Goal: Task Accomplishment & Management: Complete application form

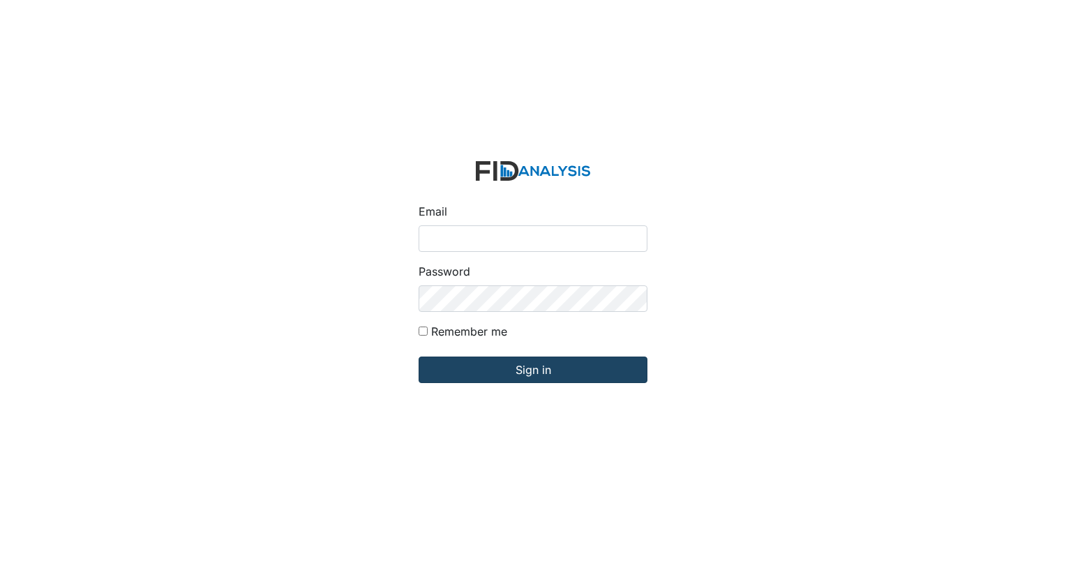
type input "[EMAIL_ADDRESS][DOMAIN_NAME]"
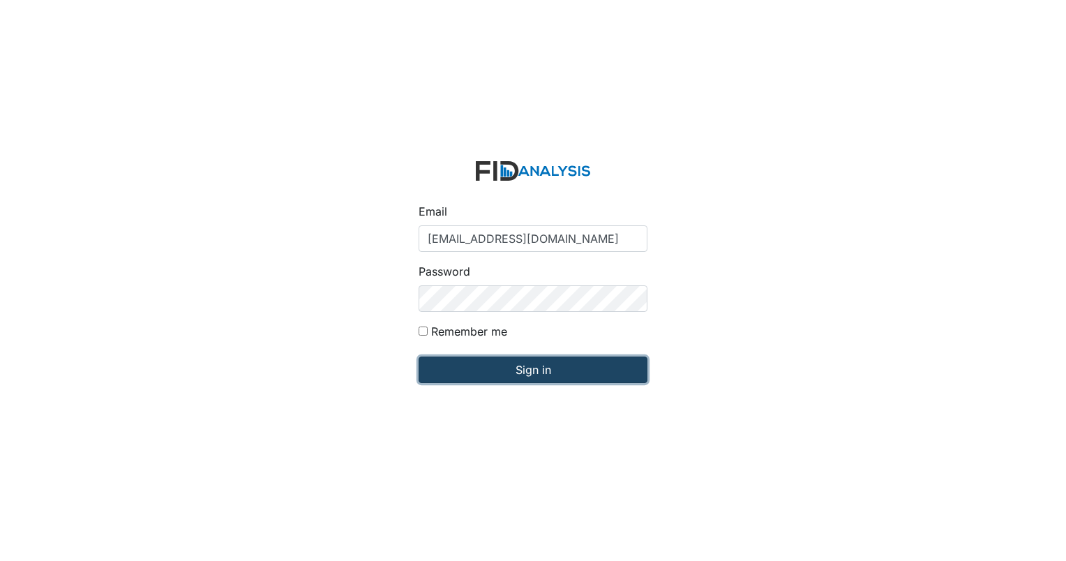
click at [485, 368] on input "Sign in" at bounding box center [532, 369] width 229 height 27
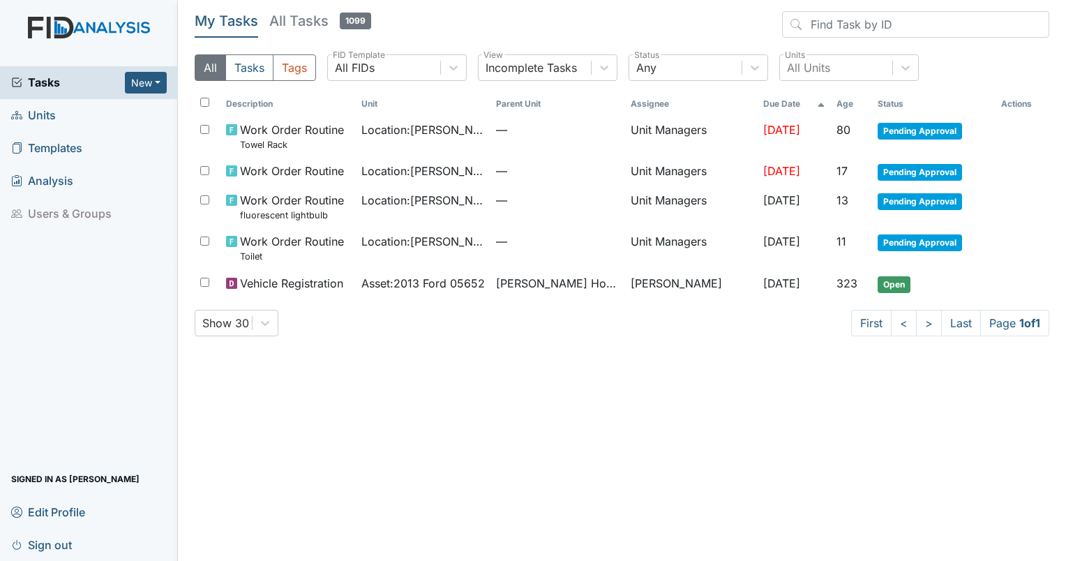
click at [33, 112] on span "Units" at bounding box center [33, 116] width 45 height 22
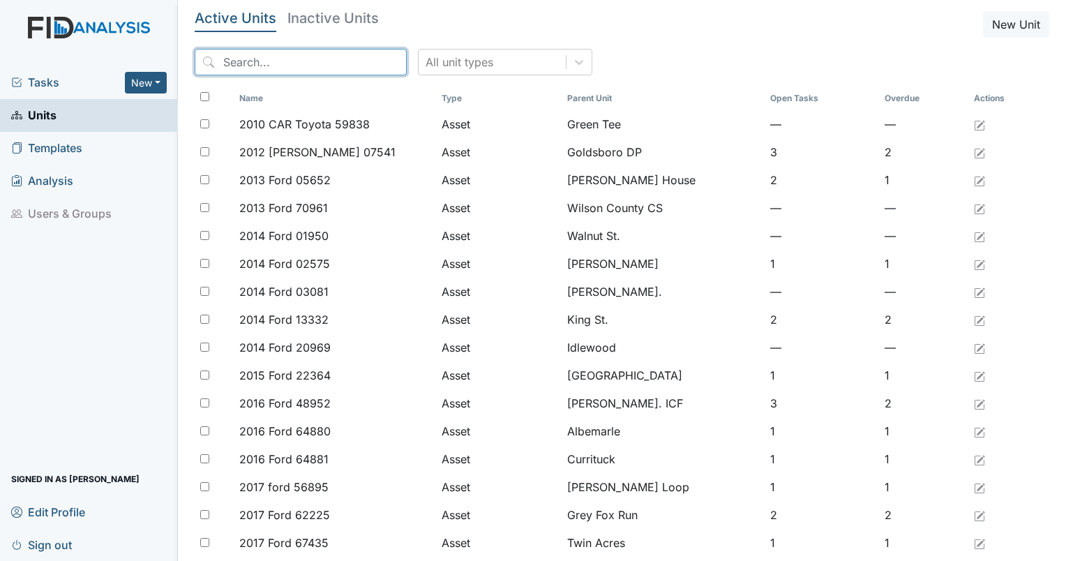
click at [223, 68] on input "search" at bounding box center [301, 62] width 212 height 27
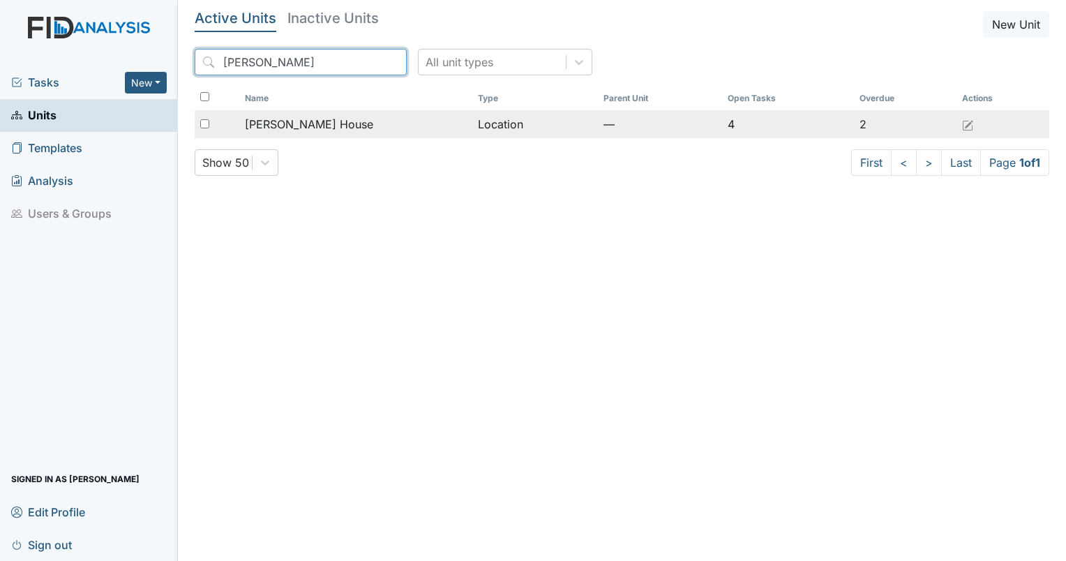
type input "scott"
click at [201, 126] on input "checkbox" at bounding box center [204, 123] width 9 height 9
checkbox input "true"
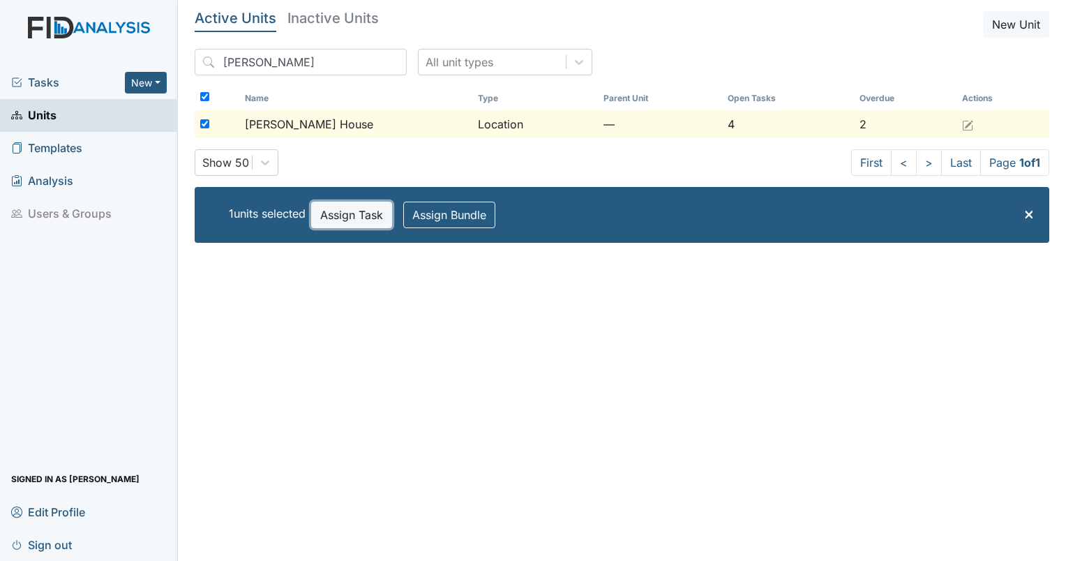
click at [357, 220] on button "Assign Task" at bounding box center [351, 215] width 81 height 27
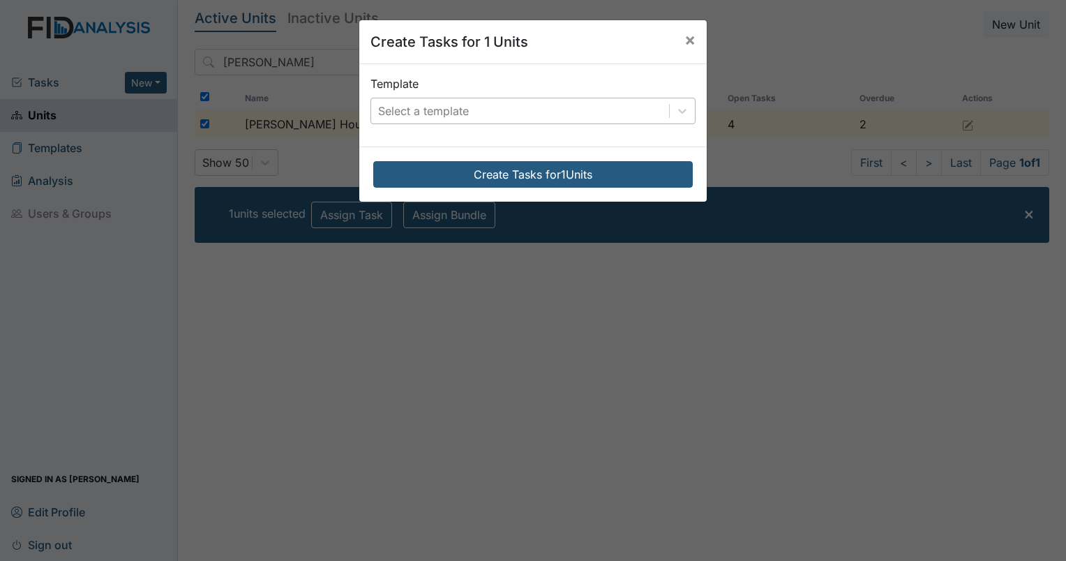
click at [446, 120] on div "Select a template" at bounding box center [520, 110] width 298 height 25
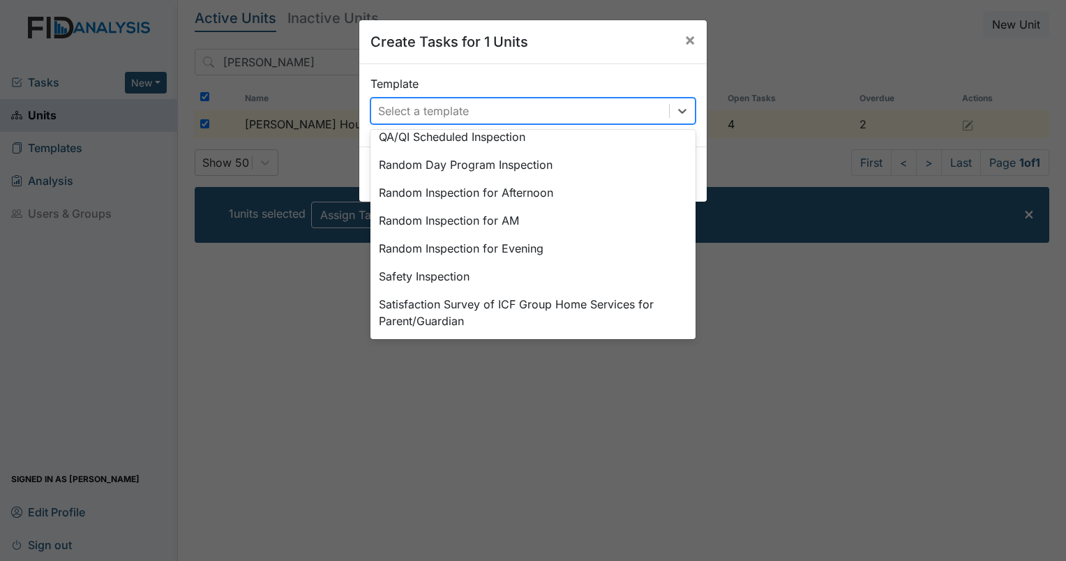
scroll to position [614, 0]
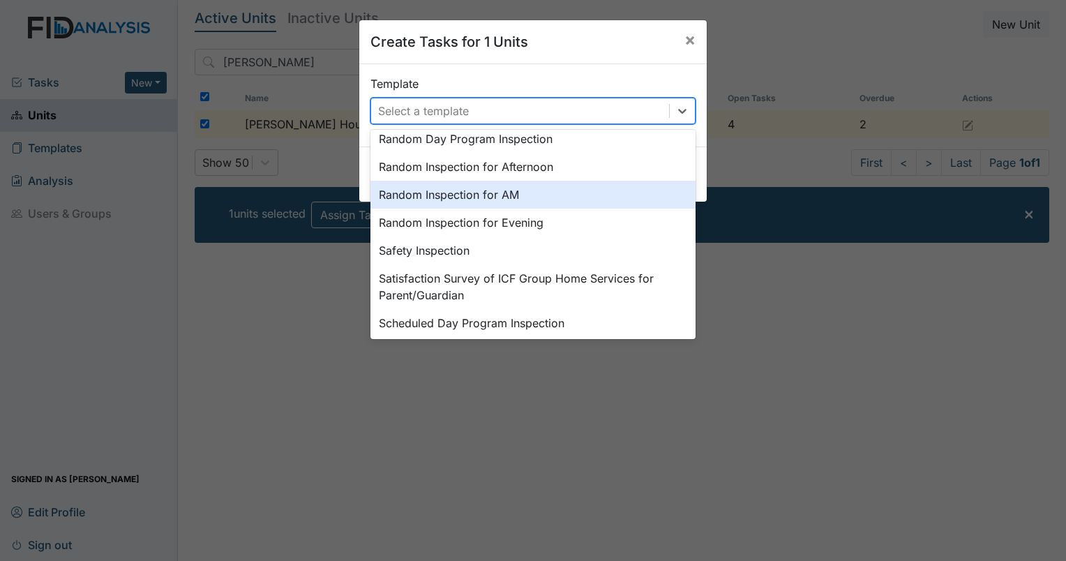
click at [549, 189] on div "Random Inspection for AM" at bounding box center [532, 195] width 325 height 28
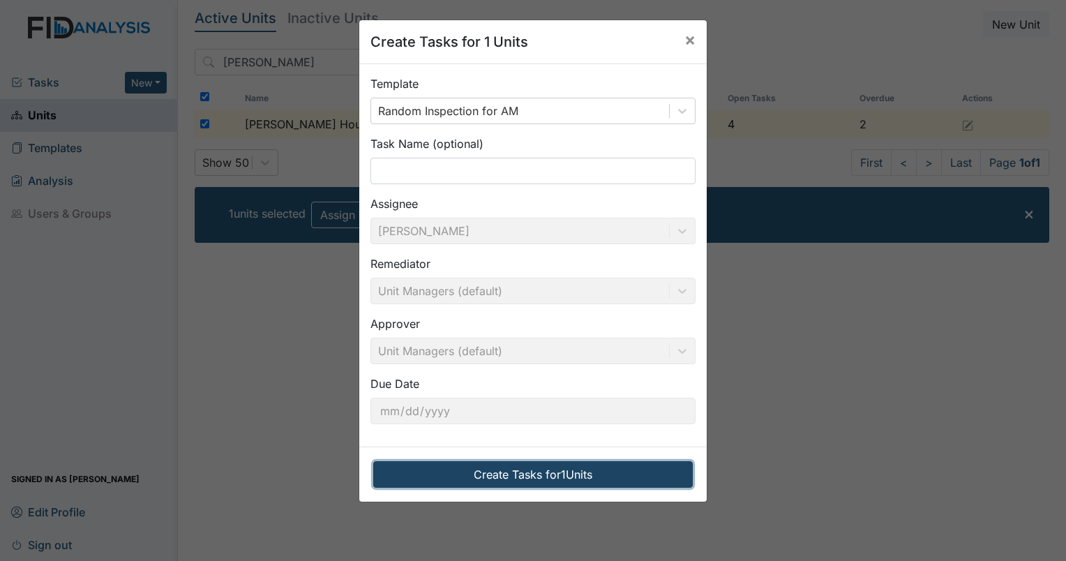
click at [573, 483] on button "Create Tasks for 1 Units" at bounding box center [532, 474] width 319 height 27
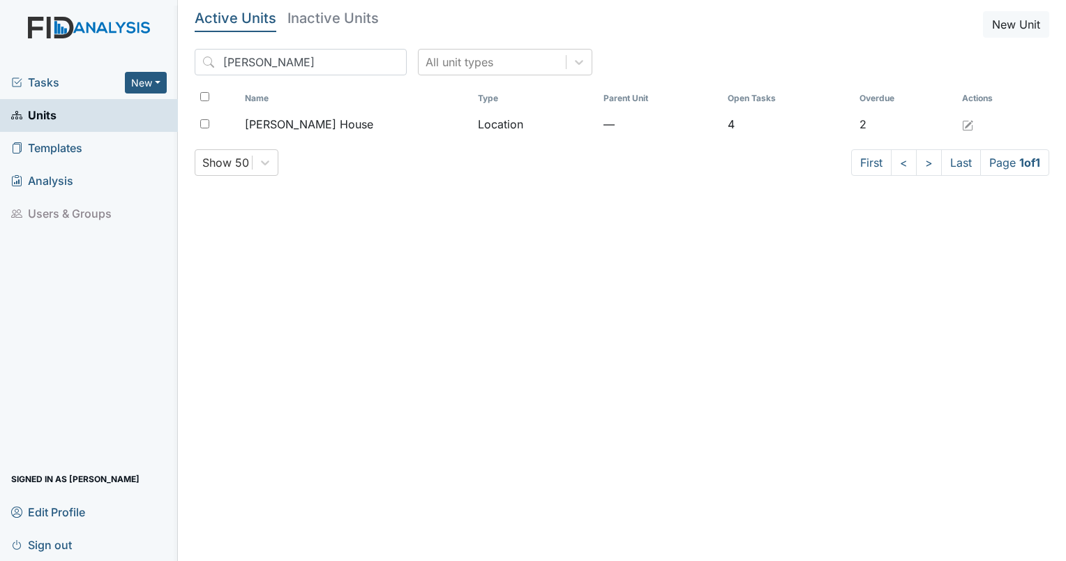
drag, startPoint x: 536, startPoint y: 463, endPoint x: 361, endPoint y: 315, distance: 229.2
click at [391, 355] on main "Active Units Inactive Units New Unit scott All unit types Name Type Parent Unit…" at bounding box center [622, 280] width 888 height 561
click at [66, 87] on span "Tasks" at bounding box center [68, 82] width 114 height 17
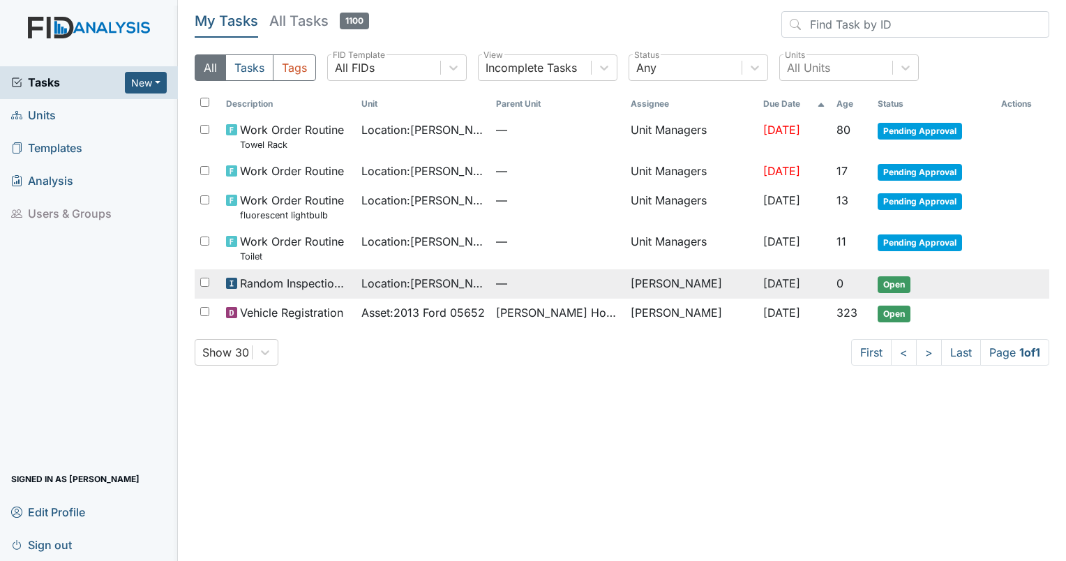
click at [318, 286] on span "Random Inspection for AM" at bounding box center [295, 283] width 110 height 17
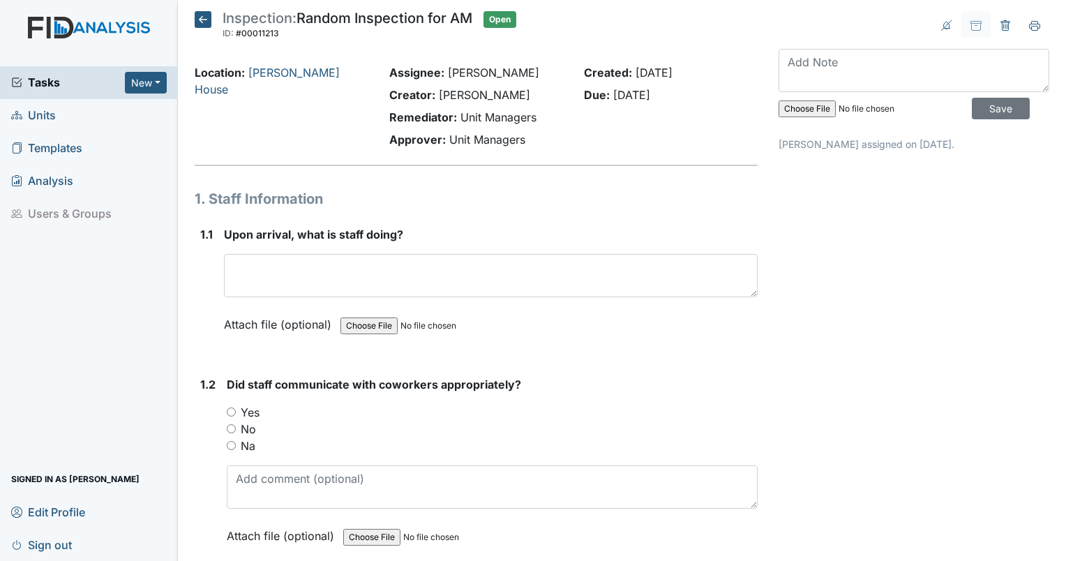
click at [320, 286] on textarea at bounding box center [491, 275] width 534 height 43
type textarea "A"
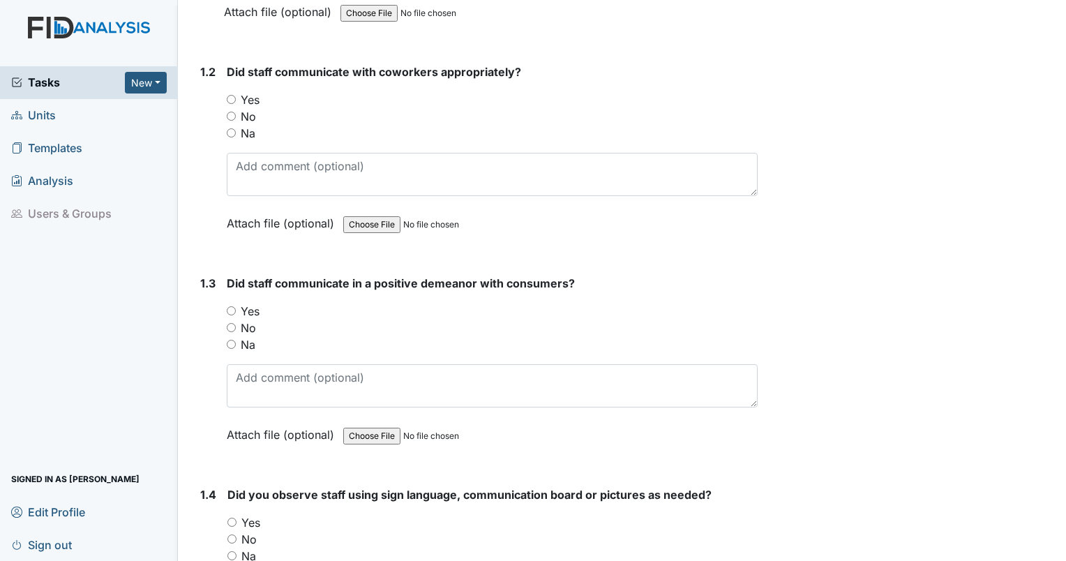
scroll to position [315, 0]
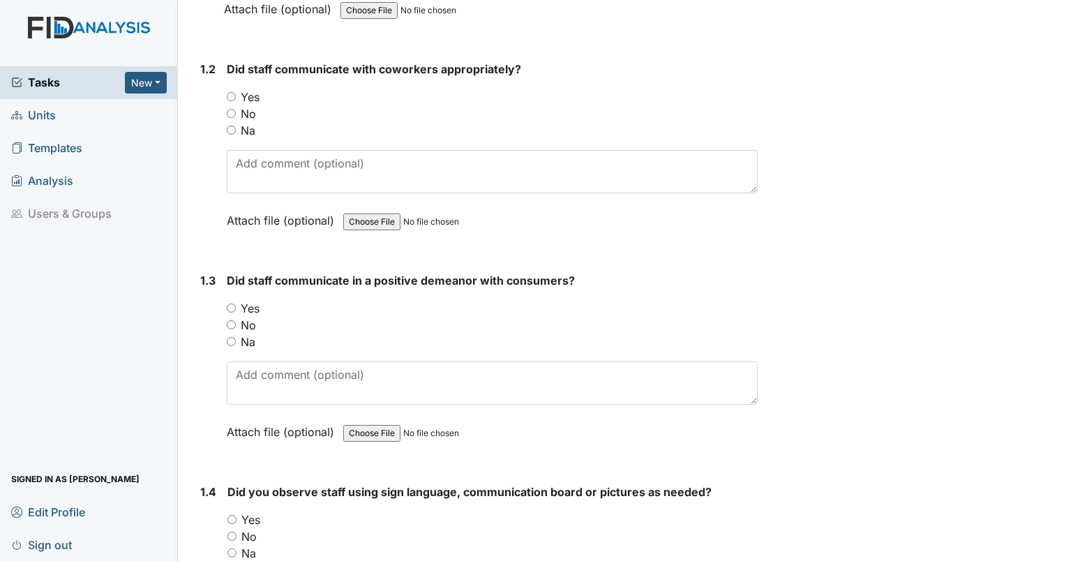
type textarea "Assisting individuals with morning chores and medication."
click at [227, 92] on input "Yes" at bounding box center [231, 96] width 9 height 9
radio input "true"
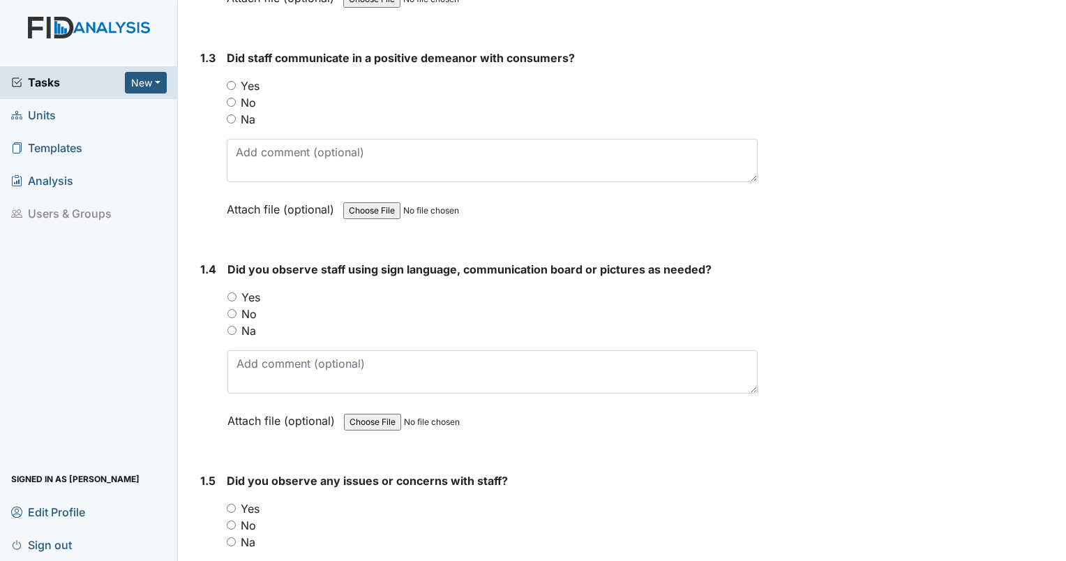
scroll to position [539, 0]
click at [232, 87] on div "Yes" at bounding box center [492, 84] width 531 height 17
click at [223, 78] on div "1.3 Did staff communicate in a positive demeanor with consumers? You must selec…" at bounding box center [476, 142] width 563 height 189
click at [233, 82] on input "Yes" at bounding box center [231, 84] width 9 height 9
radio input "true"
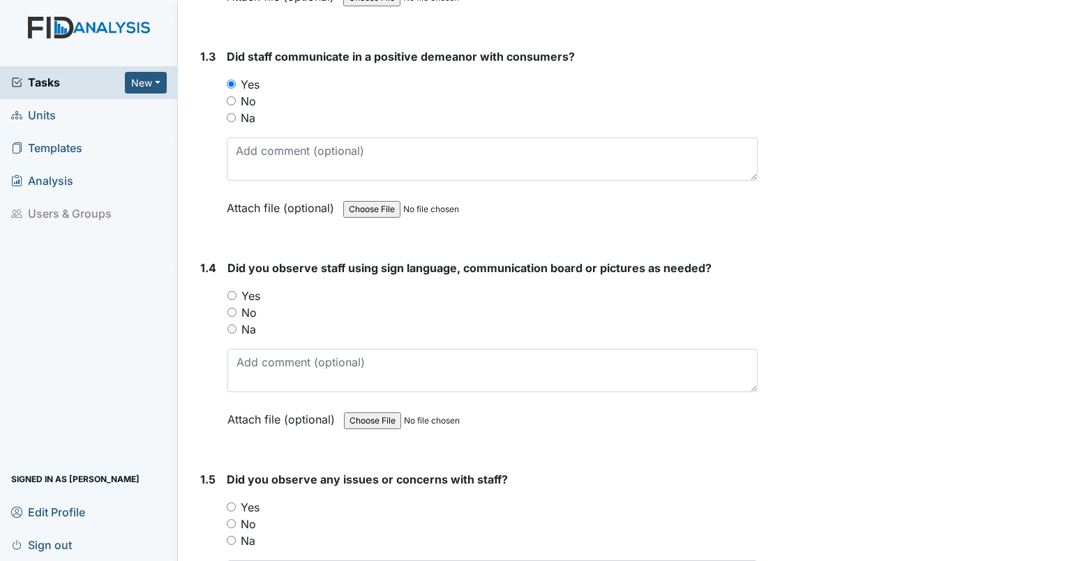
click at [227, 329] on input "Na" at bounding box center [231, 328] width 9 height 9
radio input "true"
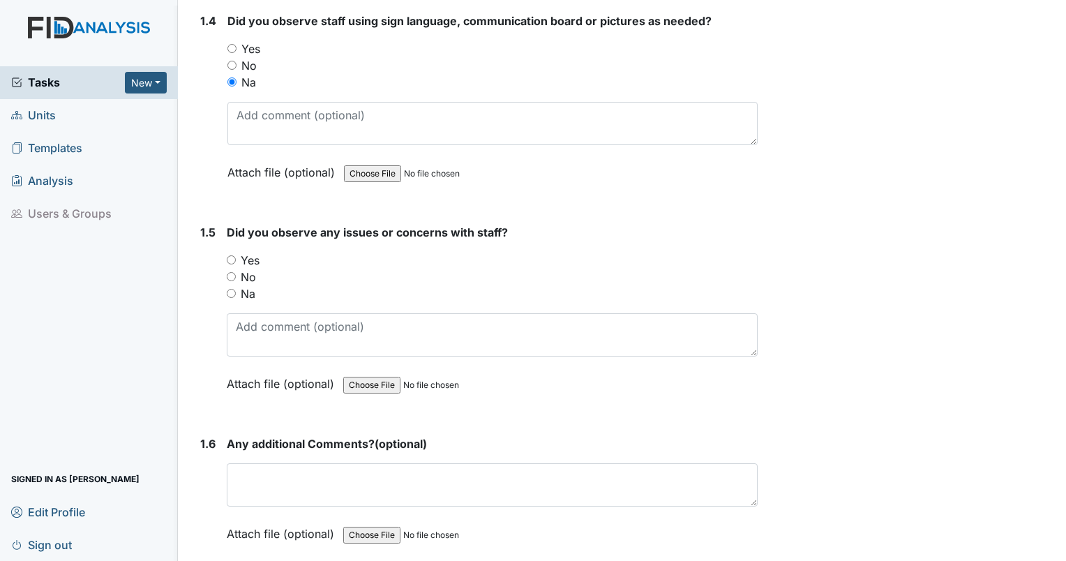
scroll to position [818, 0]
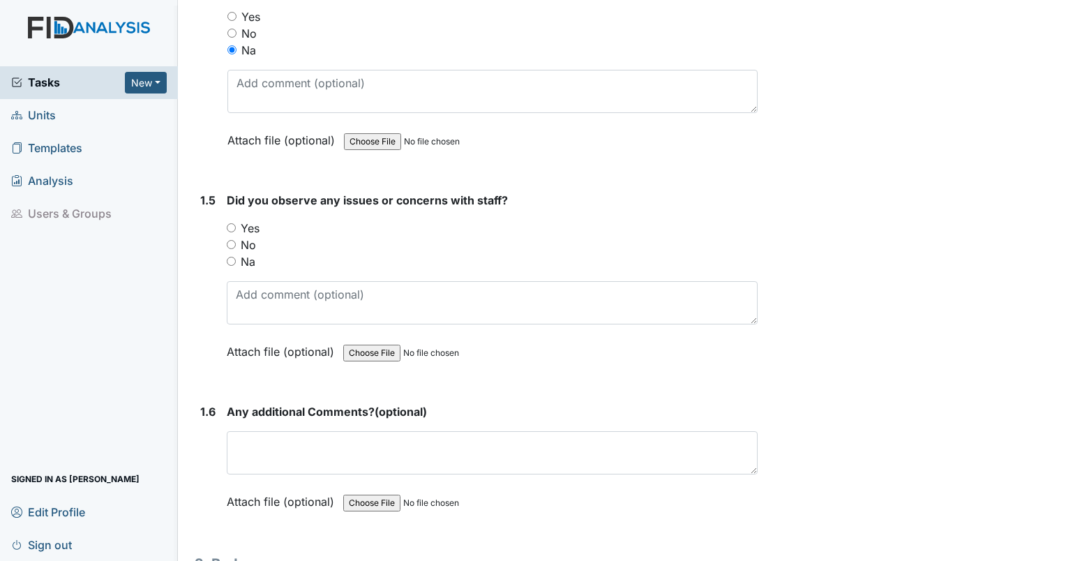
click at [231, 246] on div "No" at bounding box center [492, 244] width 531 height 17
click at [228, 241] on input "No" at bounding box center [231, 244] width 9 height 9
radio input "true"
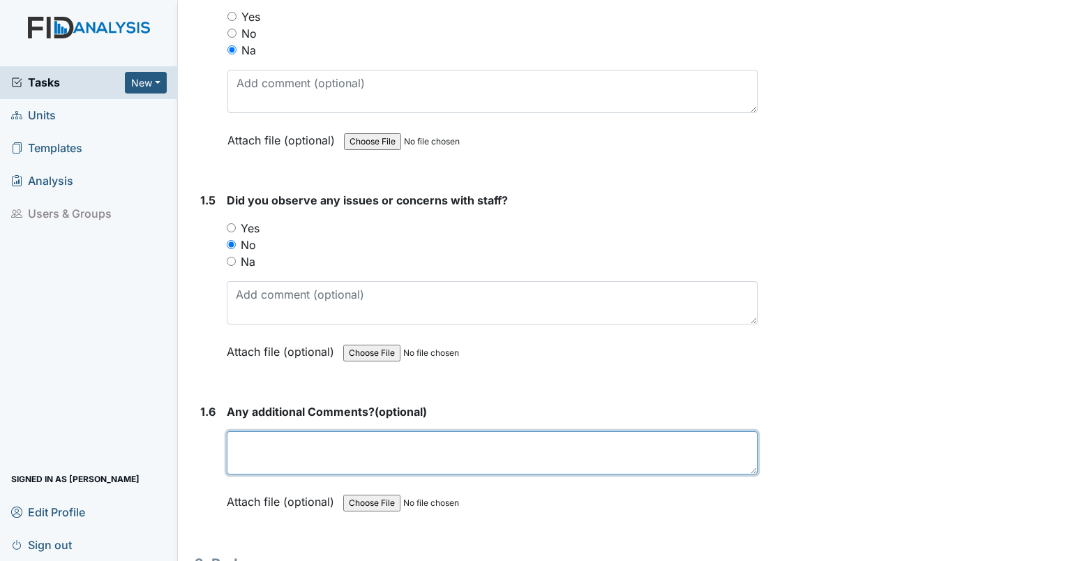
click at [243, 431] on textarea at bounding box center [492, 452] width 531 height 43
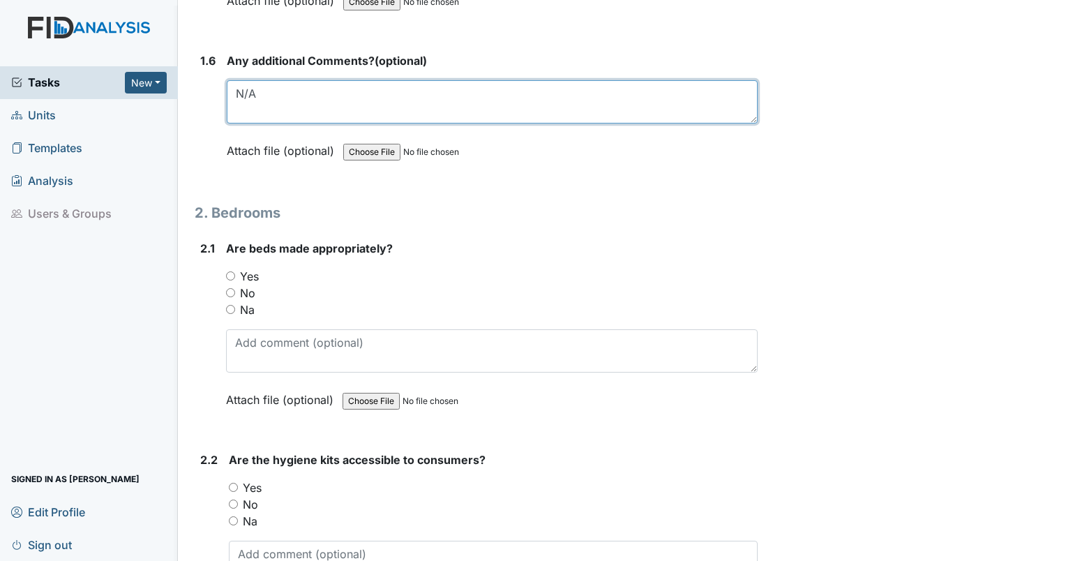
scroll to position [1240, 0]
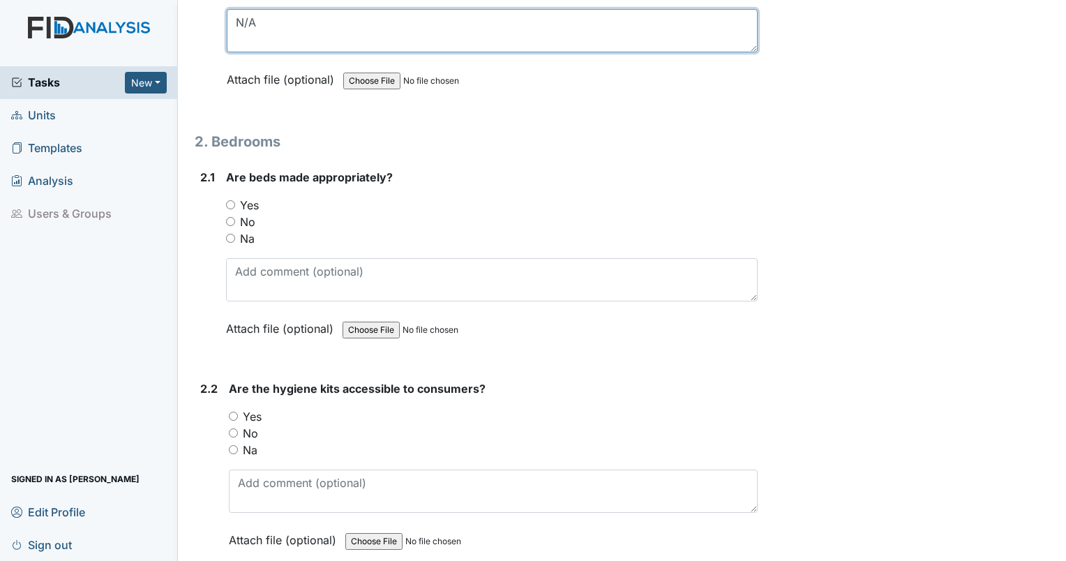
type textarea "N/A"
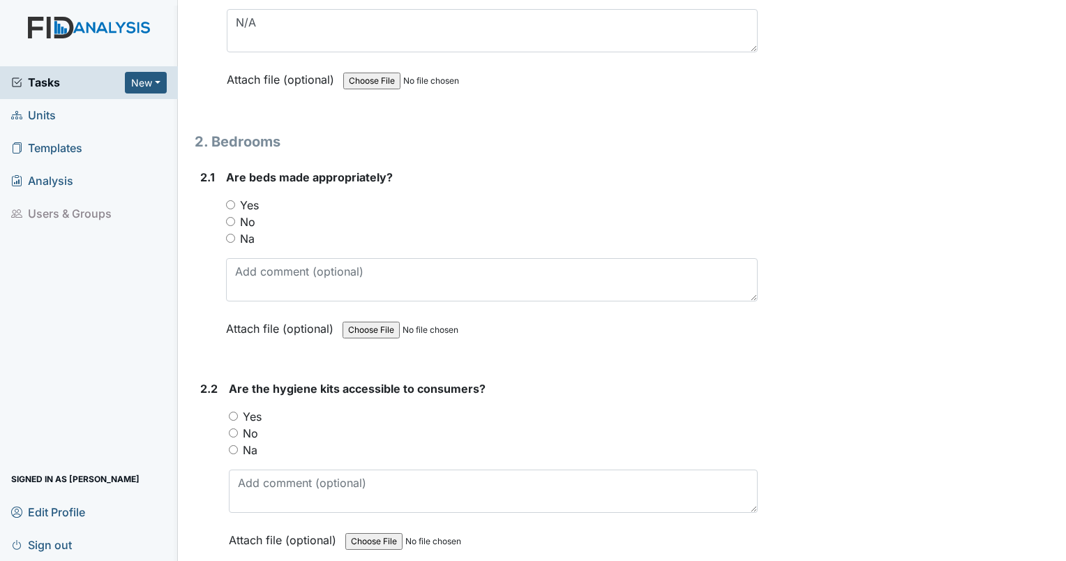
click at [228, 201] on input "Yes" at bounding box center [230, 204] width 9 height 9
radio input "true"
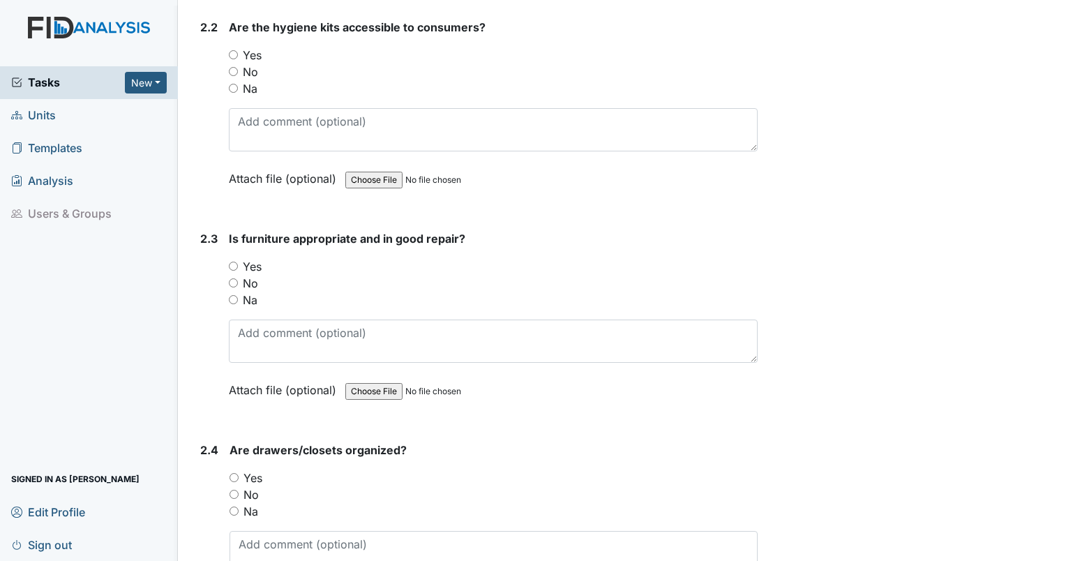
scroll to position [1587, 0]
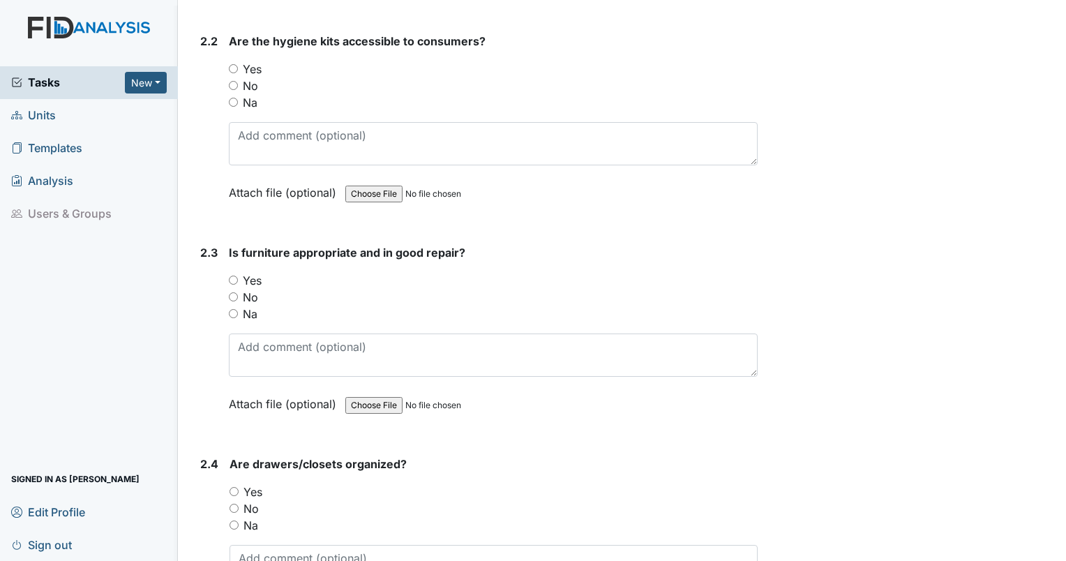
click at [231, 66] on input "Yes" at bounding box center [233, 68] width 9 height 9
radio input "true"
click at [236, 276] on input "Yes" at bounding box center [233, 280] width 9 height 9
radio input "true"
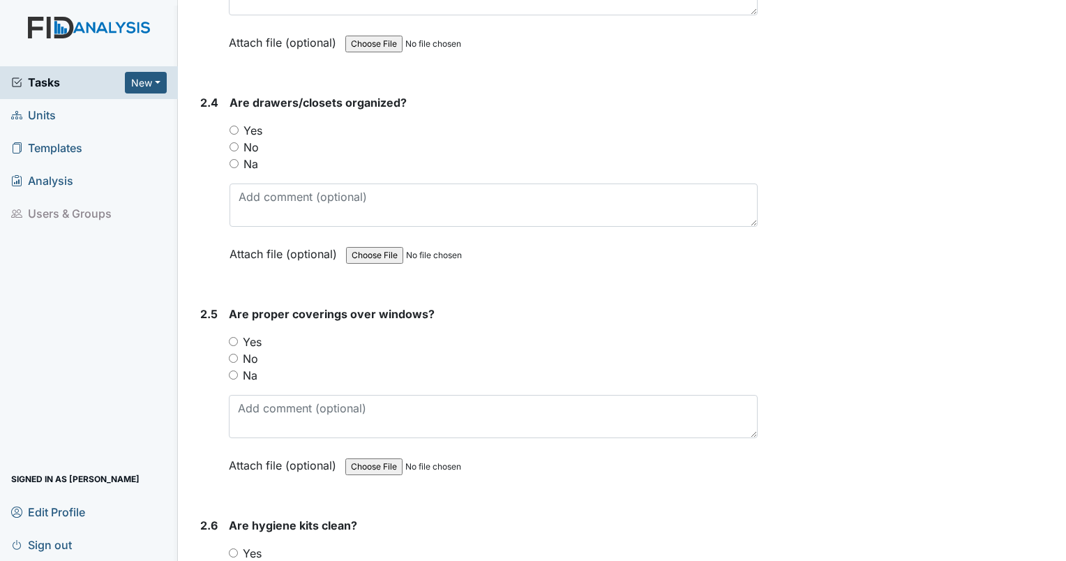
scroll to position [1949, 0]
click at [229, 125] on input "Yes" at bounding box center [233, 129] width 9 height 9
radio input "true"
click at [236, 336] on input "Yes" at bounding box center [233, 340] width 9 height 9
radio input "true"
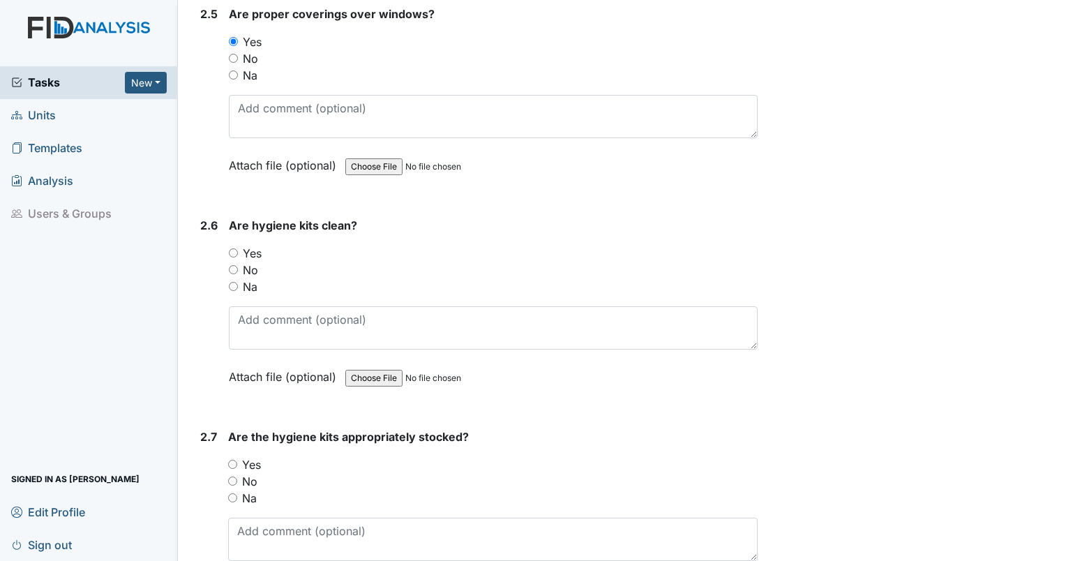
scroll to position [2252, 0]
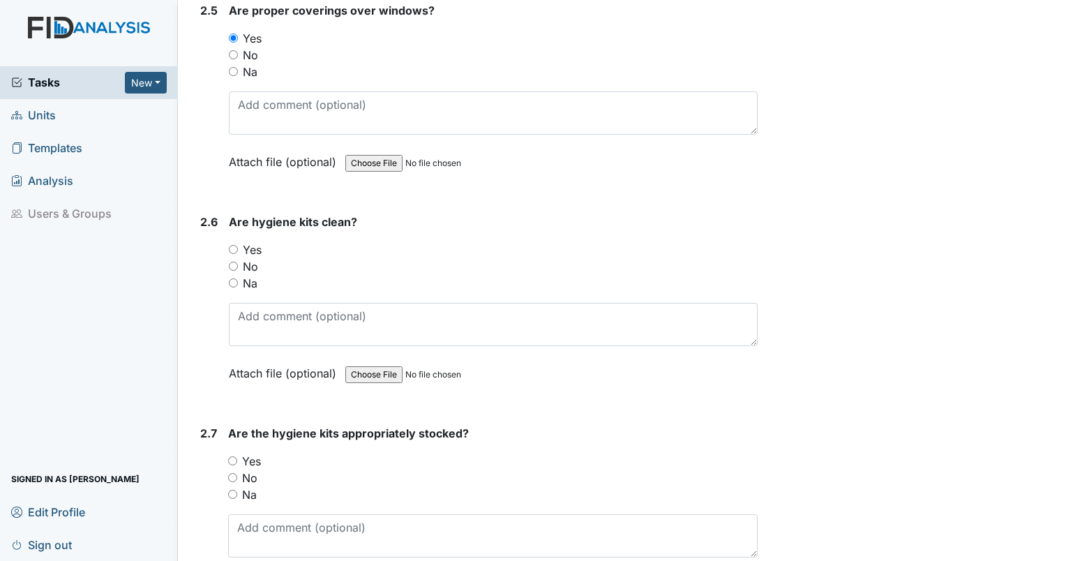
click at [230, 245] on input "Yes" at bounding box center [233, 249] width 9 height 9
radio input "true"
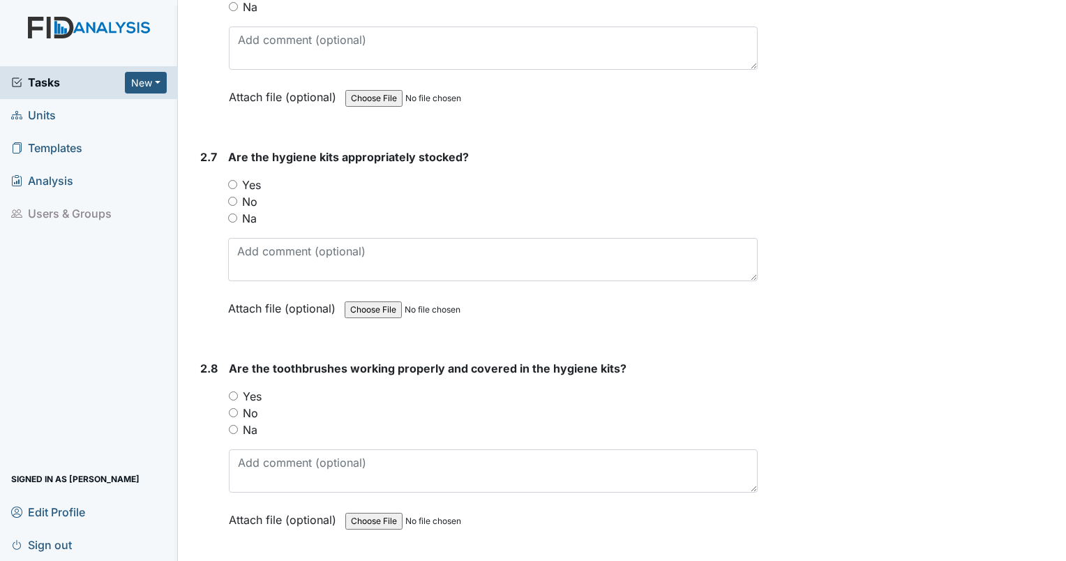
scroll to position [2537, 0]
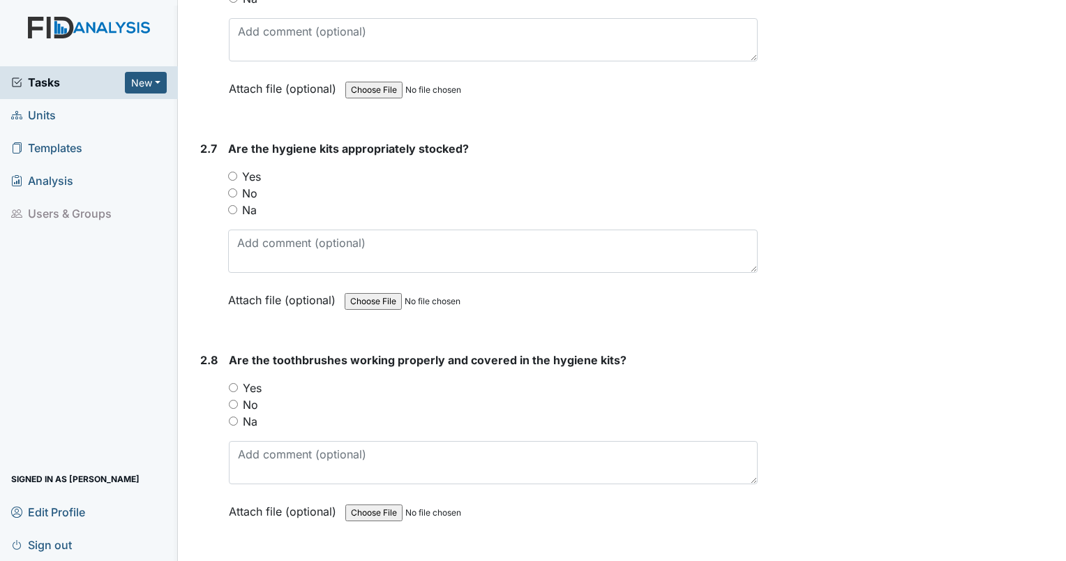
click at [232, 172] on input "Yes" at bounding box center [232, 176] width 9 height 9
radio input "true"
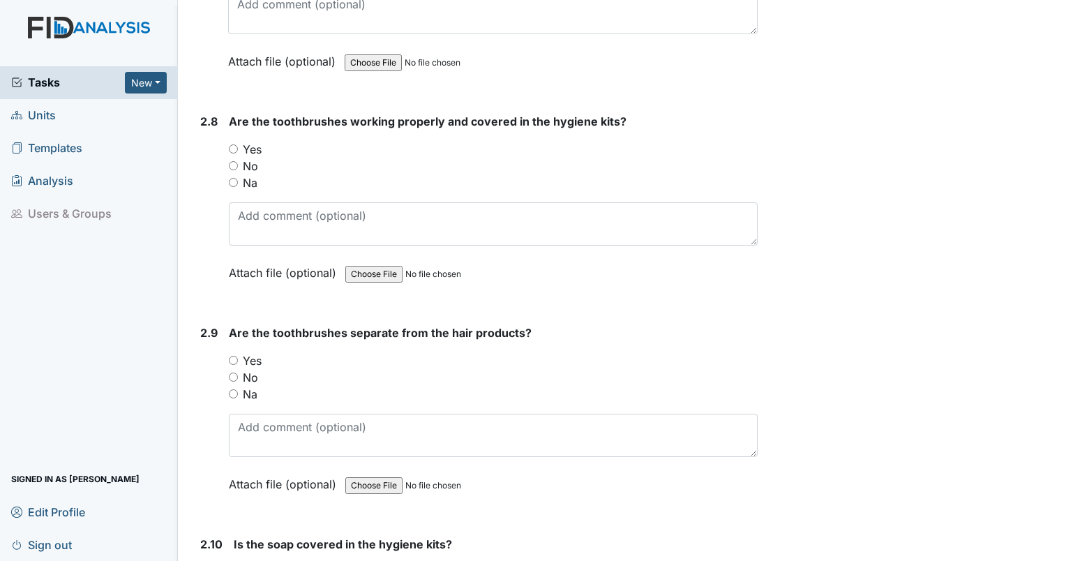
scroll to position [2777, 0]
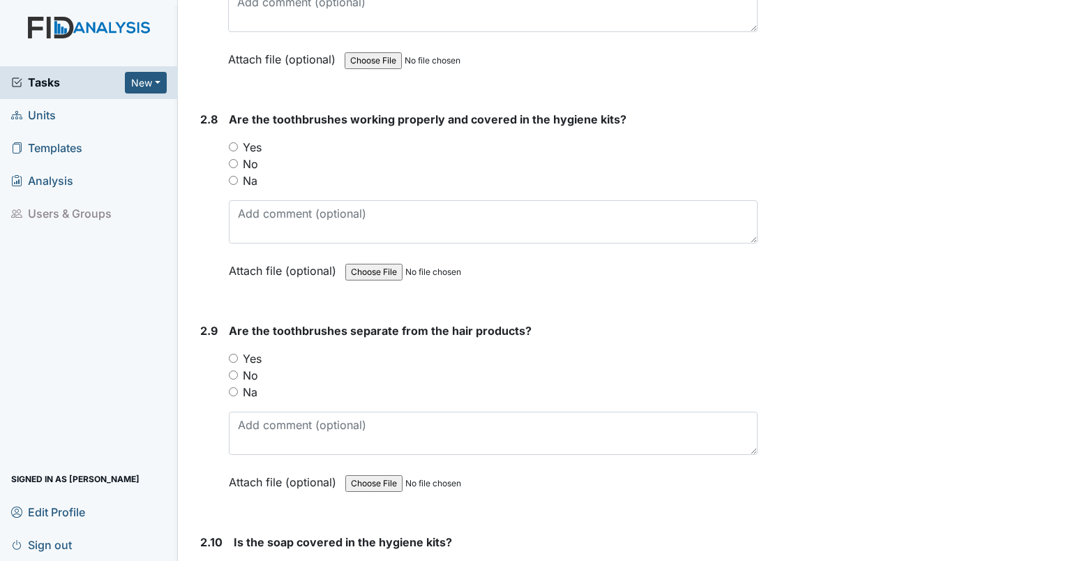
click at [232, 142] on input "Yes" at bounding box center [233, 146] width 9 height 9
radio input "true"
drag, startPoint x: 230, startPoint y: 349, endPoint x: 222, endPoint y: 354, distance: 9.5
click at [222, 354] on div "2.9 Are the toothbrushes separate from the hair products? You must select one o…" at bounding box center [476, 416] width 563 height 189
click at [232, 354] on input "Yes" at bounding box center [233, 358] width 9 height 9
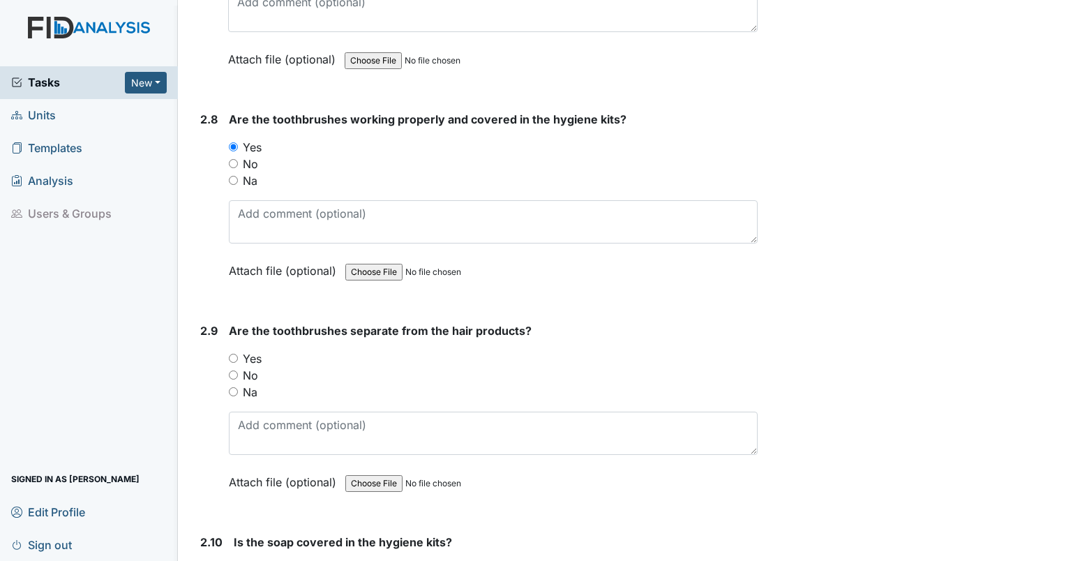
radio input "true"
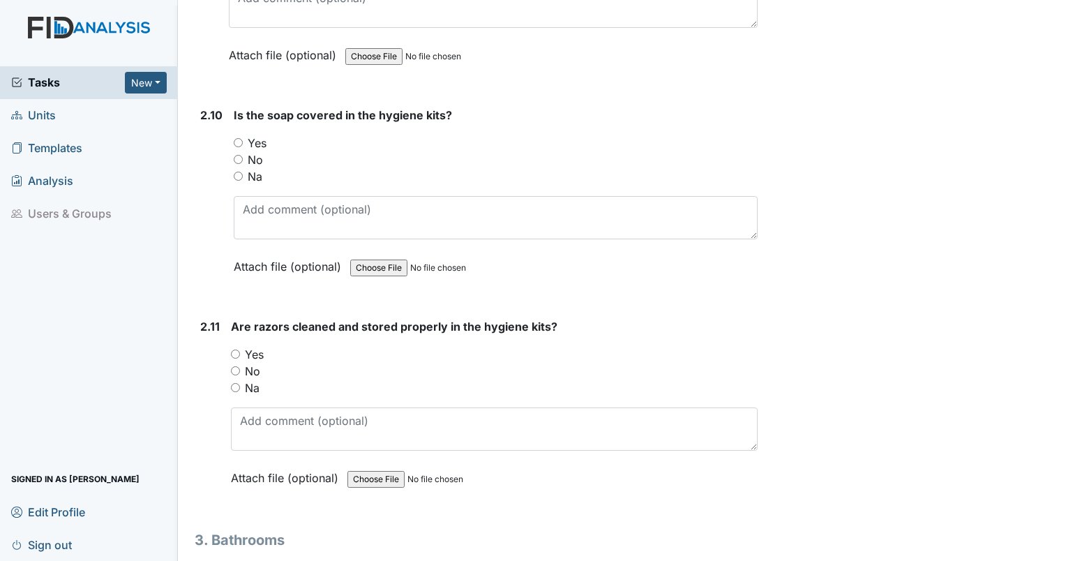
scroll to position [3217, 0]
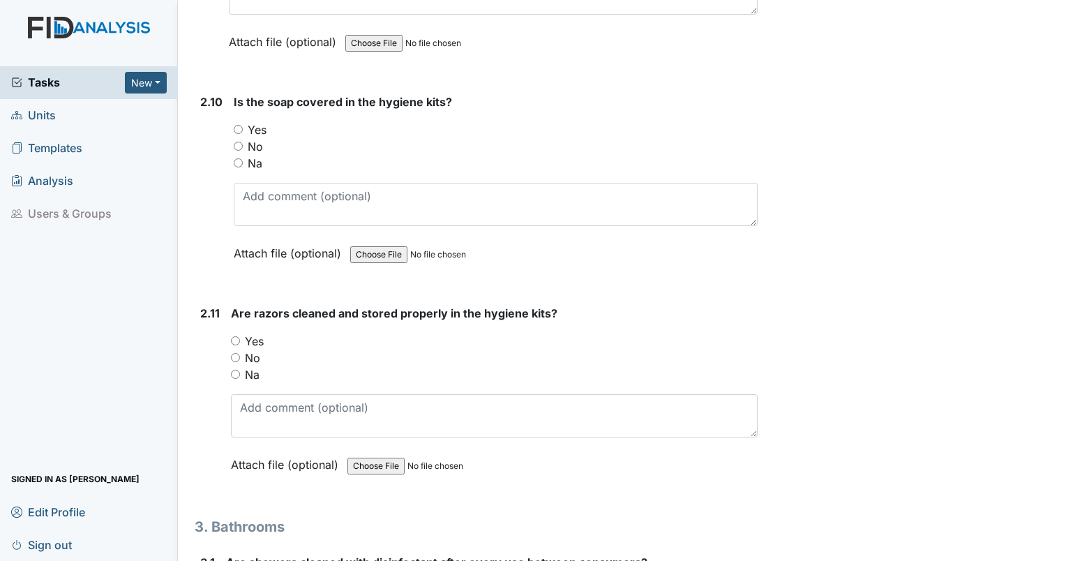
click at [236, 125] on input "Yes" at bounding box center [238, 129] width 9 height 9
radio input "true"
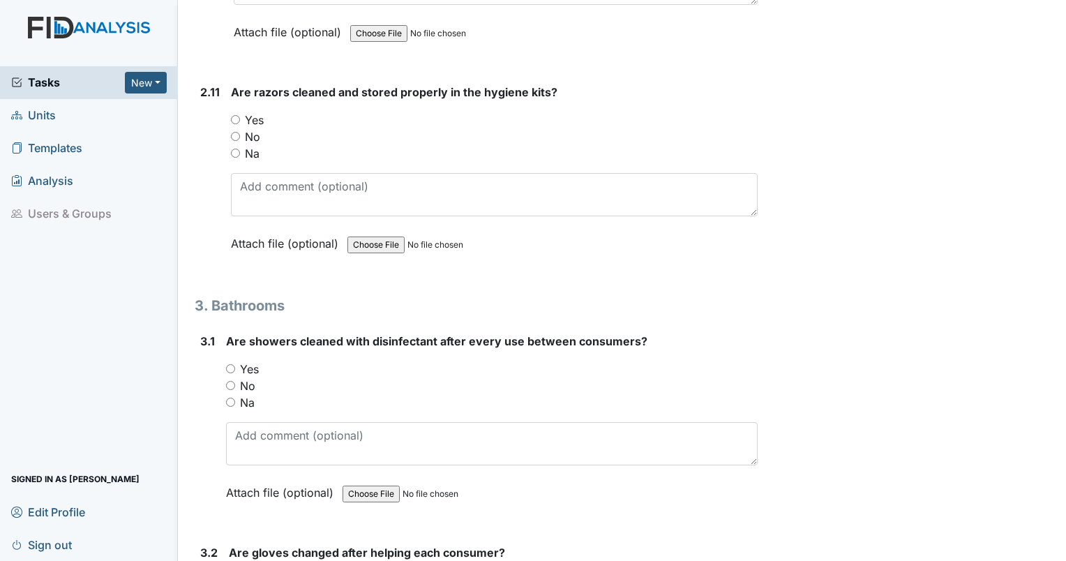
scroll to position [3441, 0]
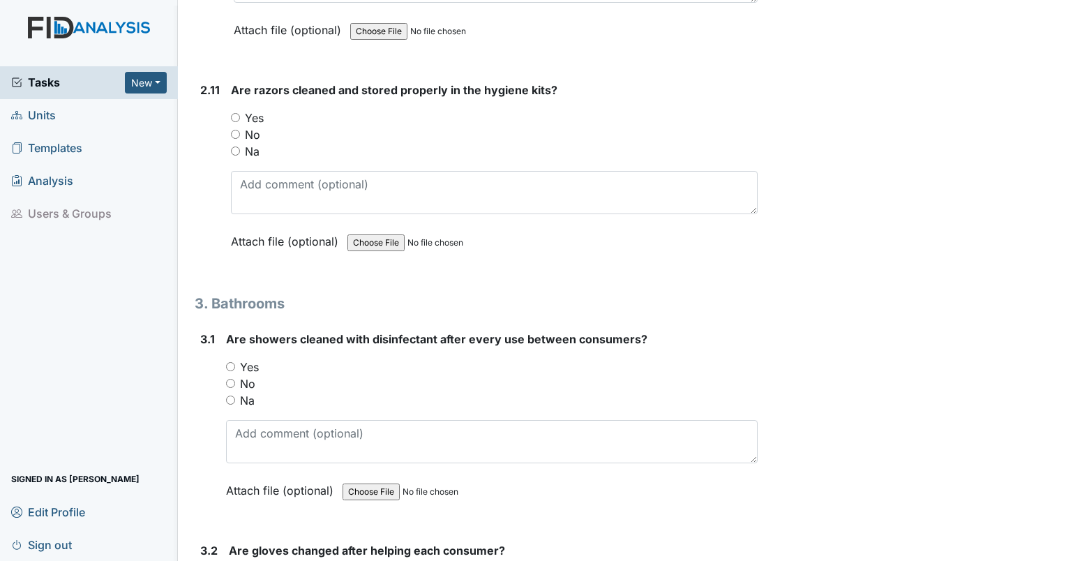
click at [232, 113] on input "Yes" at bounding box center [235, 117] width 9 height 9
radio input "true"
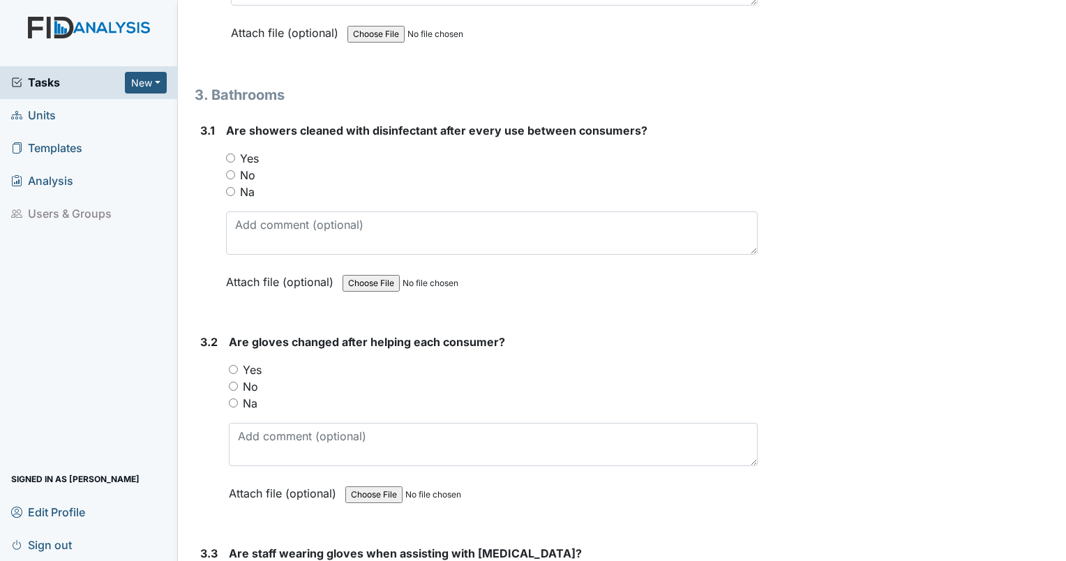
scroll to position [3650, 0]
click at [227, 153] on input "Yes" at bounding box center [230, 157] width 9 height 9
radio input "true"
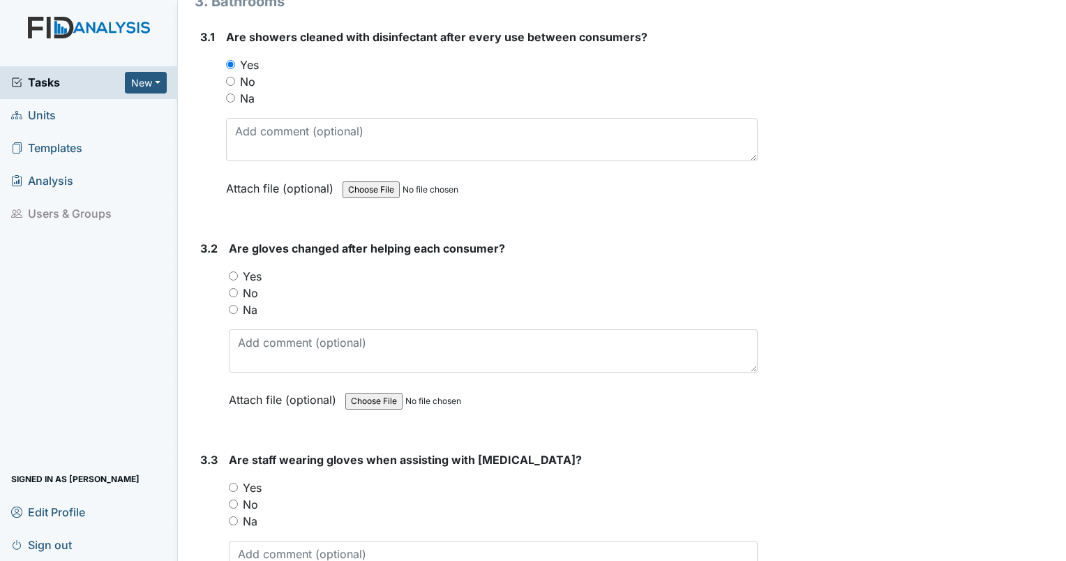
scroll to position [3843, 0]
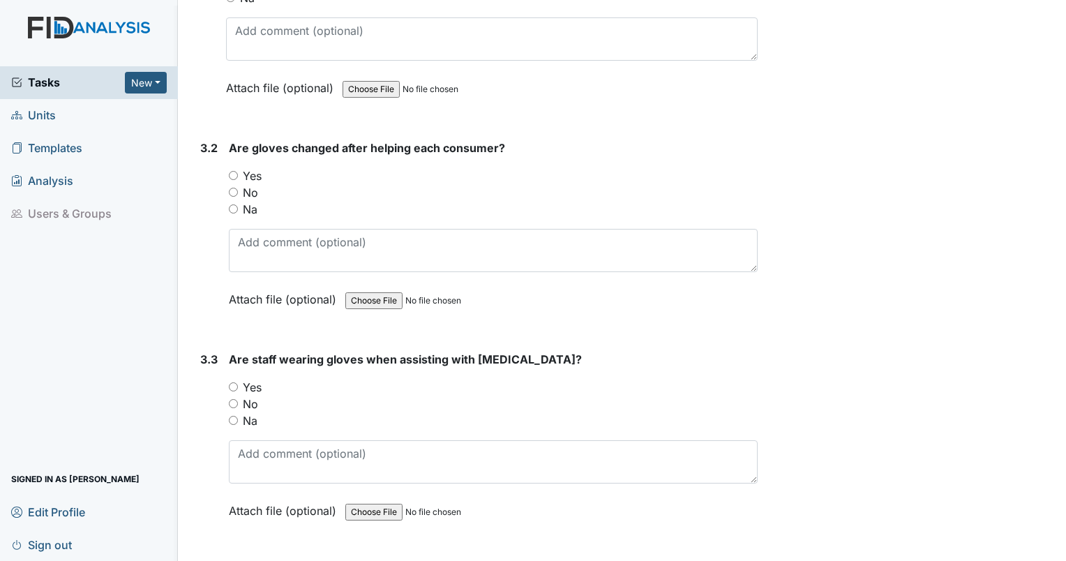
click at [232, 171] on input "Yes" at bounding box center [233, 175] width 9 height 9
radio input "true"
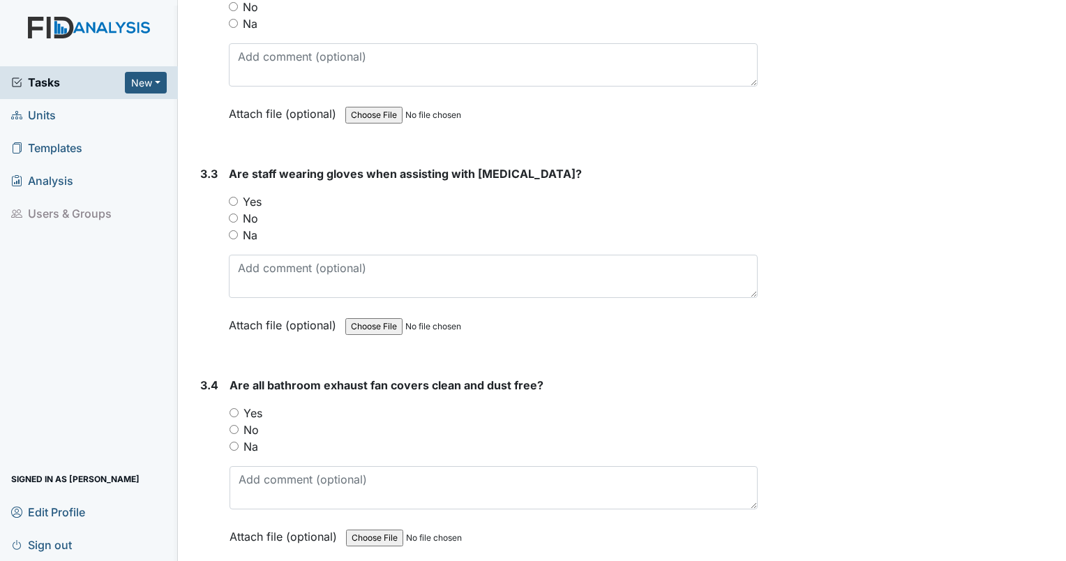
scroll to position [4040, 0]
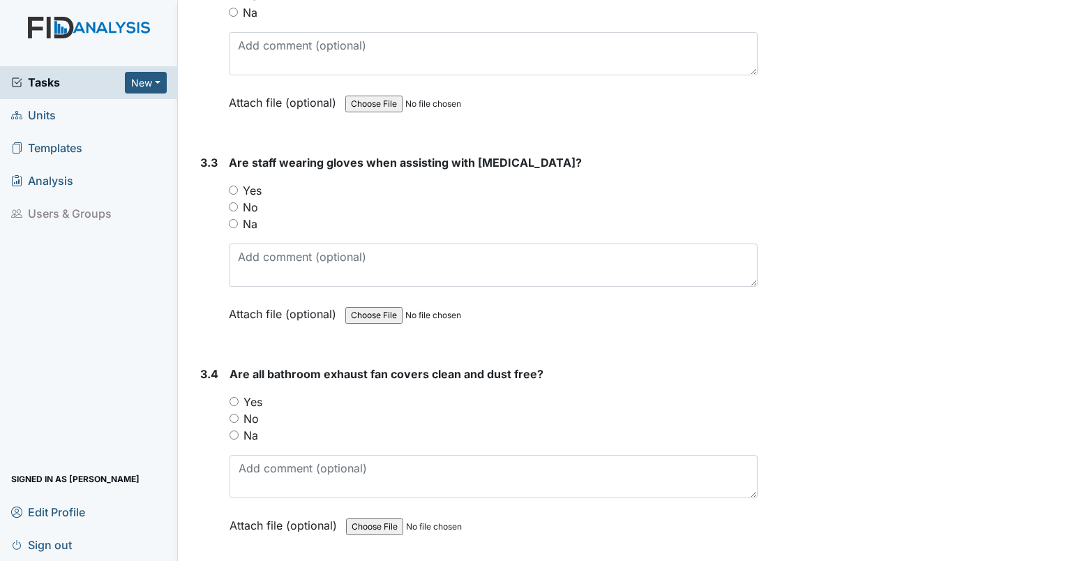
click at [234, 186] on input "Yes" at bounding box center [233, 190] width 9 height 9
radio input "true"
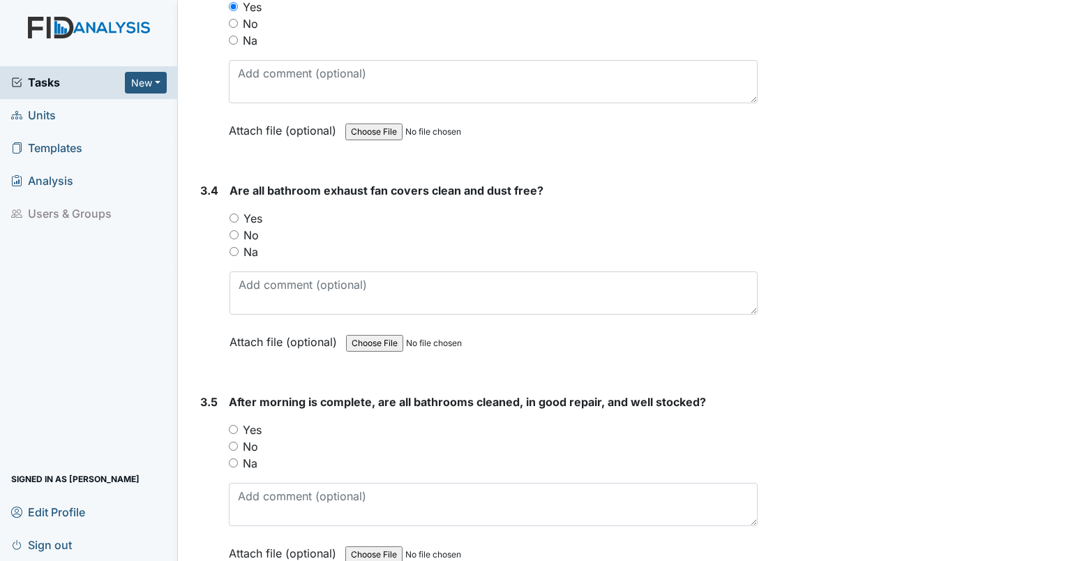
scroll to position [4224, 0]
click at [233, 213] on input "Yes" at bounding box center [233, 217] width 9 height 9
radio input "true"
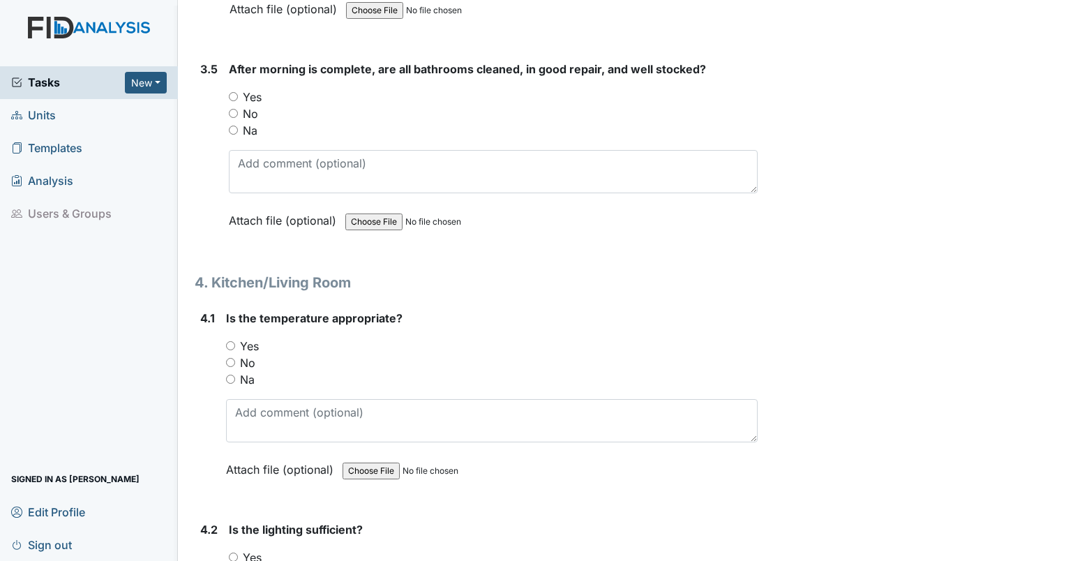
scroll to position [4557, 0]
click at [240, 87] on div "Yes" at bounding box center [493, 95] width 529 height 17
click at [231, 91] on input "Yes" at bounding box center [233, 95] width 9 height 9
radio input "true"
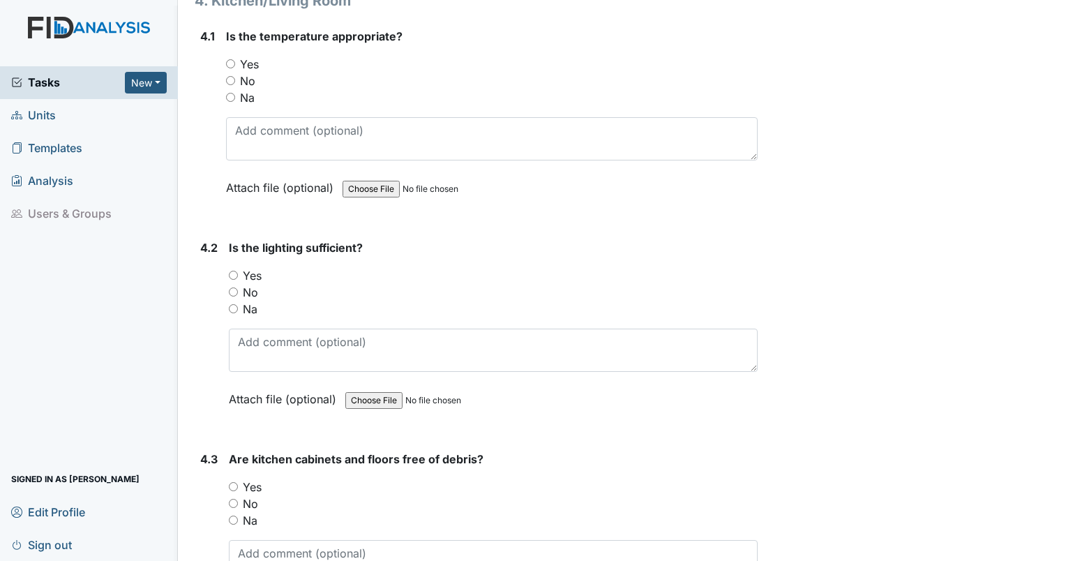
scroll to position [4838, 0]
click at [224, 27] on div "4.1 Is the temperature appropriate? You must select one of the below options. Y…" at bounding box center [476, 121] width 563 height 189
click at [232, 59] on input "Yes" at bounding box center [230, 63] width 9 height 9
radio input "true"
click at [234, 270] on input "Yes" at bounding box center [233, 274] width 9 height 9
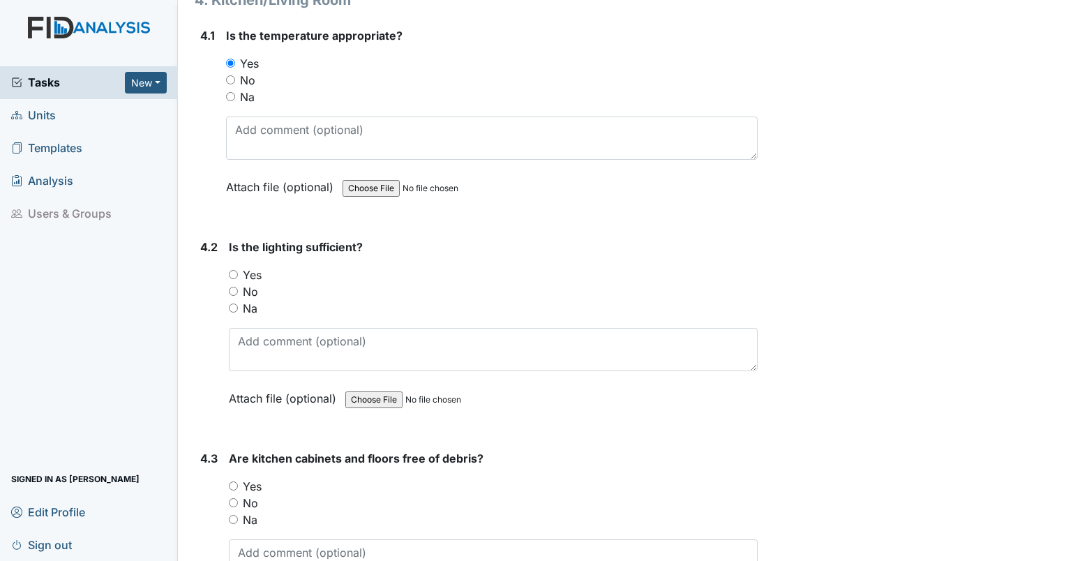
radio input "true"
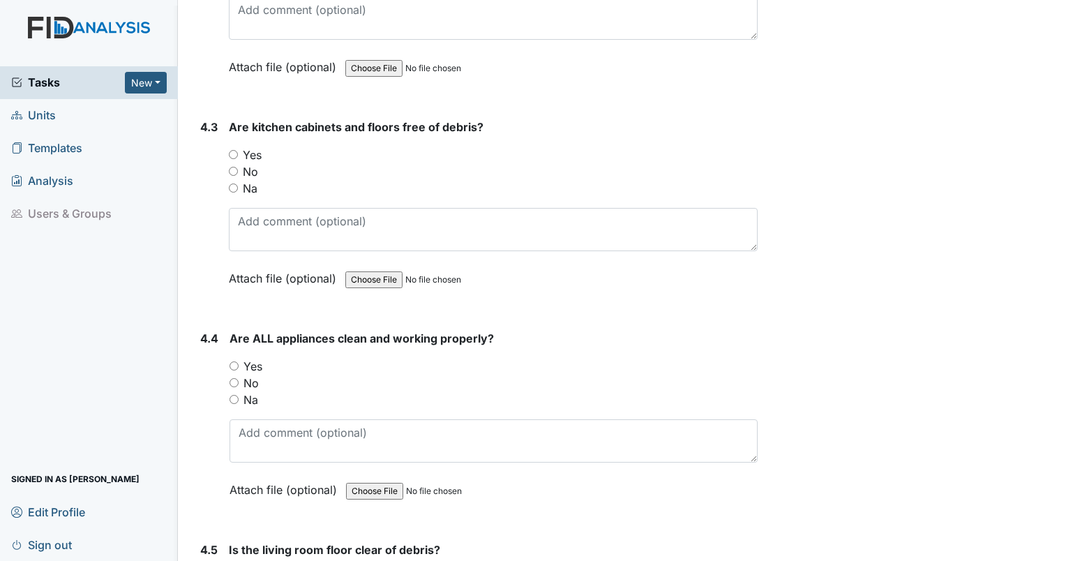
scroll to position [5170, 0]
click at [234, 150] on input "Yes" at bounding box center [233, 154] width 9 height 9
radio input "true"
click at [232, 361] on input "Yes" at bounding box center [233, 365] width 9 height 9
radio input "true"
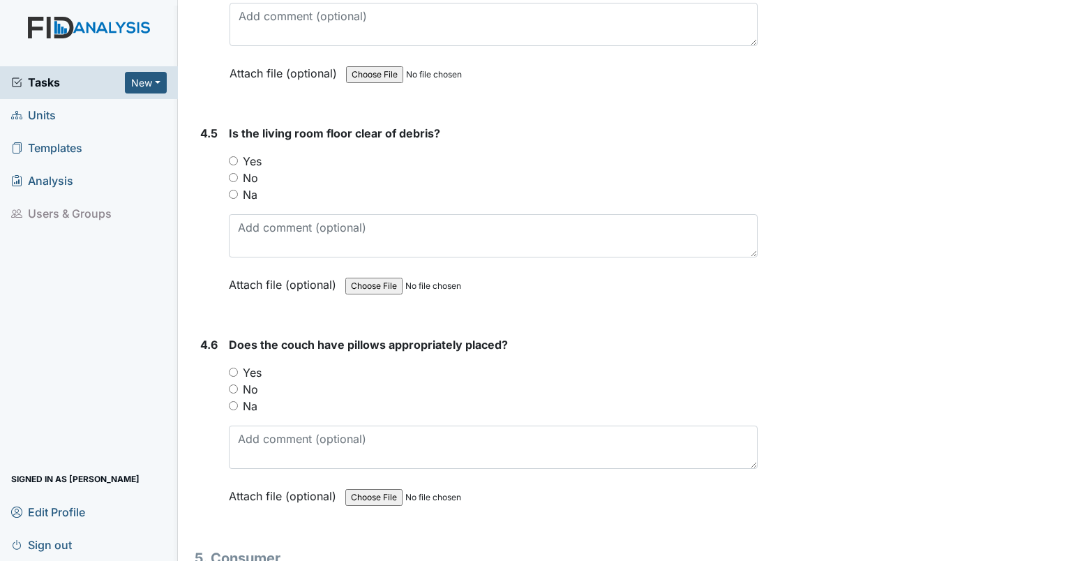
scroll to position [5590, 0]
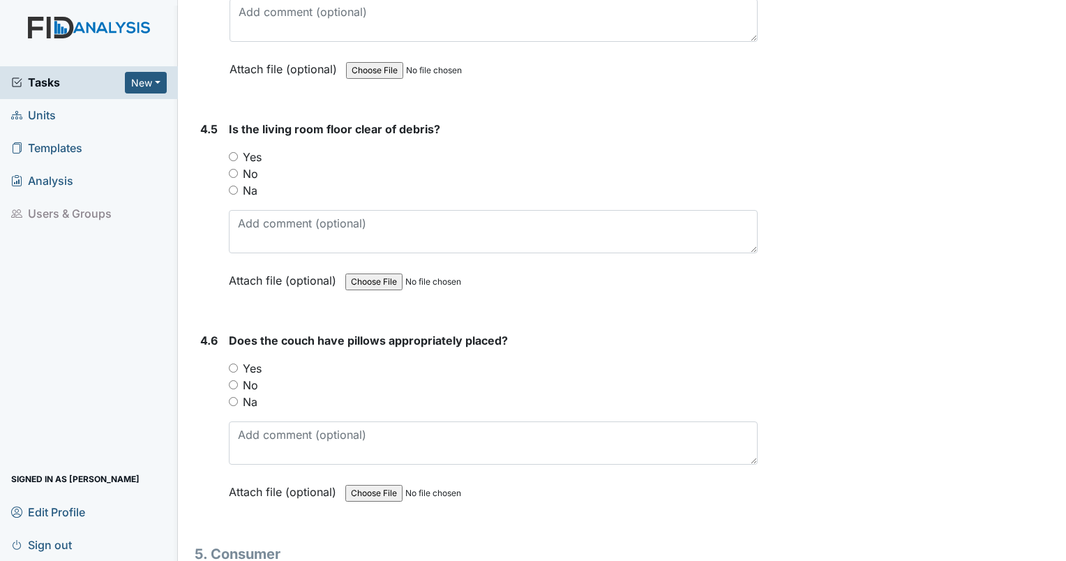
click at [232, 152] on input "Yes" at bounding box center [233, 156] width 9 height 9
radio input "true"
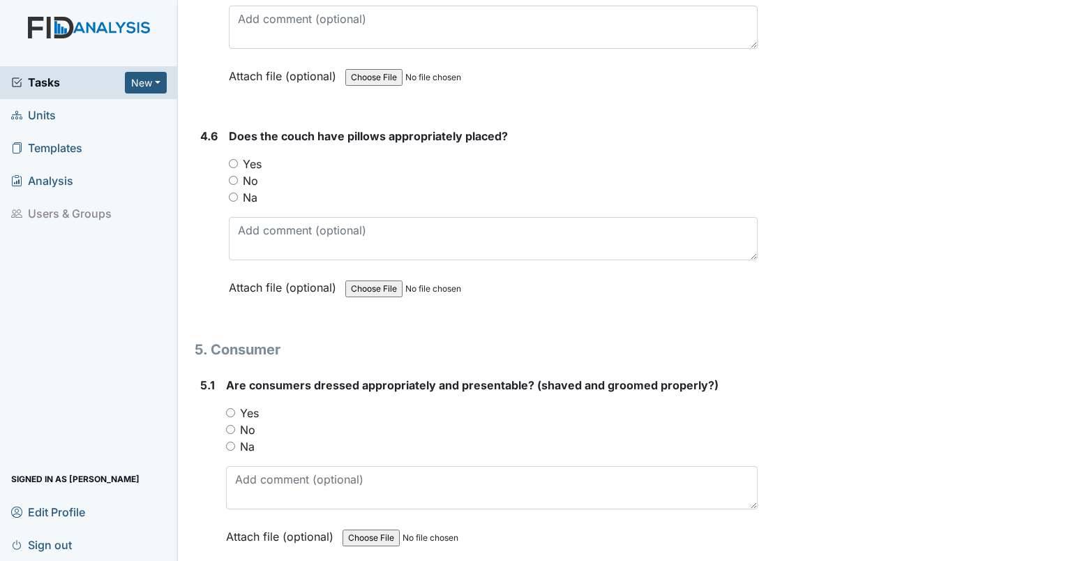
scroll to position [5801, 0]
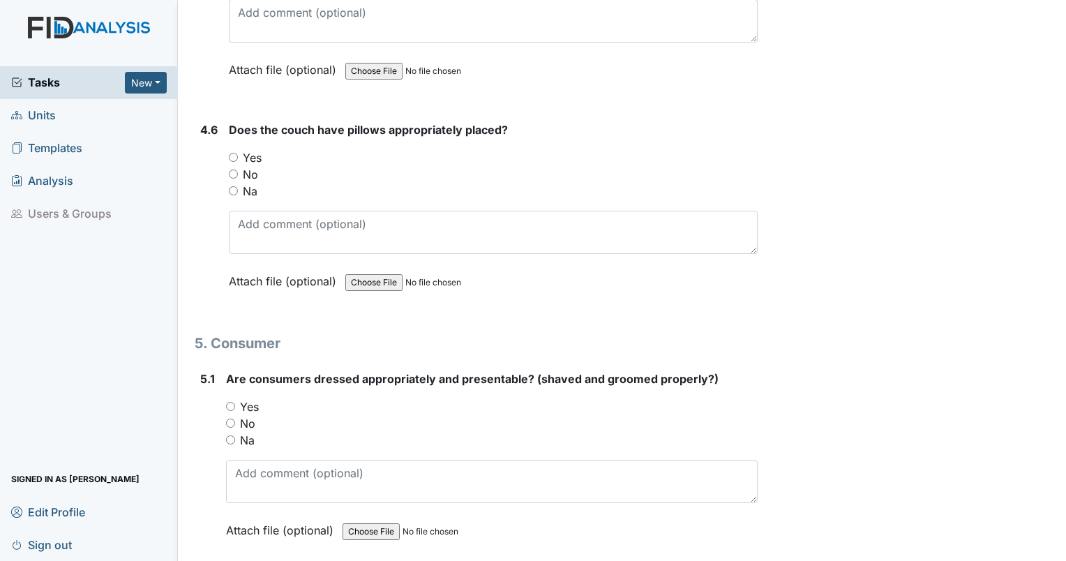
click at [239, 149] on div "Yes" at bounding box center [493, 157] width 529 height 17
click at [234, 153] on input "Yes" at bounding box center [233, 157] width 9 height 9
radio input "true"
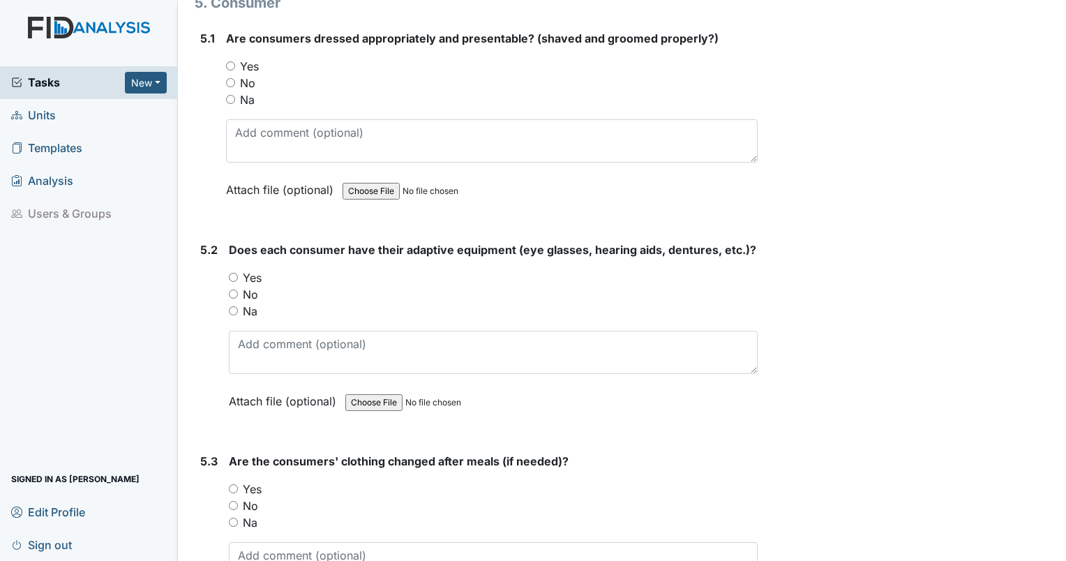
scroll to position [6142, 0]
click at [232, 61] on input "Yes" at bounding box center [230, 65] width 9 height 9
radio input "true"
click at [232, 272] on input "Yes" at bounding box center [233, 276] width 9 height 9
radio input "true"
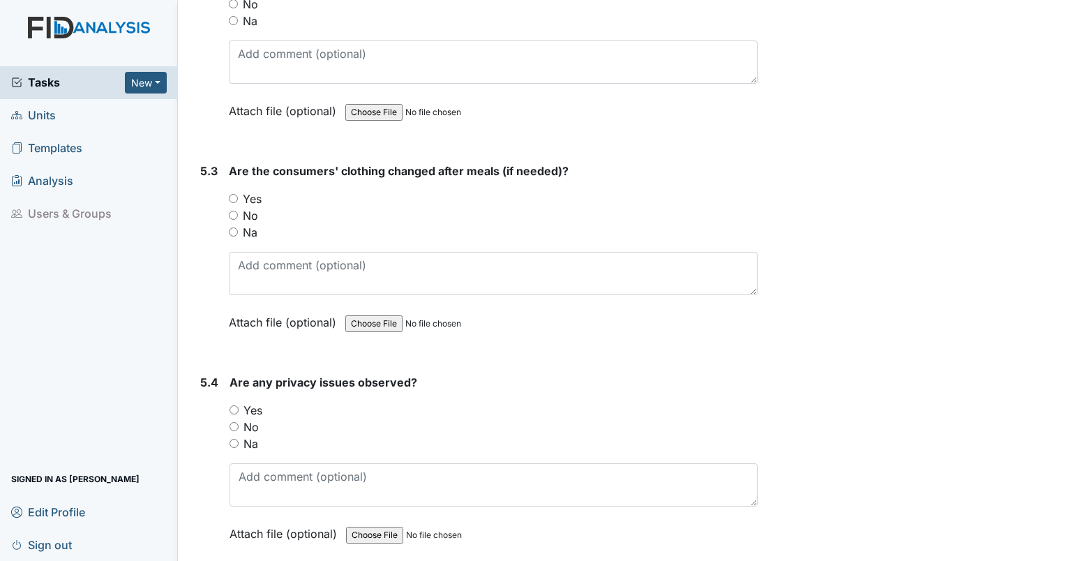
scroll to position [6436, 0]
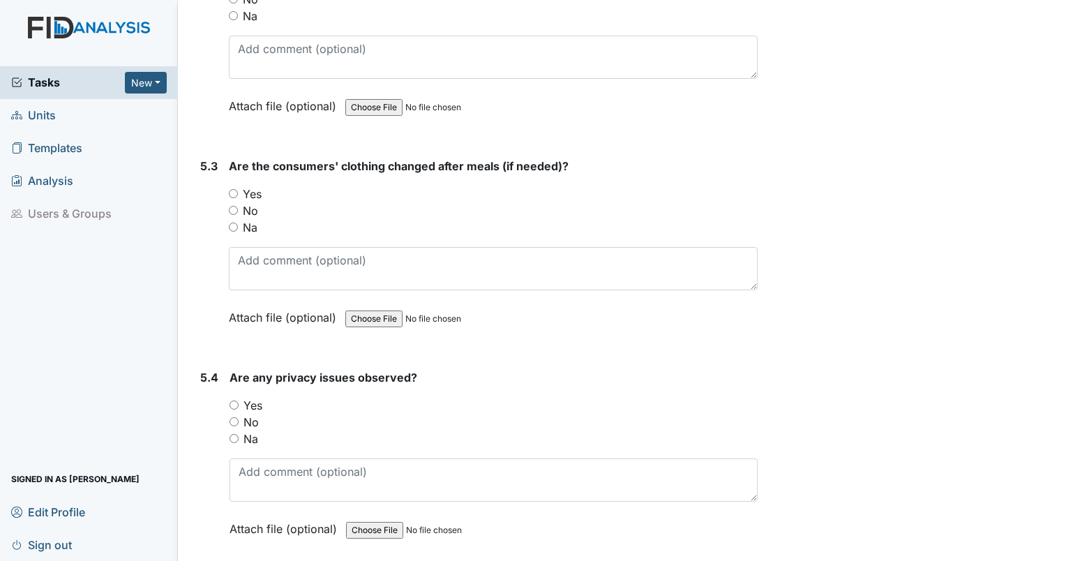
click at [232, 189] on input "Yes" at bounding box center [233, 193] width 9 height 9
radio input "true"
click at [234, 434] on input "Na" at bounding box center [233, 438] width 9 height 9
radio input "true"
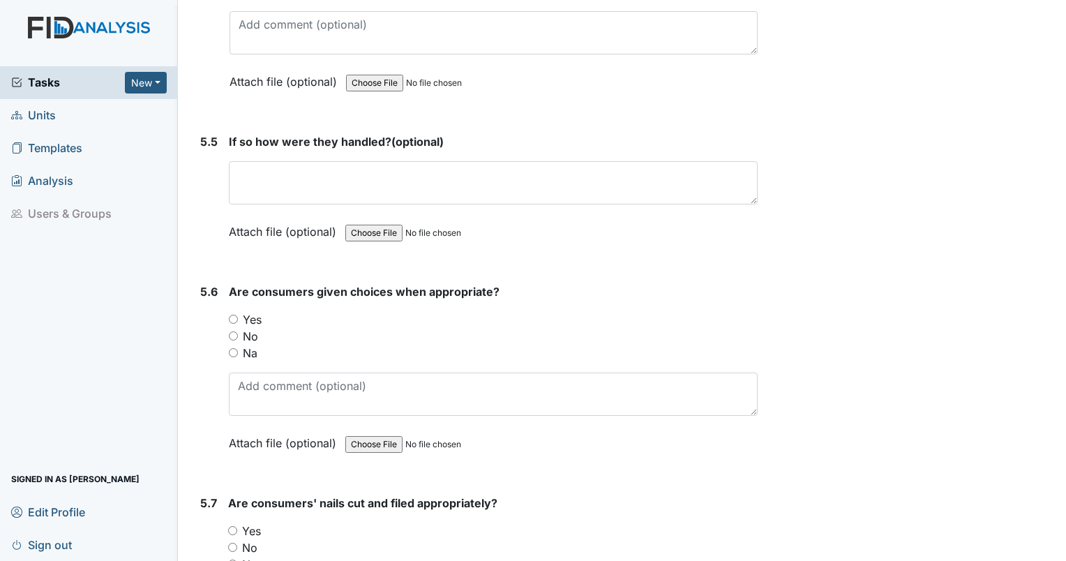
scroll to position [6886, 0]
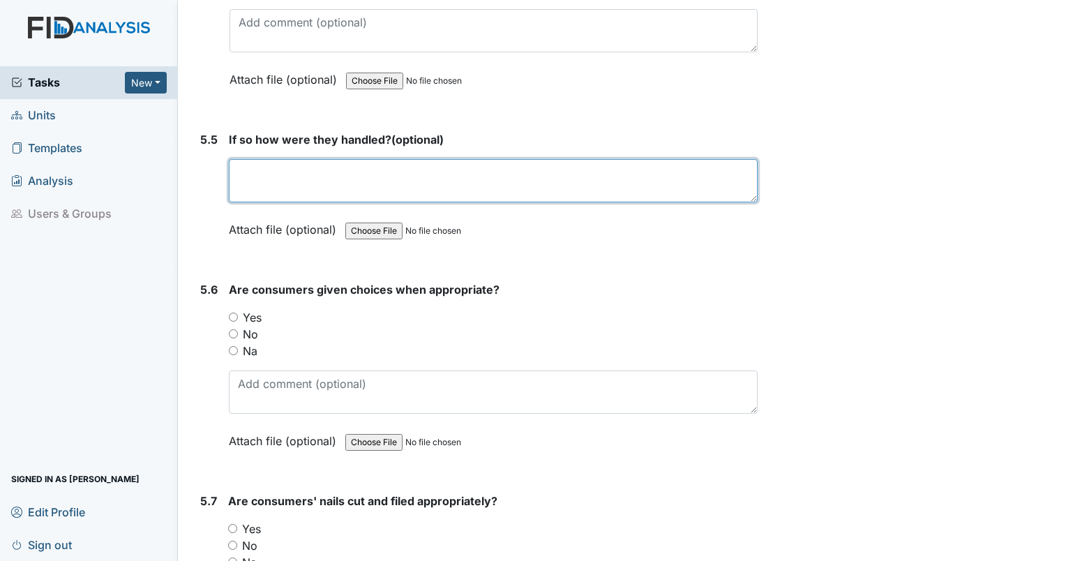
click at [290, 170] on textarea at bounding box center [493, 180] width 529 height 43
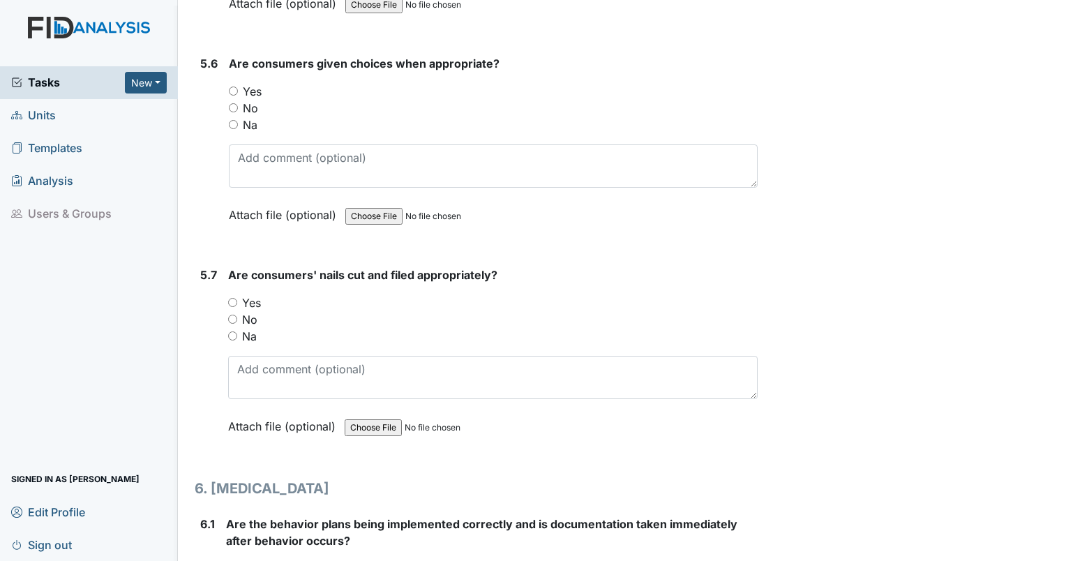
scroll to position [7112, 0]
type textarea "N/A"
click at [232, 86] on input "Yes" at bounding box center [233, 90] width 9 height 9
radio input "true"
click at [229, 298] on input "Yes" at bounding box center [232, 302] width 9 height 9
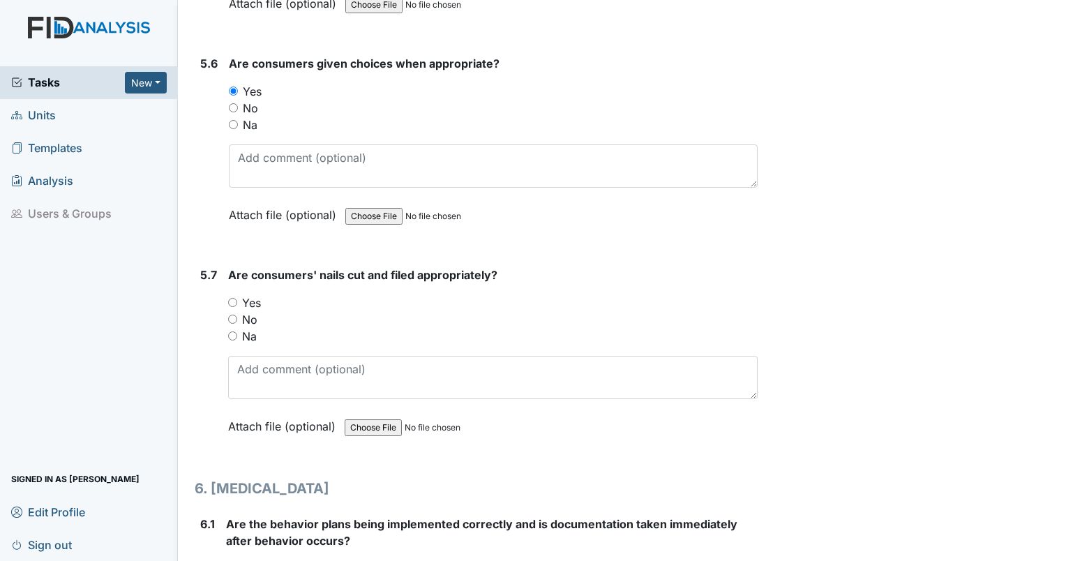
radio input "true"
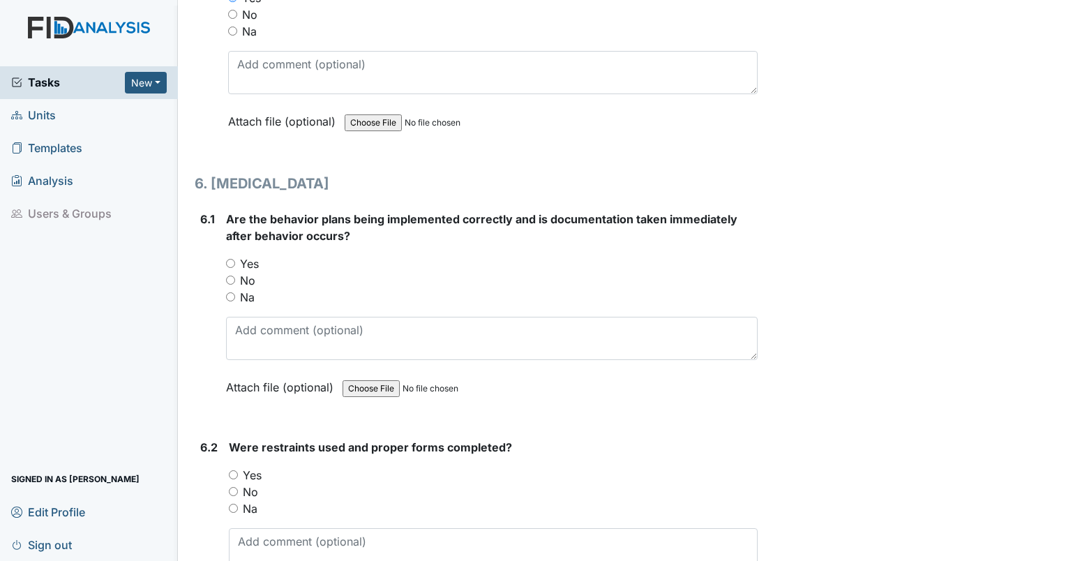
scroll to position [7420, 0]
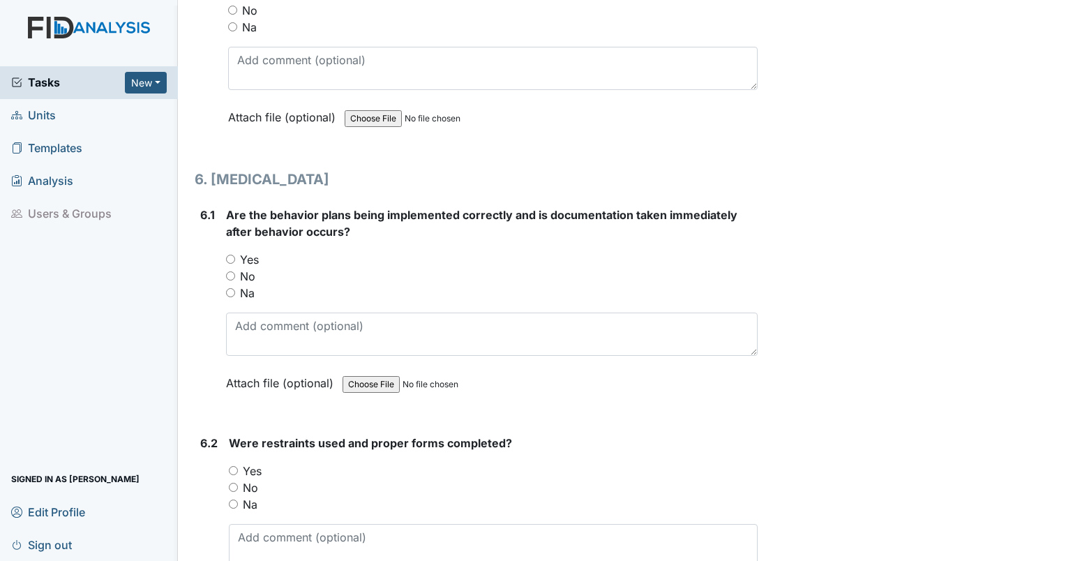
click at [232, 255] on input "Yes" at bounding box center [230, 259] width 9 height 9
radio input "true"
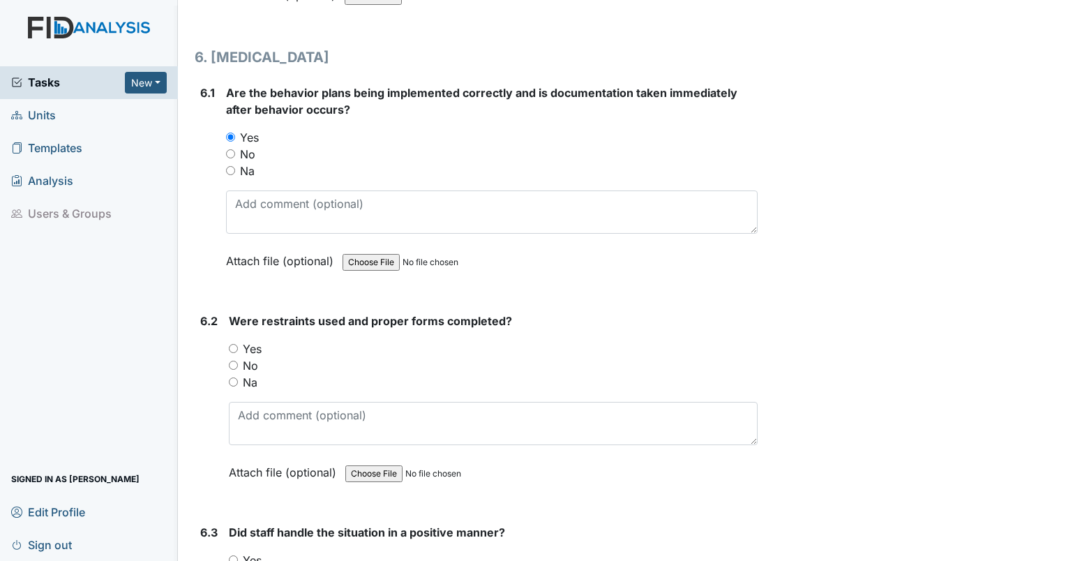
scroll to position [7642, 0]
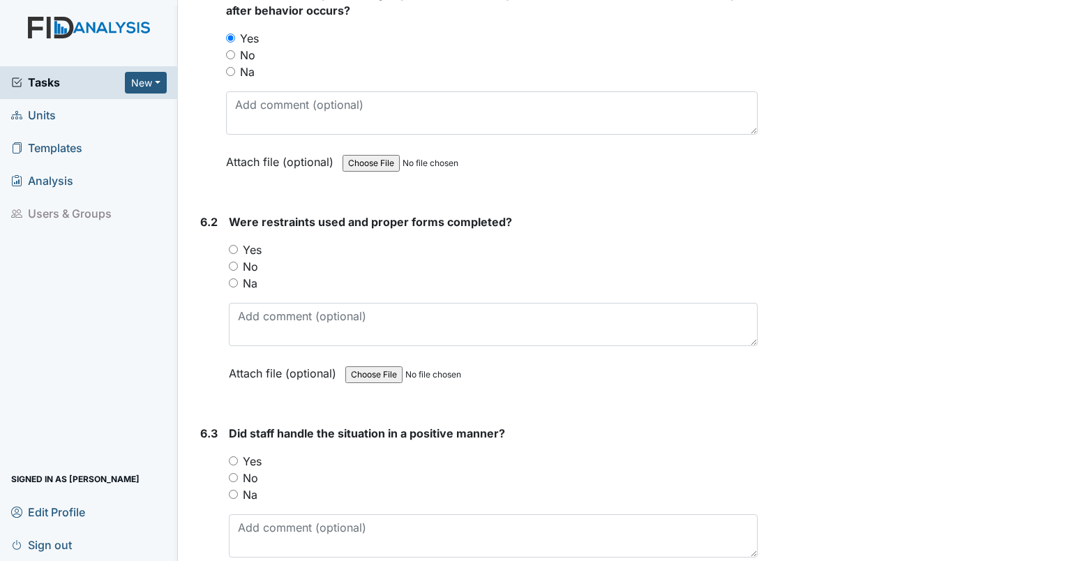
click at [230, 278] on input "Na" at bounding box center [233, 282] width 9 height 9
radio input "true"
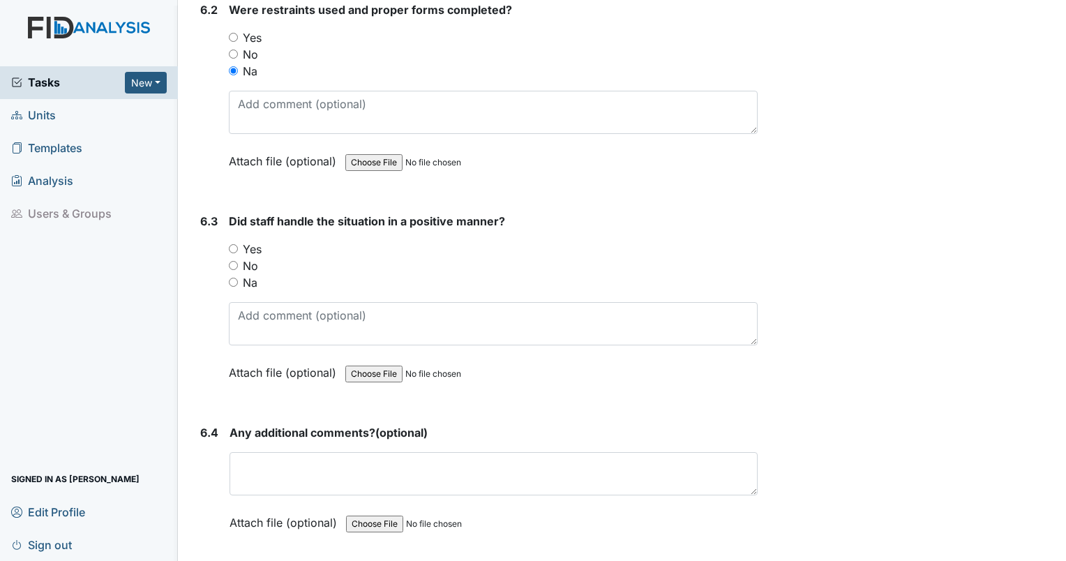
scroll to position [7855, 0]
click at [232, 276] on input "Na" at bounding box center [233, 280] width 9 height 9
radio input "true"
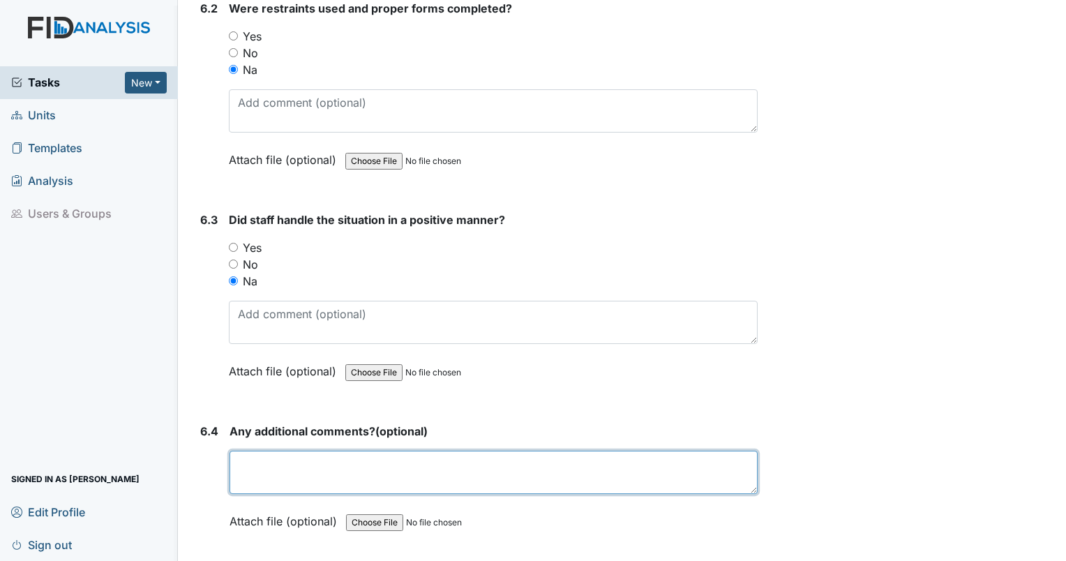
click at [243, 451] on textarea at bounding box center [493, 472] width 528 height 43
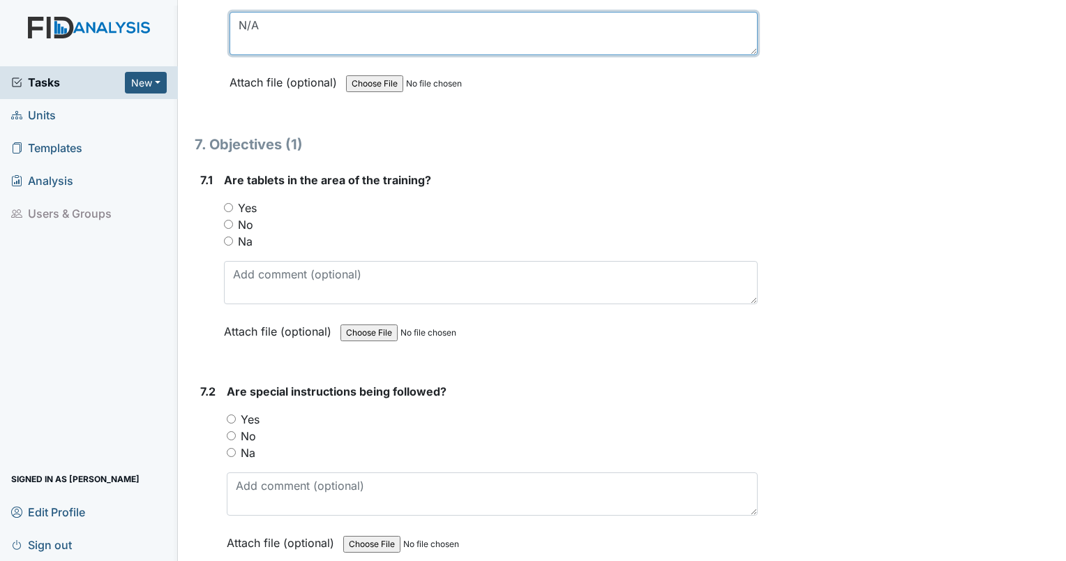
scroll to position [8301, 0]
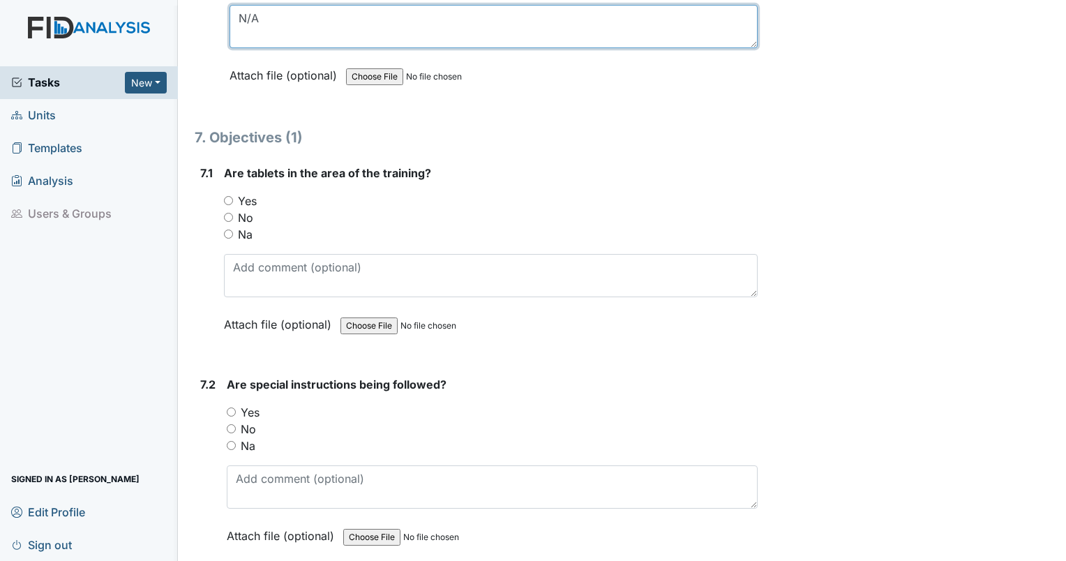
type textarea "N/A"
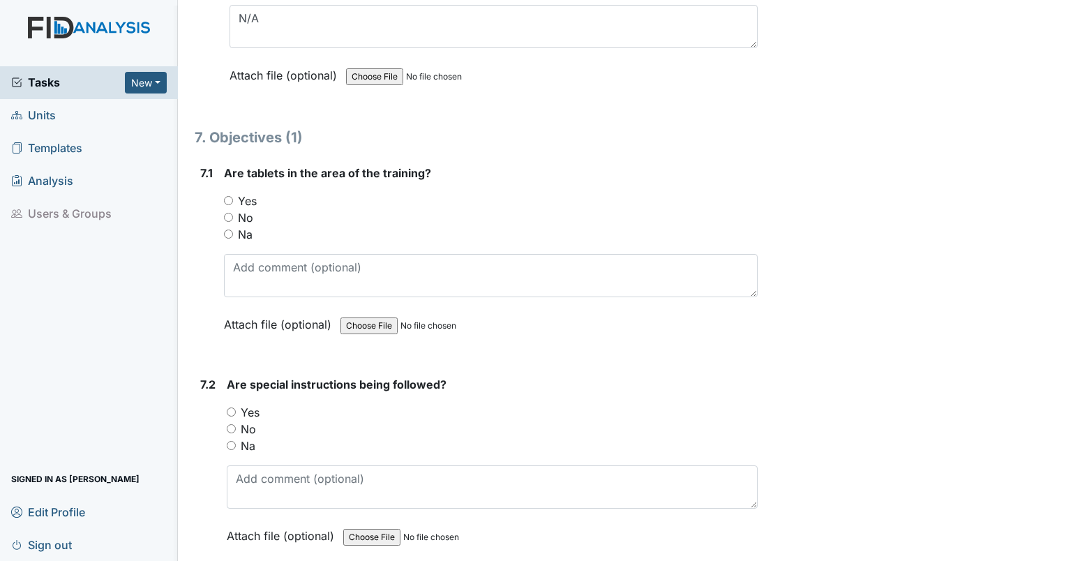
click at [230, 196] on input "Yes" at bounding box center [228, 200] width 9 height 9
radio input "true"
click at [232, 407] on input "Yes" at bounding box center [231, 411] width 9 height 9
radio input "true"
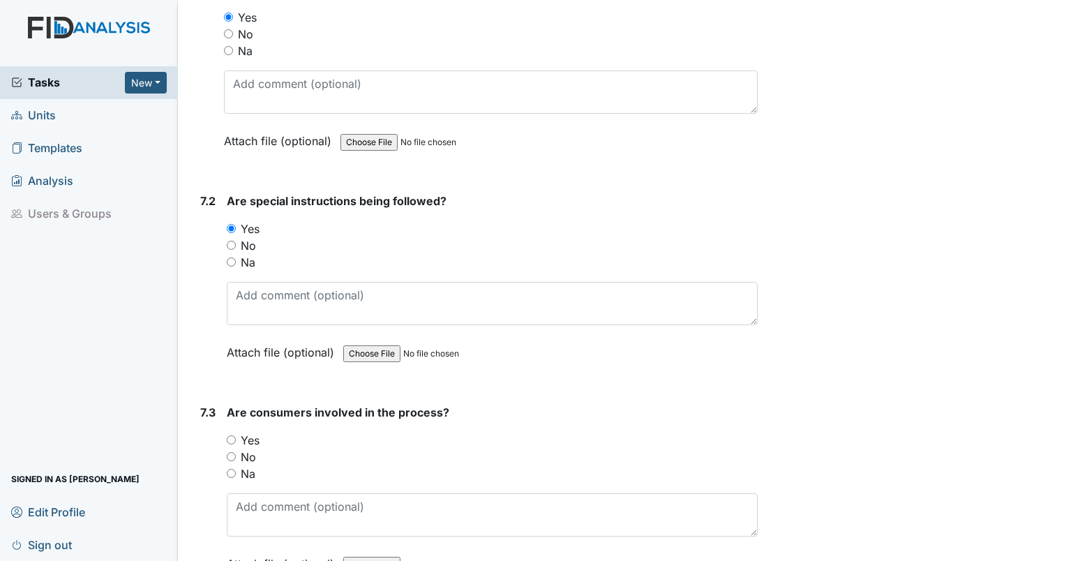
scroll to position [8485, 0]
click at [233, 435] on input "Yes" at bounding box center [231, 439] width 9 height 9
radio input "true"
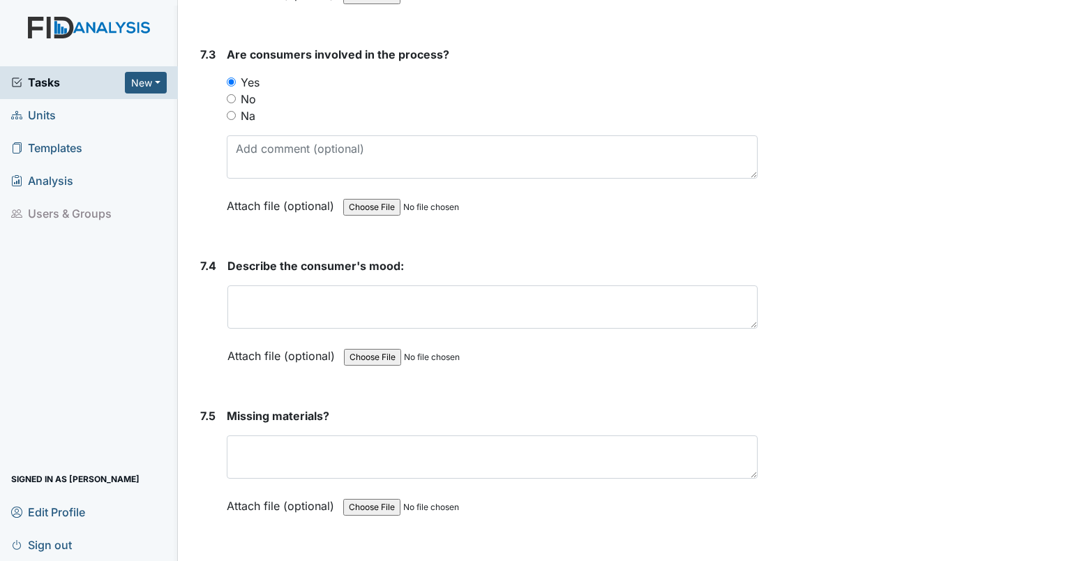
scroll to position [8855, 0]
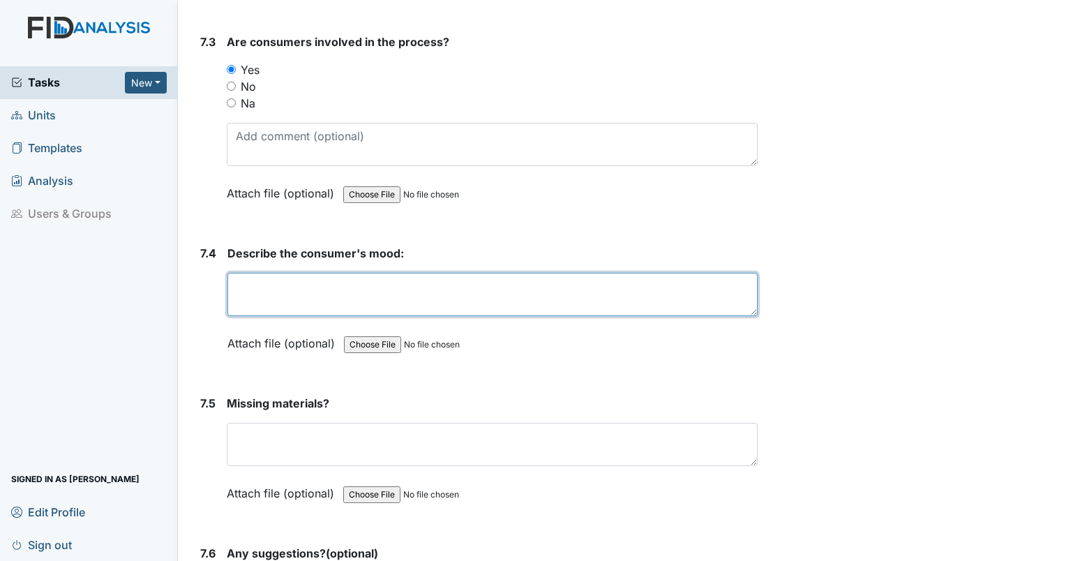
click at [297, 276] on textarea at bounding box center [492, 294] width 530 height 43
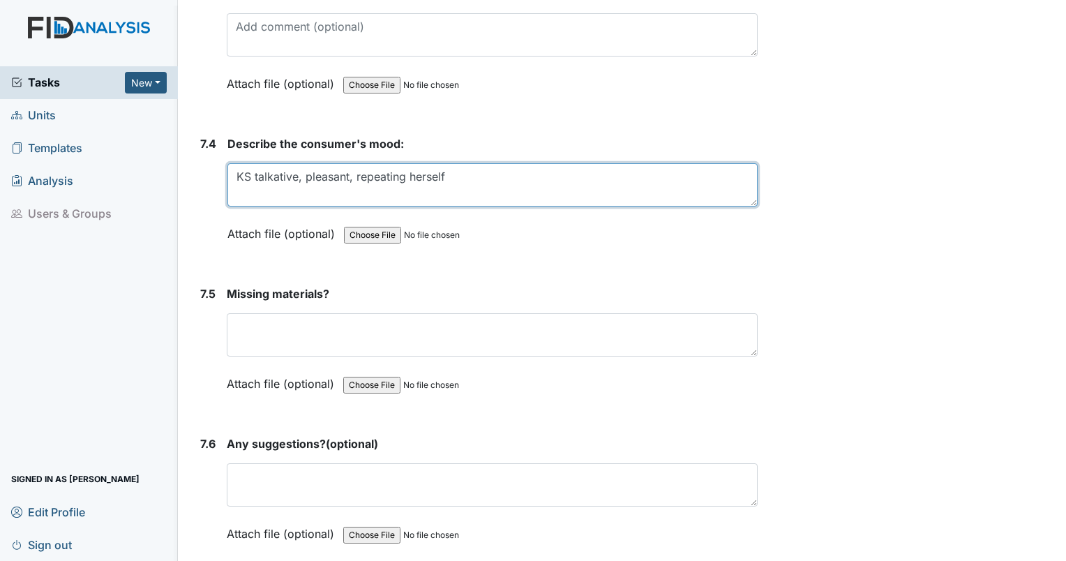
scroll to position [9085, 0]
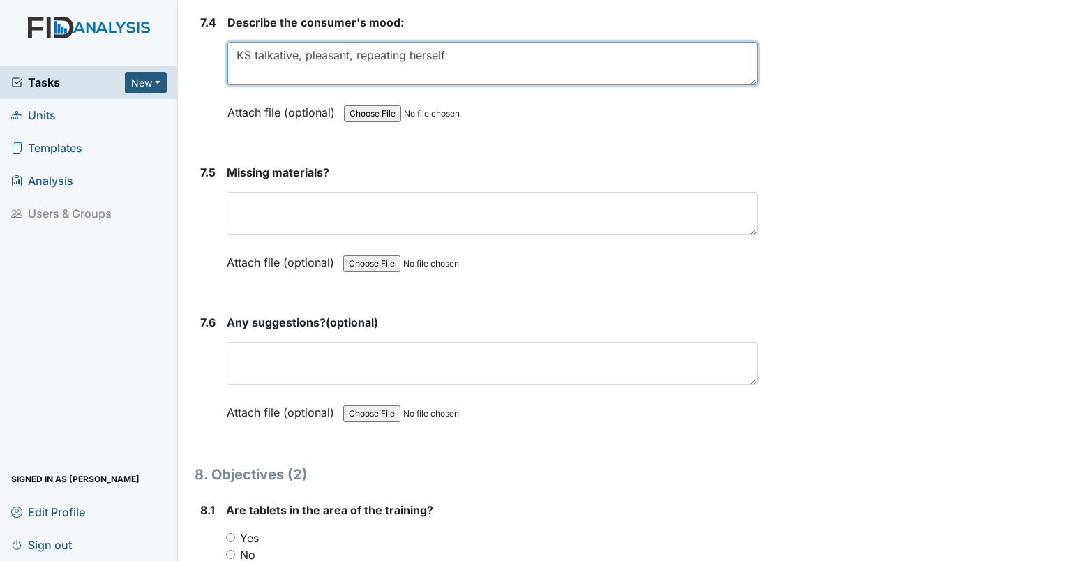
type textarea "KS talkative, pleasant, repeating herself"
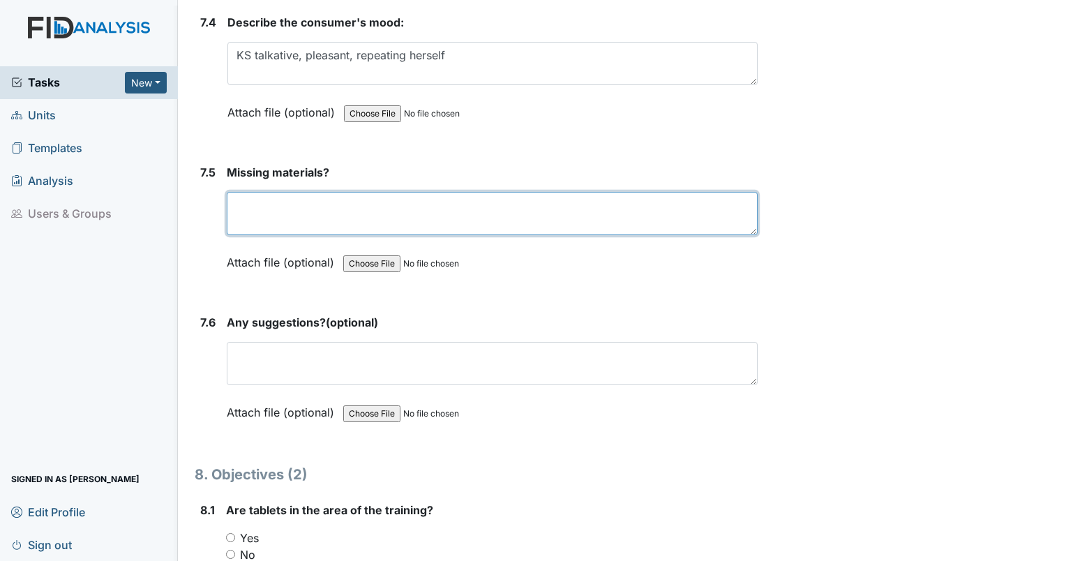
click at [617, 192] on textarea at bounding box center [492, 213] width 531 height 43
type textarea "n"
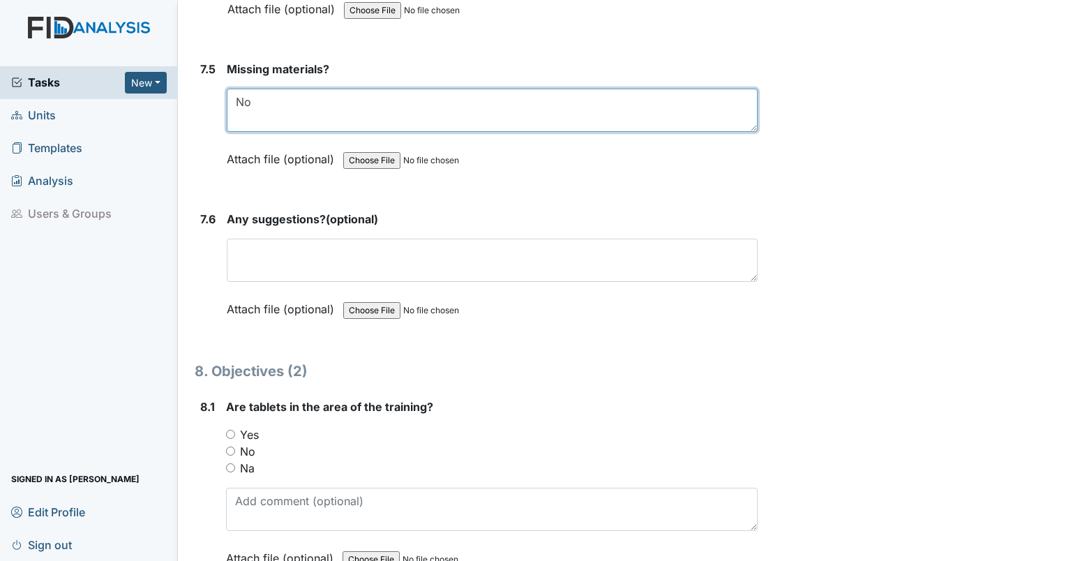
scroll to position [9269, 0]
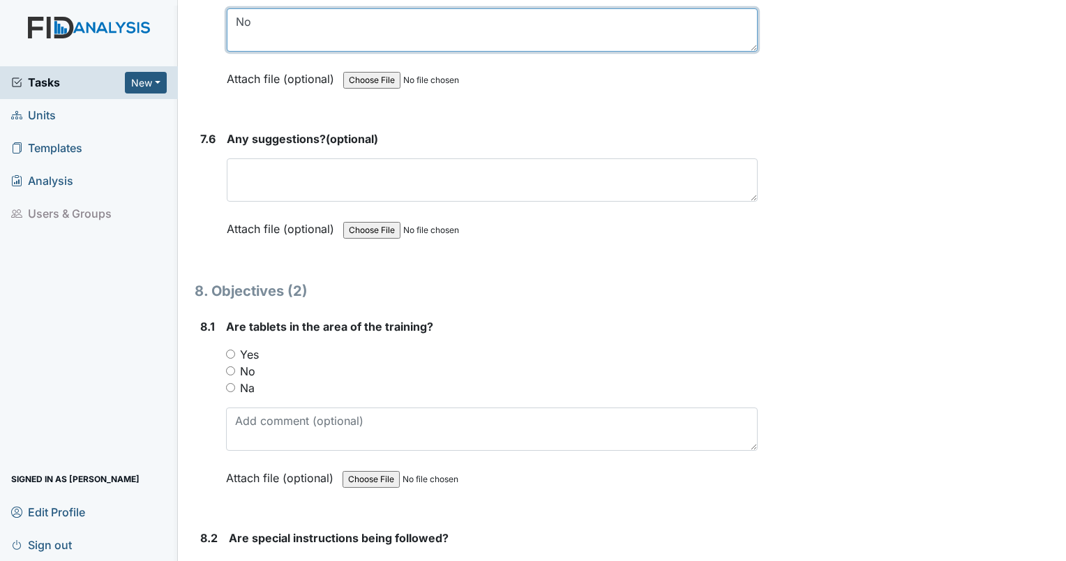
type textarea "No"
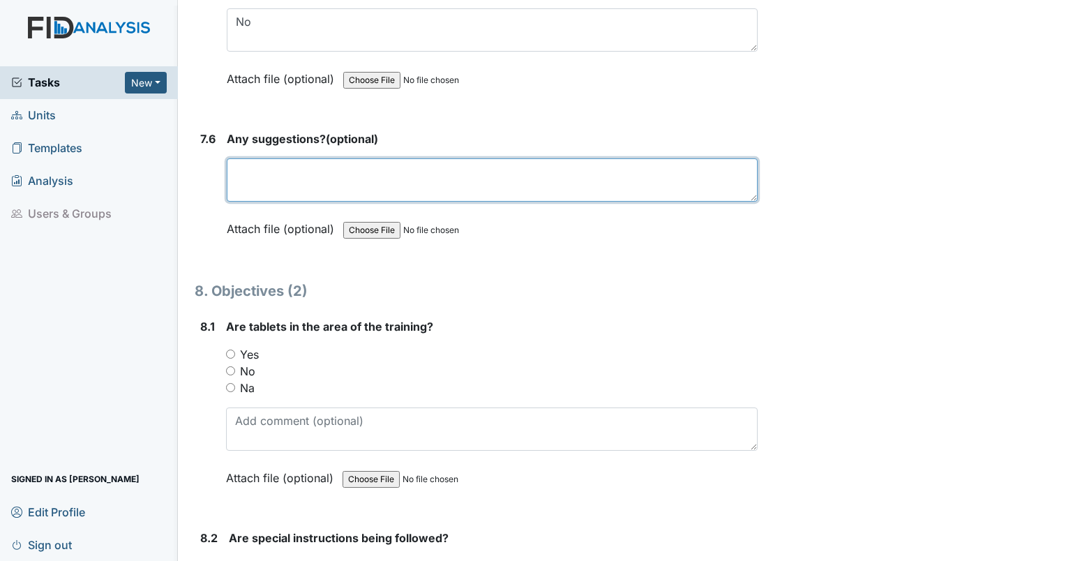
click at [582, 163] on textarea at bounding box center [492, 179] width 531 height 43
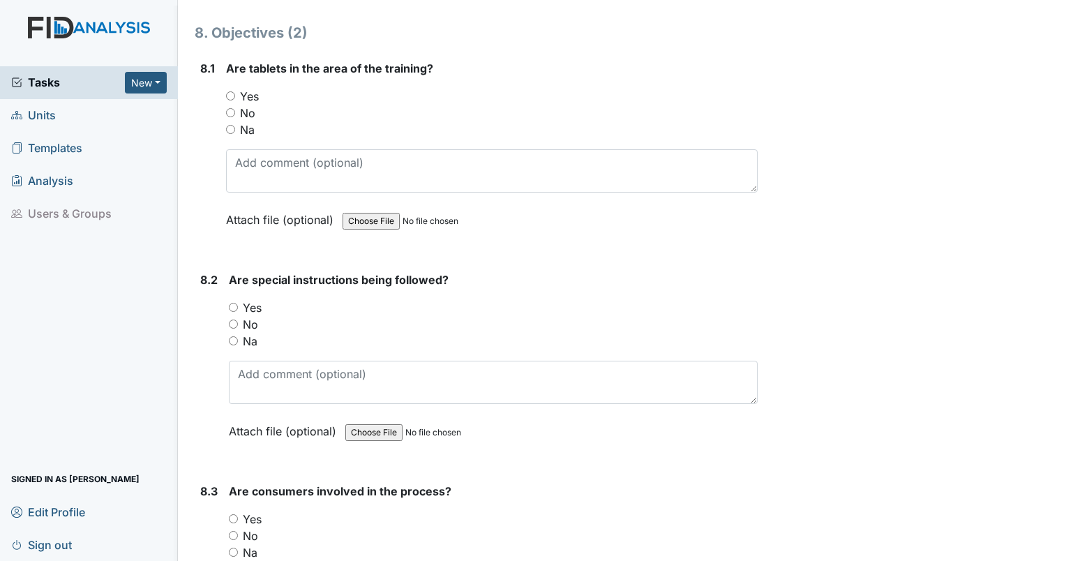
scroll to position [9530, 0]
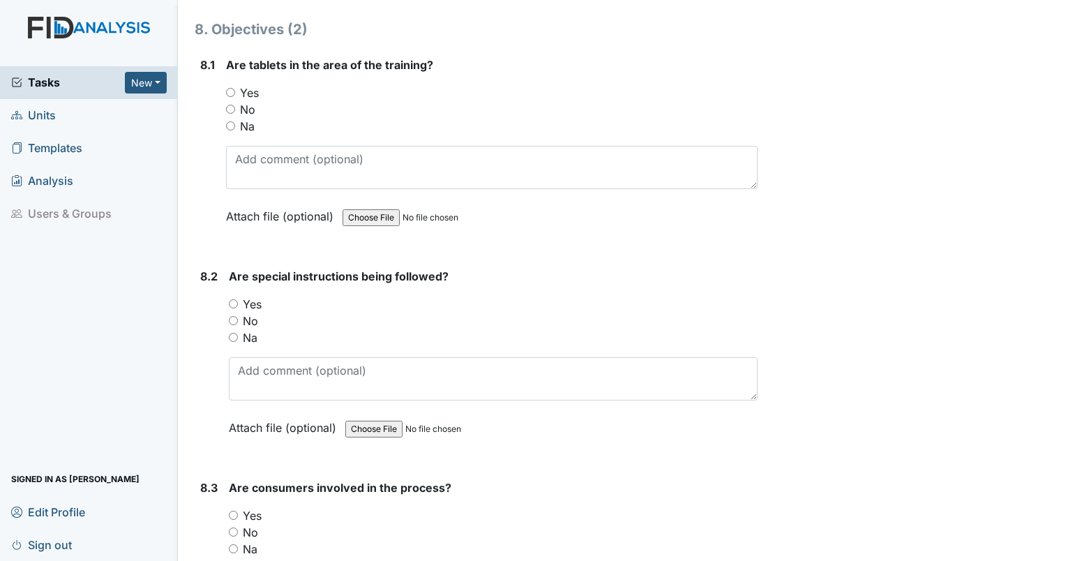
type textarea "N/A"
click at [230, 88] on input "Yes" at bounding box center [230, 92] width 9 height 9
radio input "true"
click at [232, 299] on input "Yes" at bounding box center [233, 303] width 9 height 9
radio input "true"
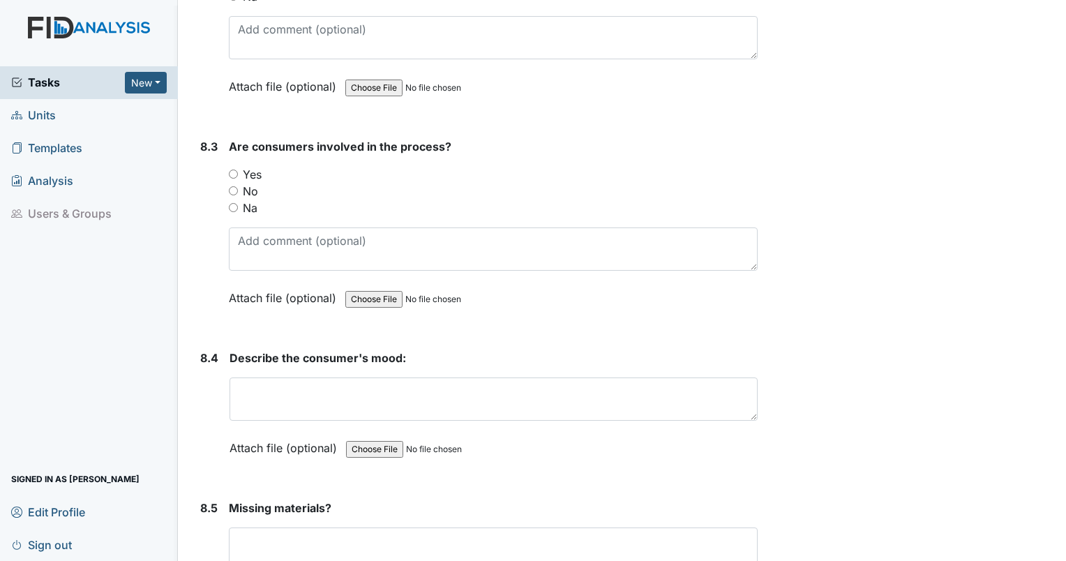
scroll to position [9889, 0]
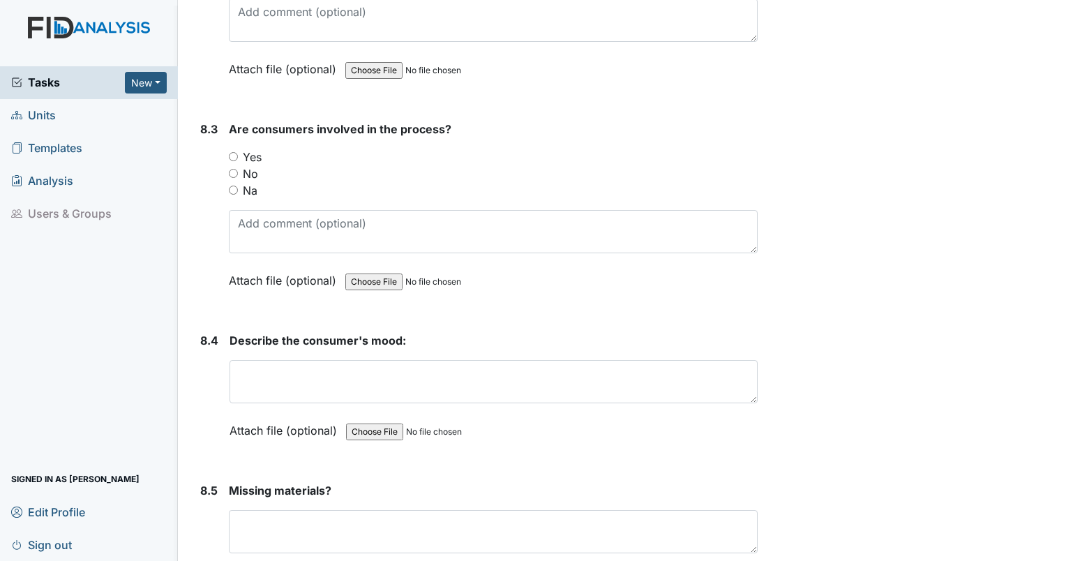
click at [236, 152] on input "Yes" at bounding box center [233, 156] width 9 height 9
radio input "true"
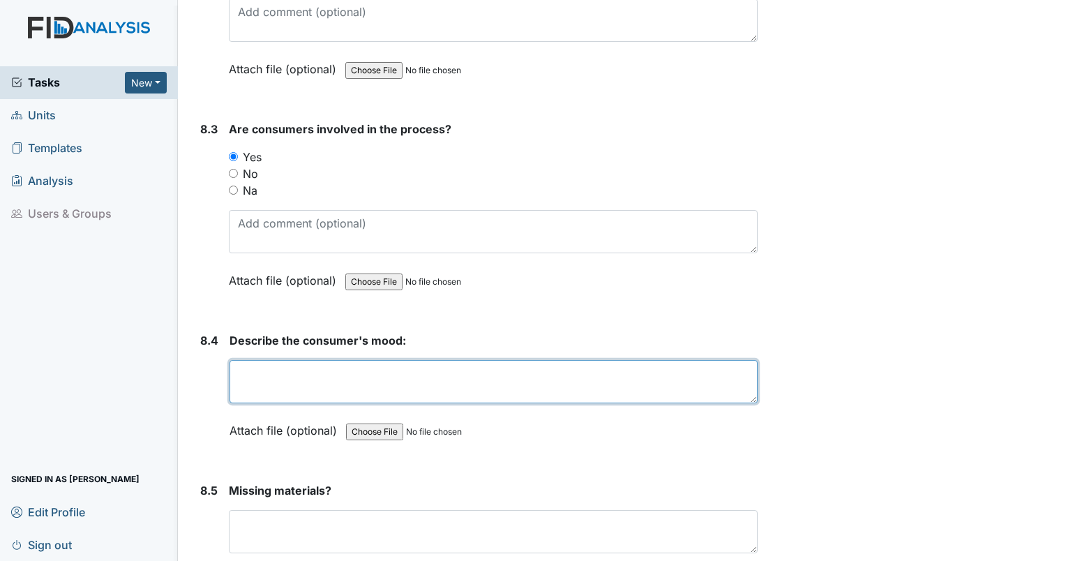
click at [292, 360] on textarea at bounding box center [493, 381] width 528 height 43
click at [337, 360] on textarea "[PERSON_NAME]" at bounding box center [493, 381] width 528 height 43
drag, startPoint x: 286, startPoint y: 338, endPoint x: 286, endPoint y: 321, distance: 16.7
drag, startPoint x: 286, startPoint y: 321, endPoint x: 294, endPoint y: 336, distance: 17.2
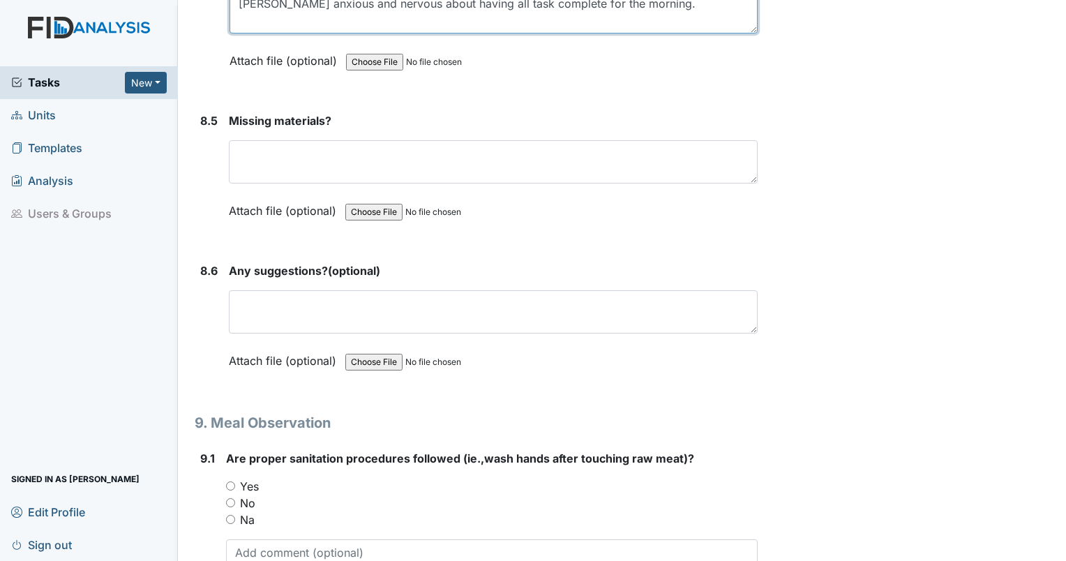
scroll to position [10276, 0]
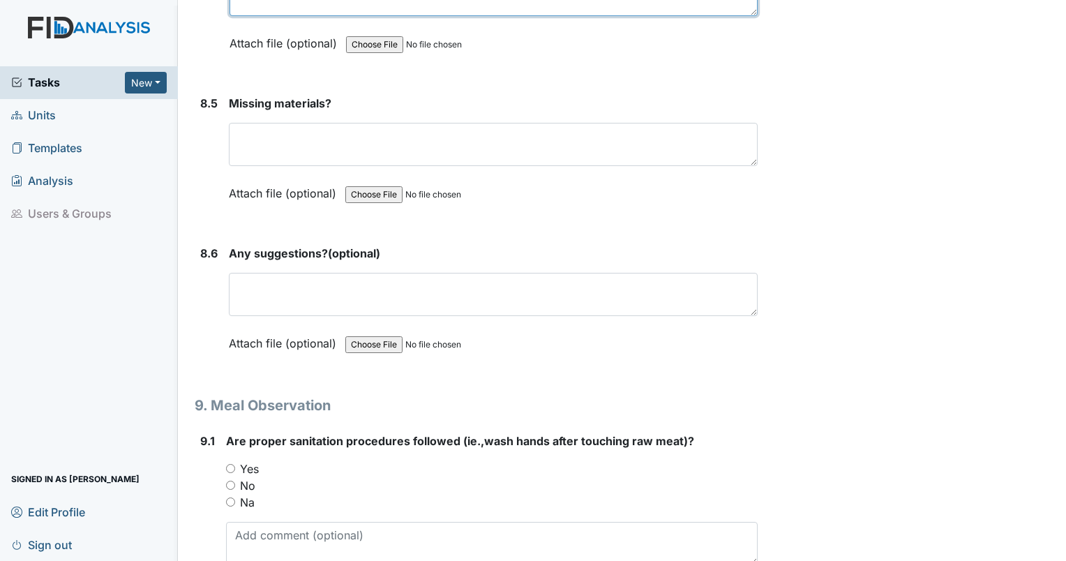
type textarea "[PERSON_NAME] anxious and nervous about having all task complete for the mornin…"
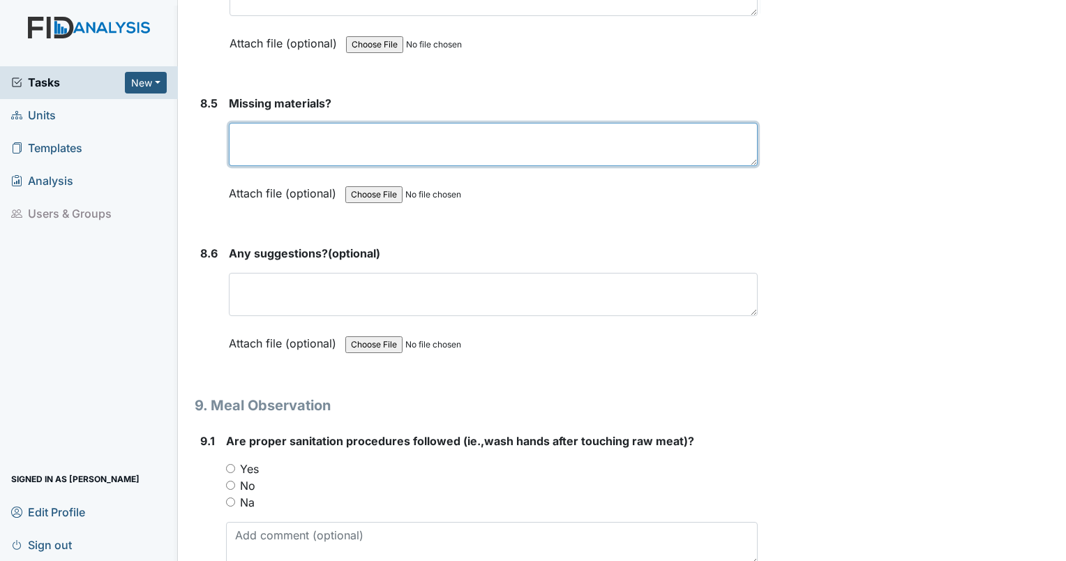
click at [285, 123] on textarea at bounding box center [493, 144] width 529 height 43
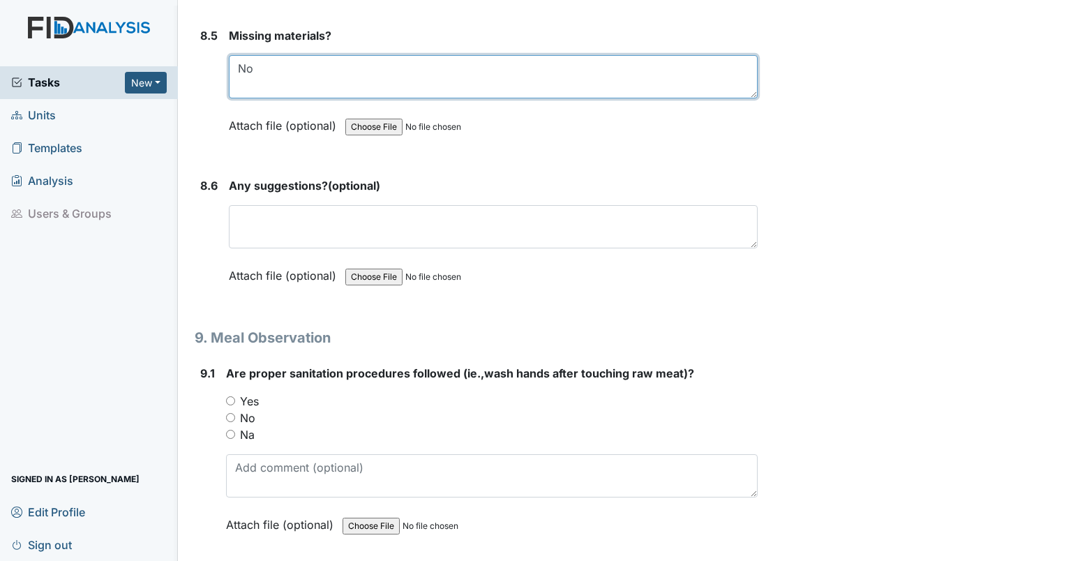
scroll to position [10464, 0]
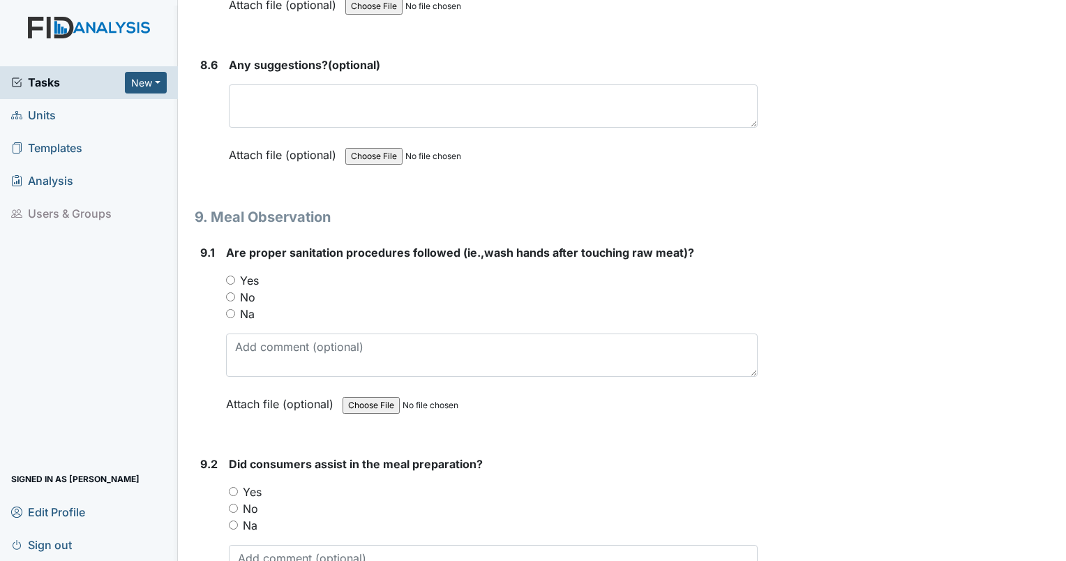
type textarea "No"
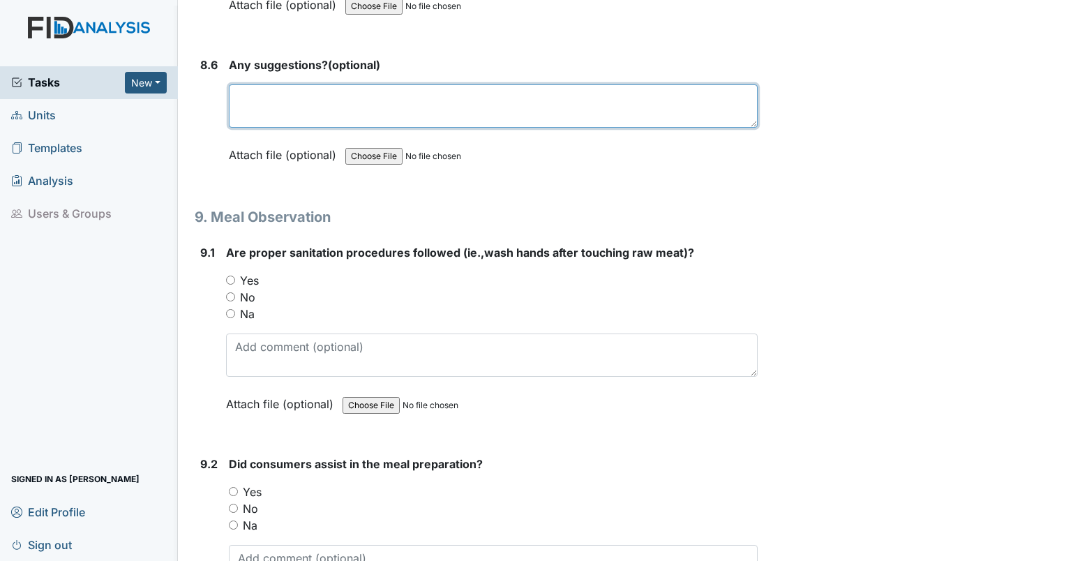
click at [244, 84] on textarea at bounding box center [493, 105] width 529 height 43
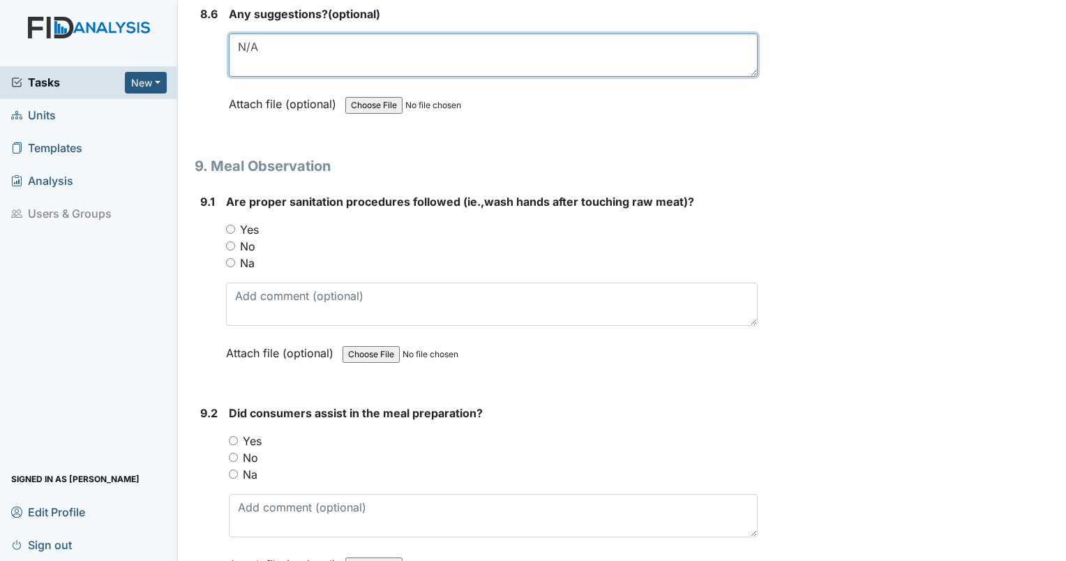
scroll to position [10581, 0]
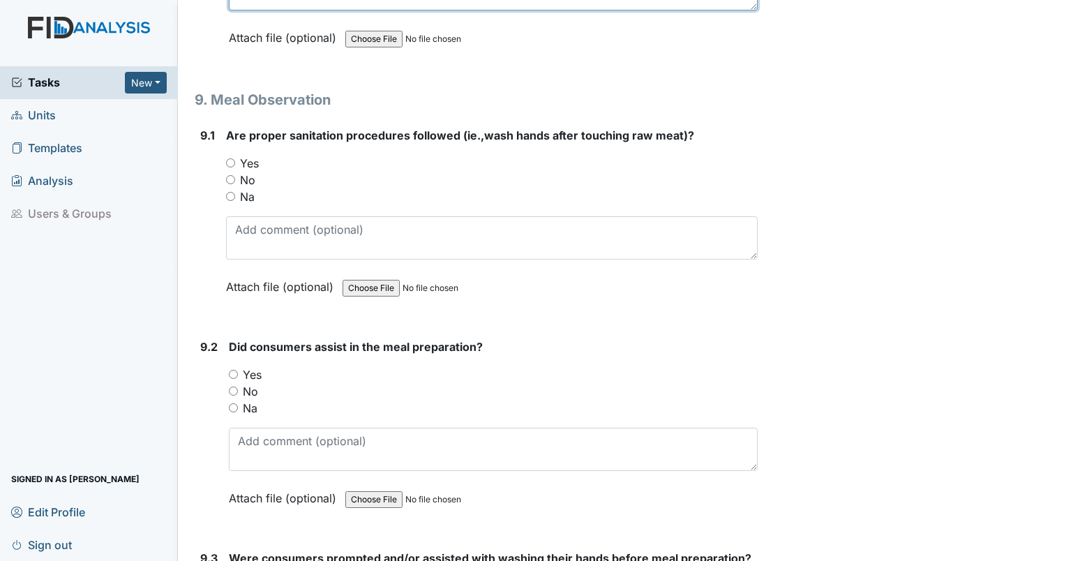
type textarea "N/A"
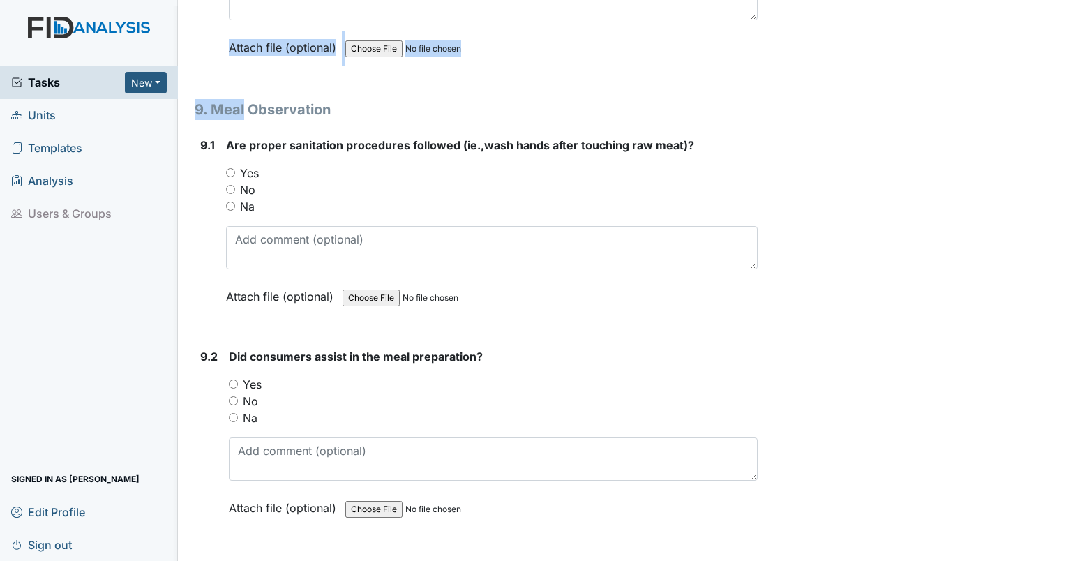
scroll to position [10571, 0]
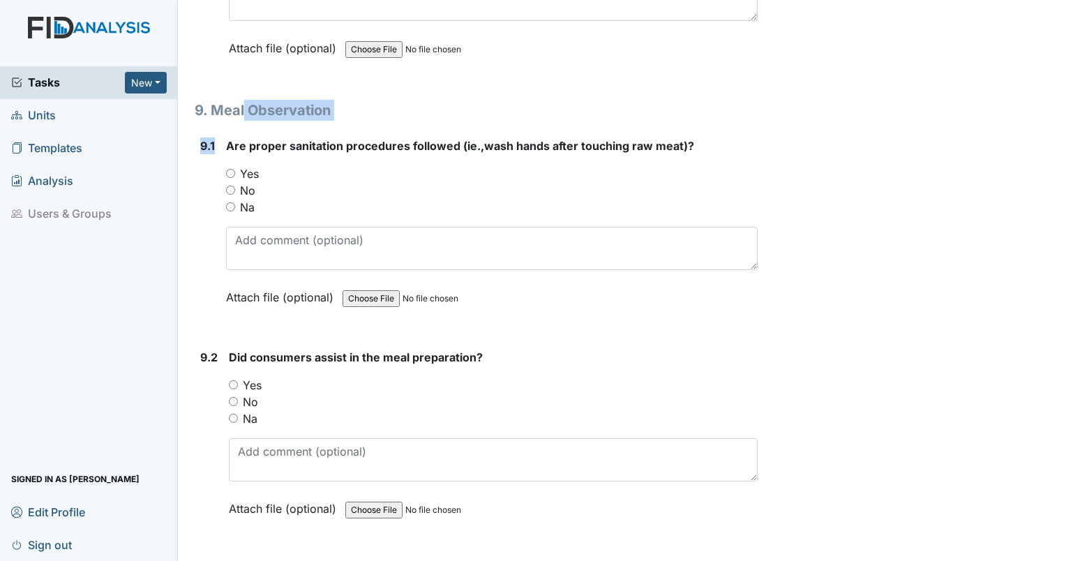
drag, startPoint x: 244, startPoint y: 64, endPoint x: 208, endPoint y: 149, distance: 92.5
click at [208, 149] on div "9.1" at bounding box center [207, 231] width 15 height 189
click at [229, 169] on input "Yes" at bounding box center [230, 173] width 9 height 9
radio input "true"
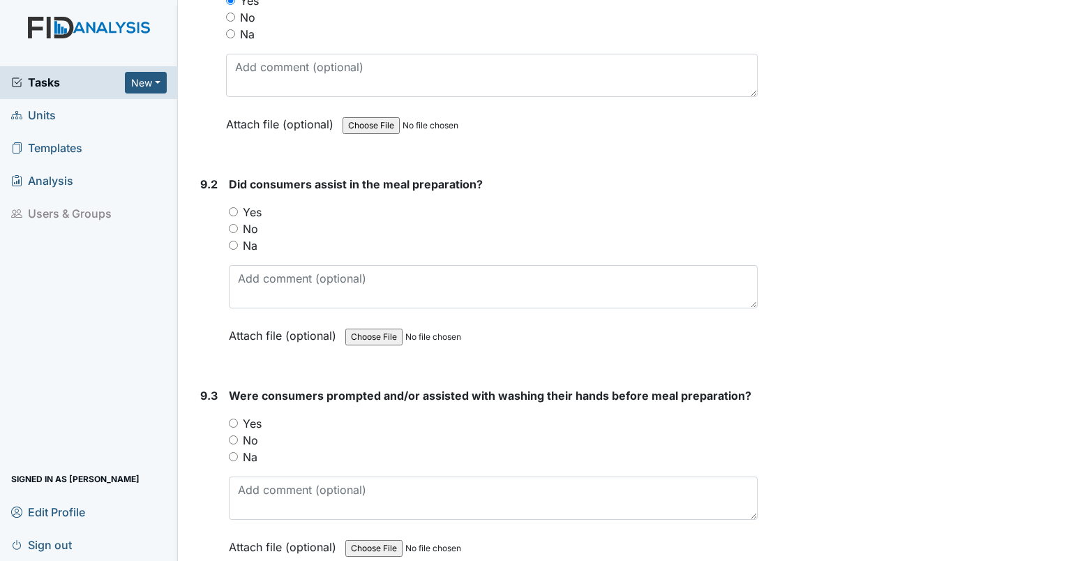
scroll to position [10745, 0]
click at [232, 239] on input "Na" at bounding box center [233, 243] width 9 height 9
radio input "true"
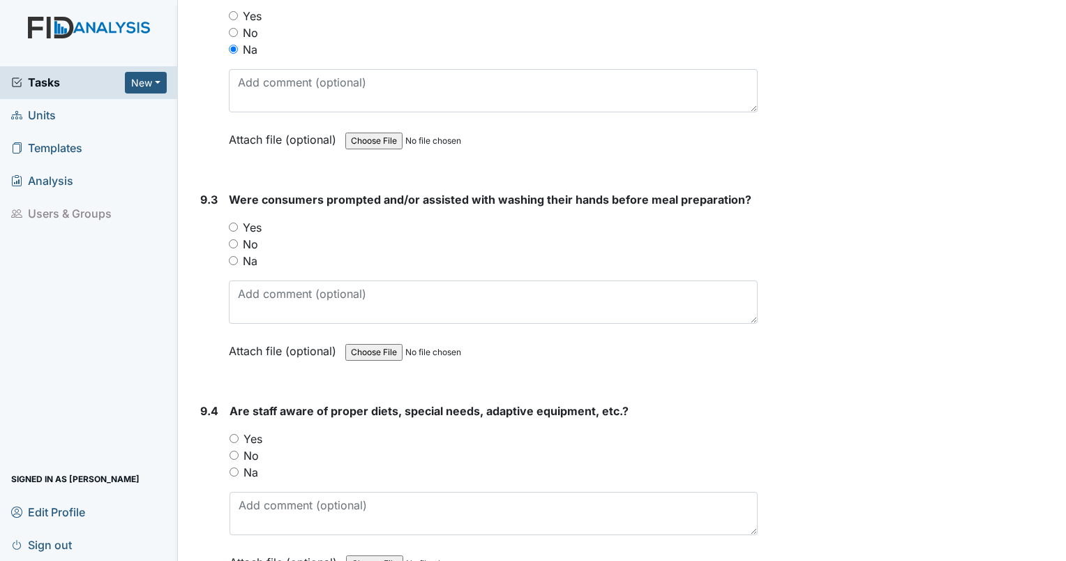
scroll to position [11006, 0]
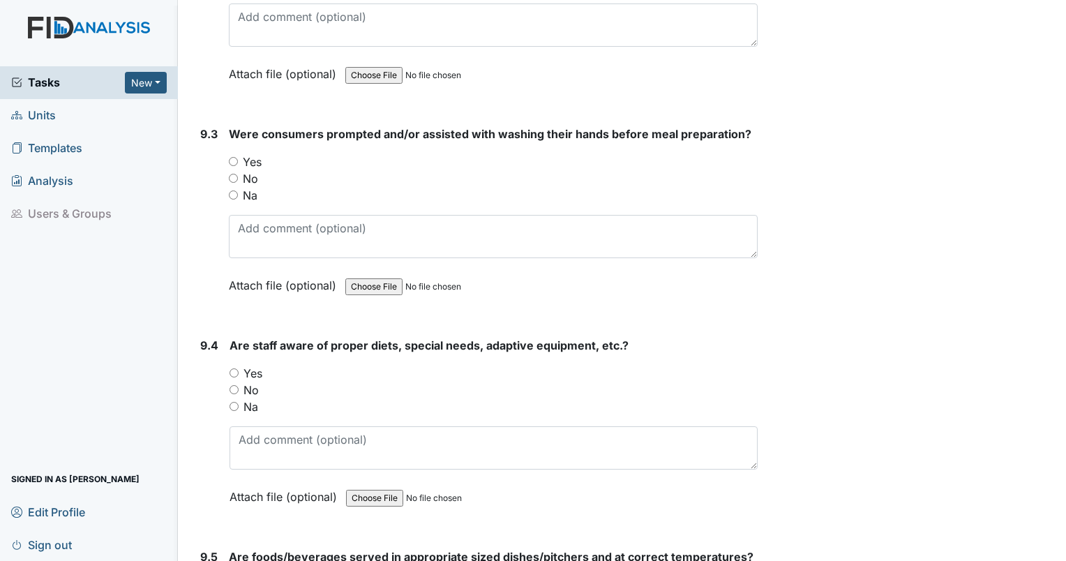
click at [234, 157] on input "Yes" at bounding box center [233, 161] width 9 height 9
radio input "true"
click at [232, 368] on input "Yes" at bounding box center [233, 372] width 9 height 9
radio input "true"
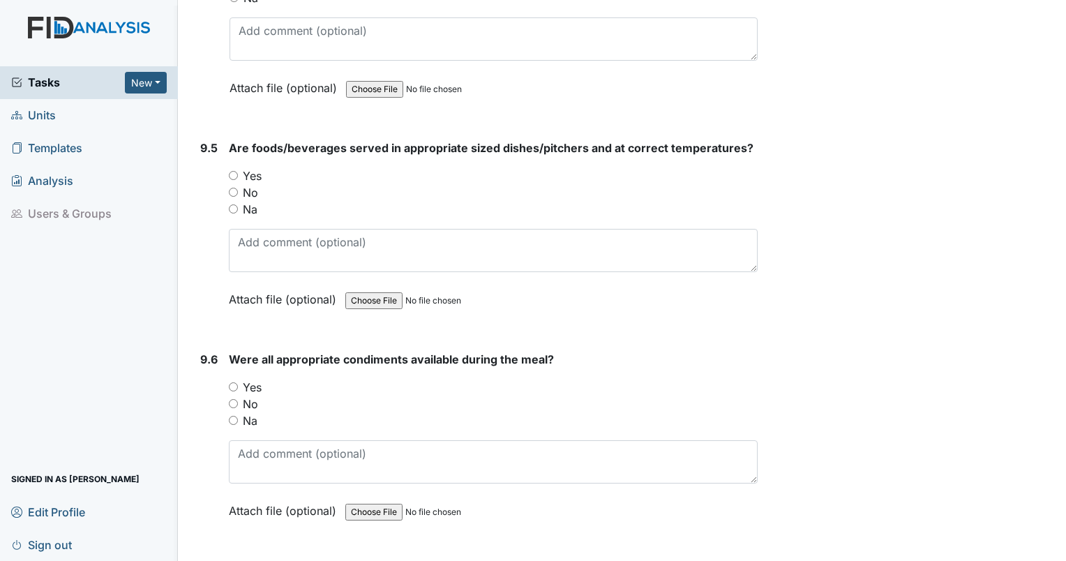
scroll to position [11471, 0]
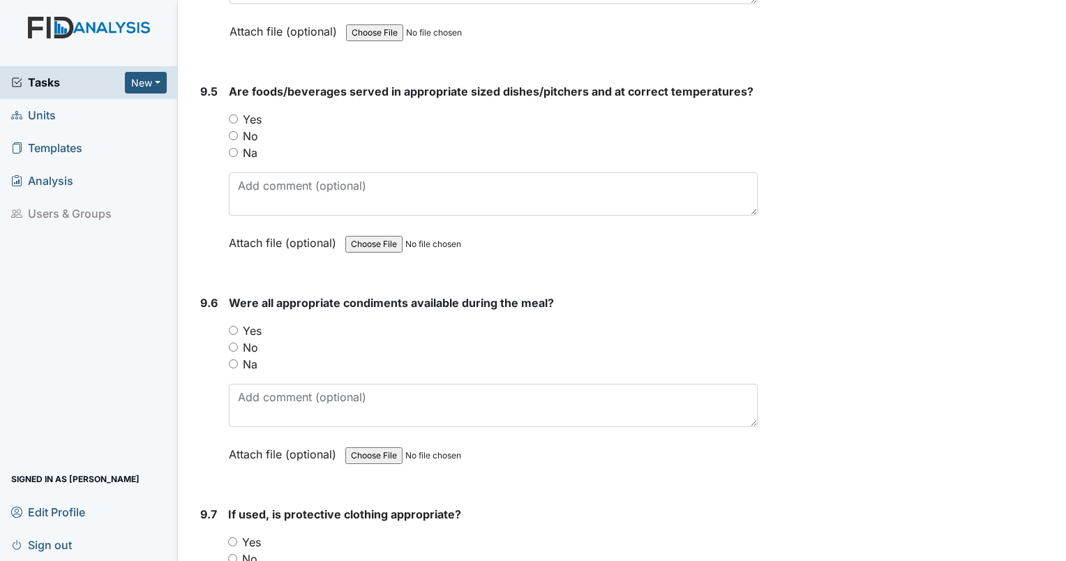
click at [233, 114] on input "Yes" at bounding box center [233, 118] width 9 height 9
radio input "true"
click at [230, 326] on input "Yes" at bounding box center [233, 330] width 9 height 9
radio input "true"
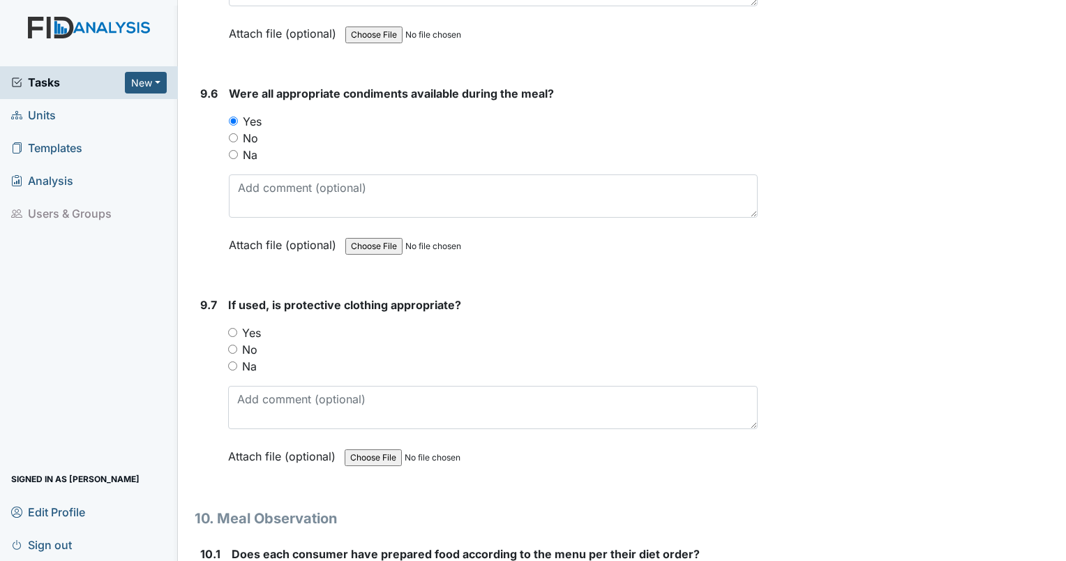
scroll to position [11695, 0]
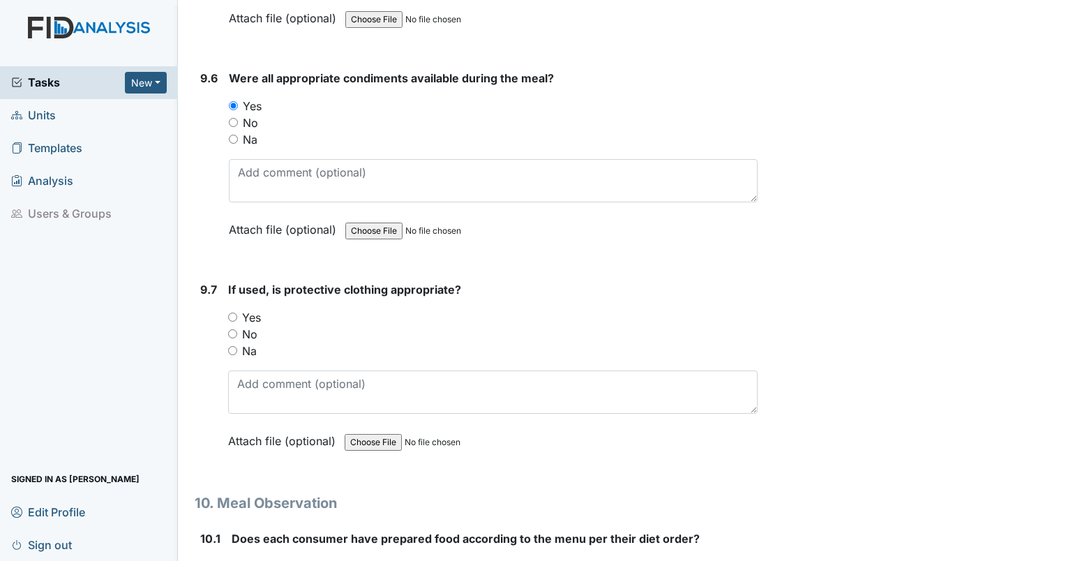
click at [237, 309] on div "Yes" at bounding box center [492, 317] width 529 height 17
click at [229, 281] on div "If used, is protective clothing appropriate? You must select one of the below o…" at bounding box center [492, 370] width 529 height 178
click at [229, 312] on input "Yes" at bounding box center [232, 316] width 9 height 9
radio input "true"
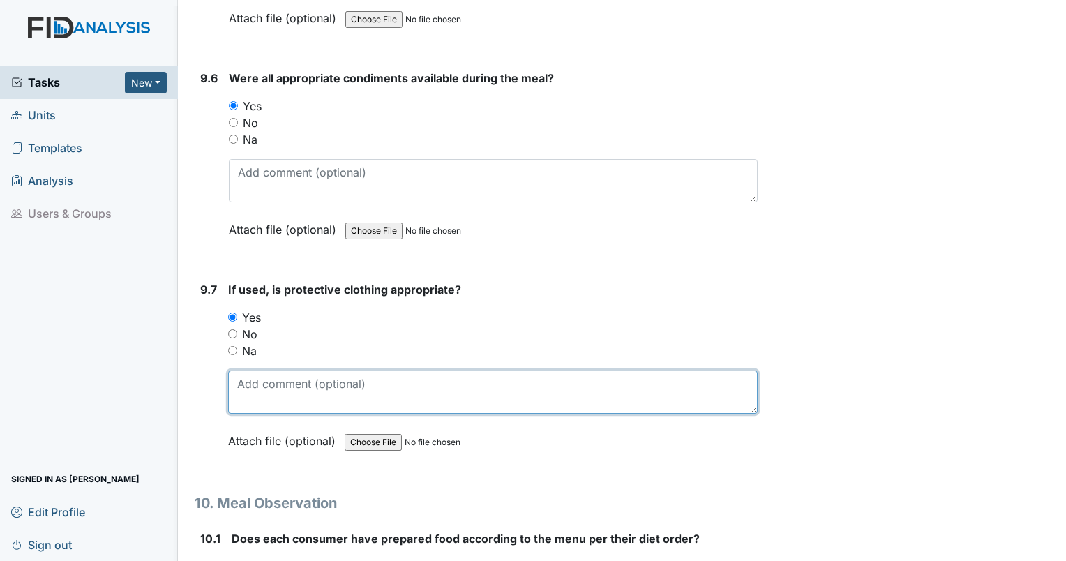
click at [280, 370] on textarea at bounding box center [492, 391] width 529 height 43
type textarea "W"
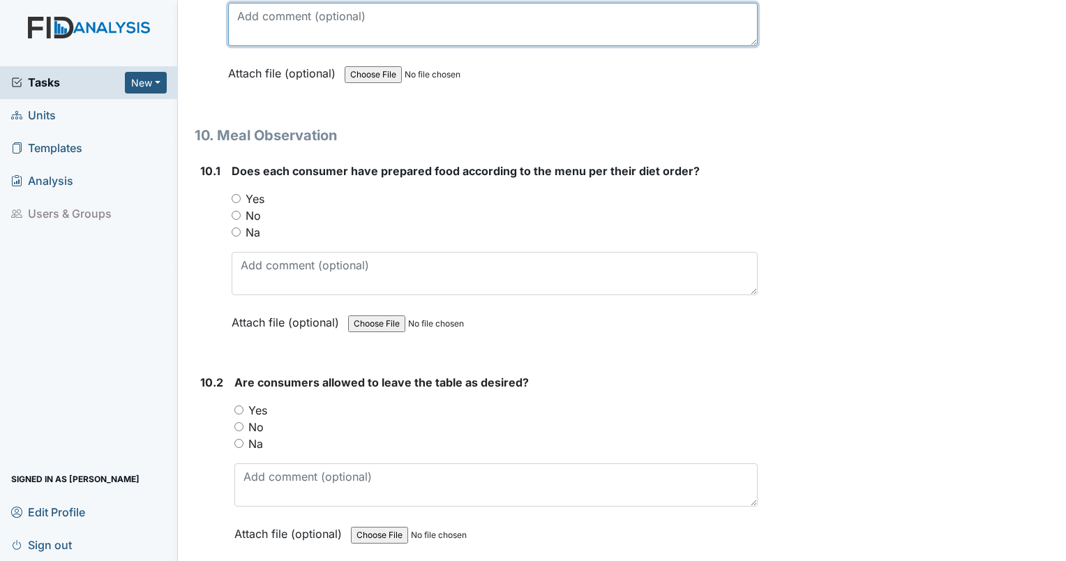
scroll to position [12080, 0]
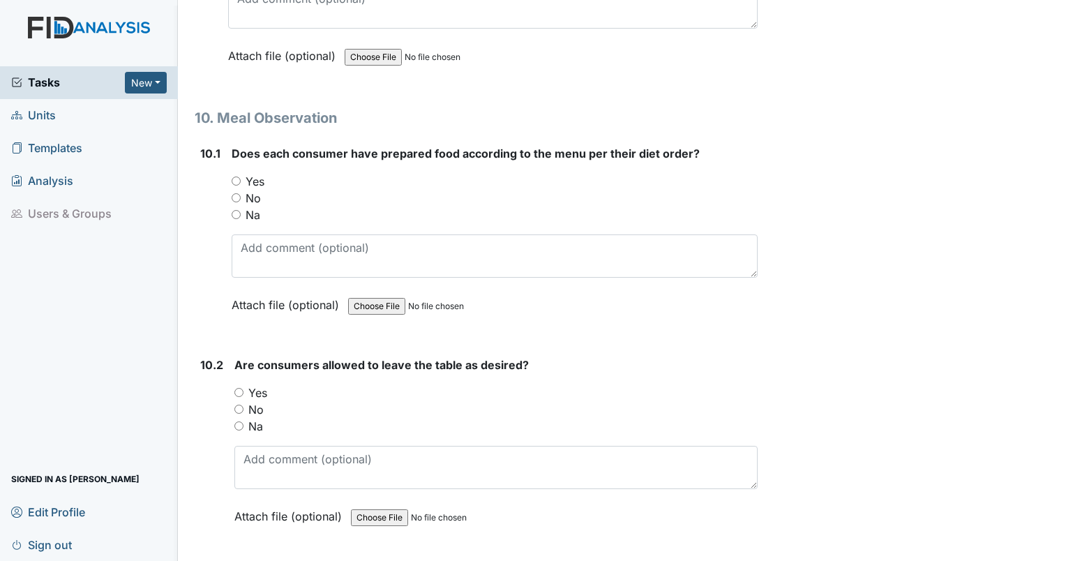
click at [234, 176] on input "Yes" at bounding box center [236, 180] width 9 height 9
radio input "true"
click at [237, 388] on input "Yes" at bounding box center [238, 392] width 9 height 9
radio input "true"
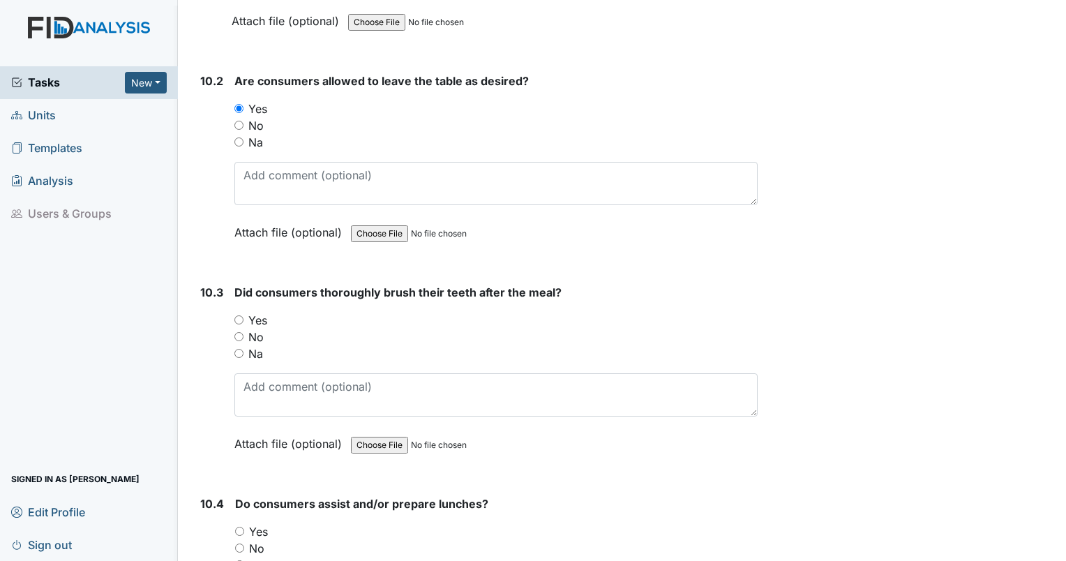
scroll to position [12386, 0]
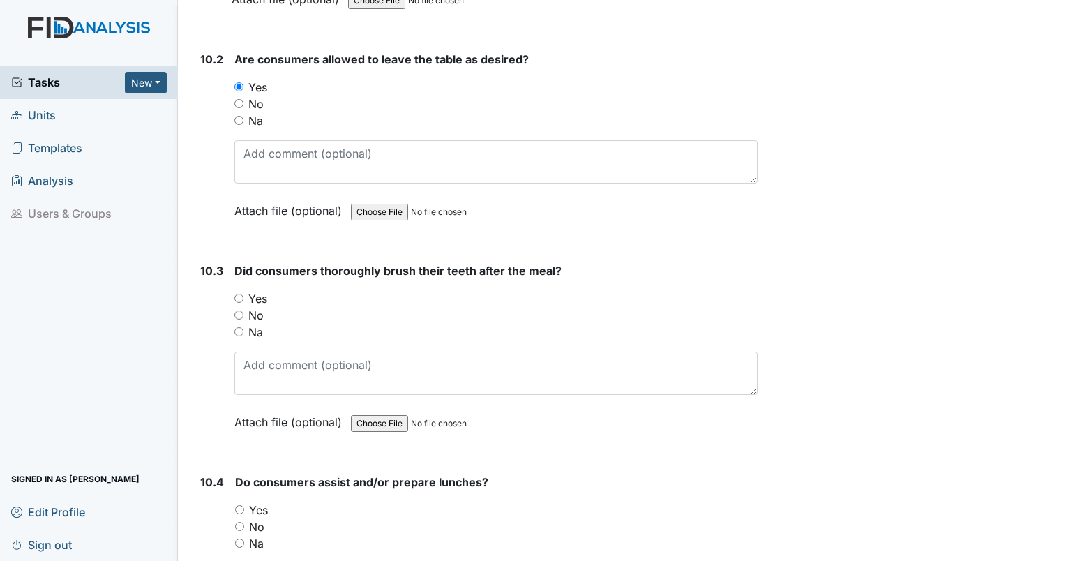
click at [236, 294] on input "Yes" at bounding box center [238, 298] width 9 height 9
radio input "true"
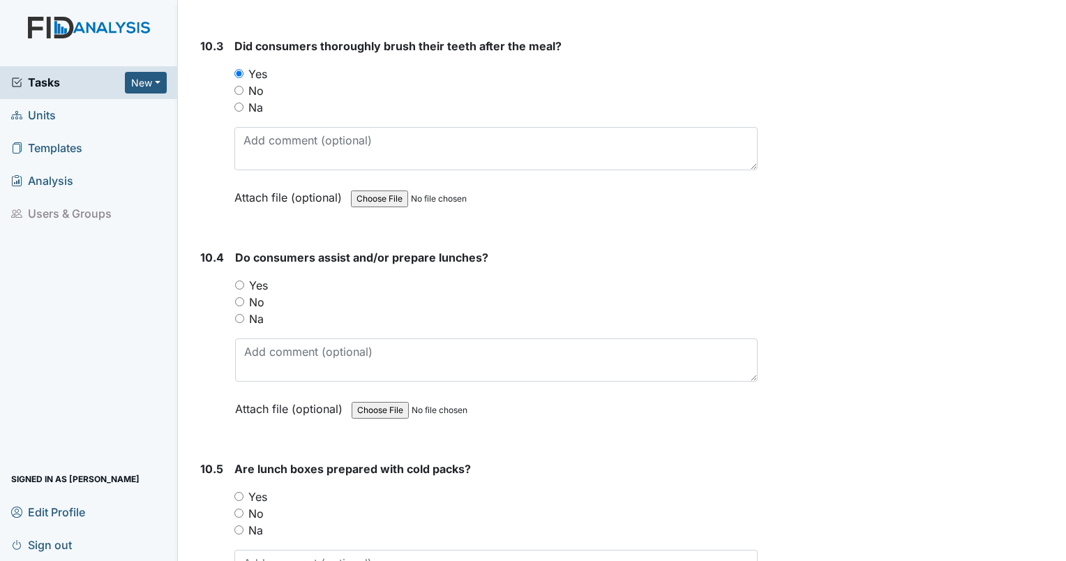
scroll to position [12615, 0]
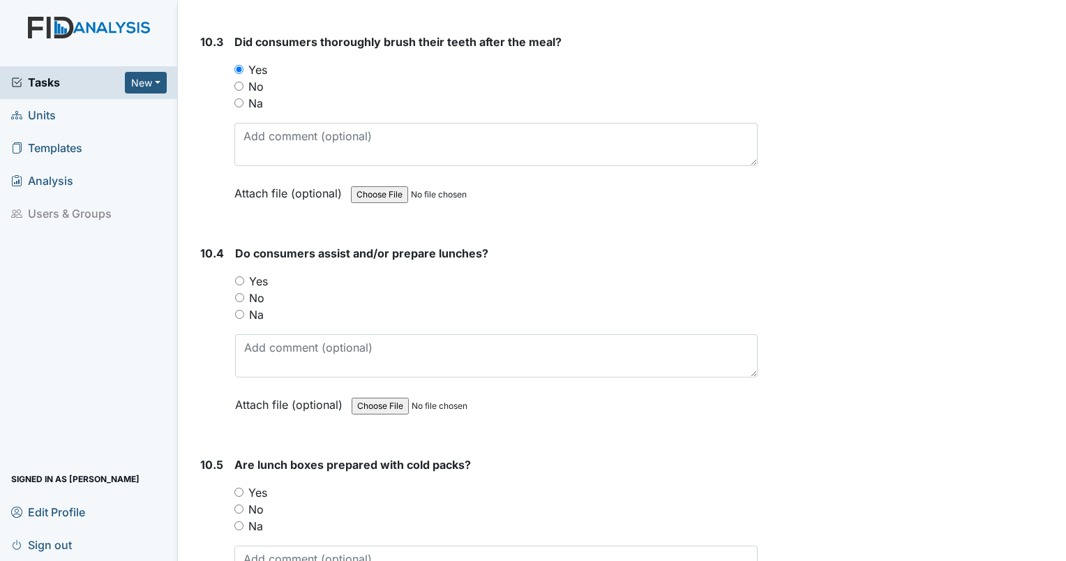
click at [240, 310] on input "Na" at bounding box center [239, 314] width 9 height 9
radio input "true"
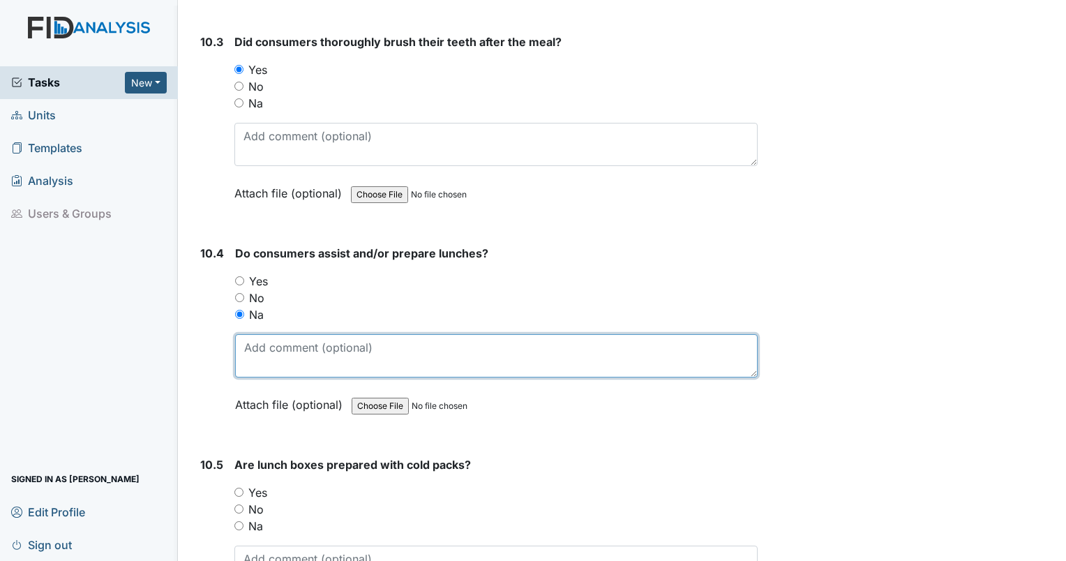
click at [282, 334] on textarea at bounding box center [496, 355] width 522 height 43
type textarea "N"
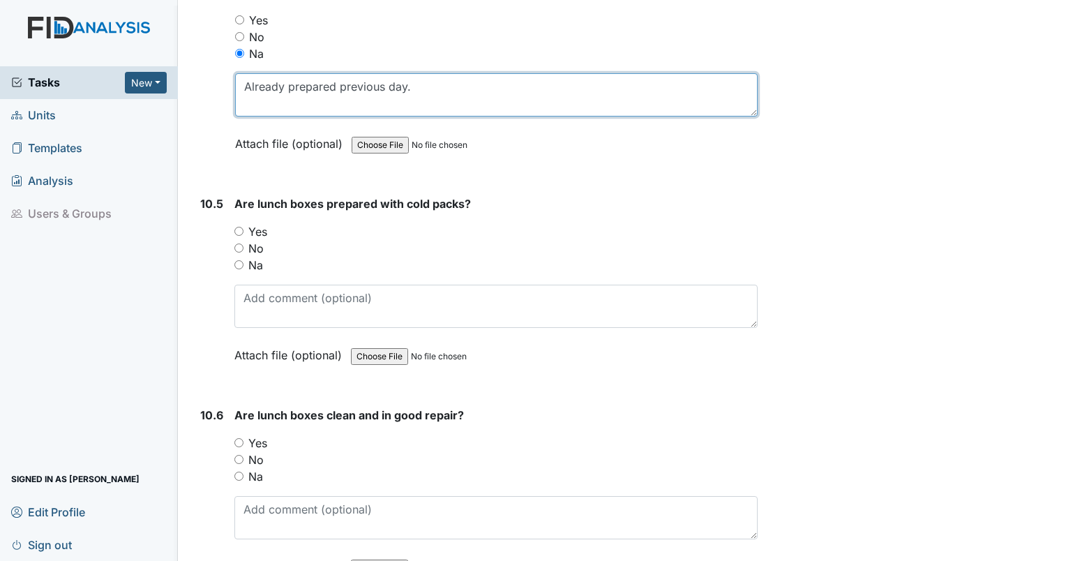
scroll to position [12894, 0]
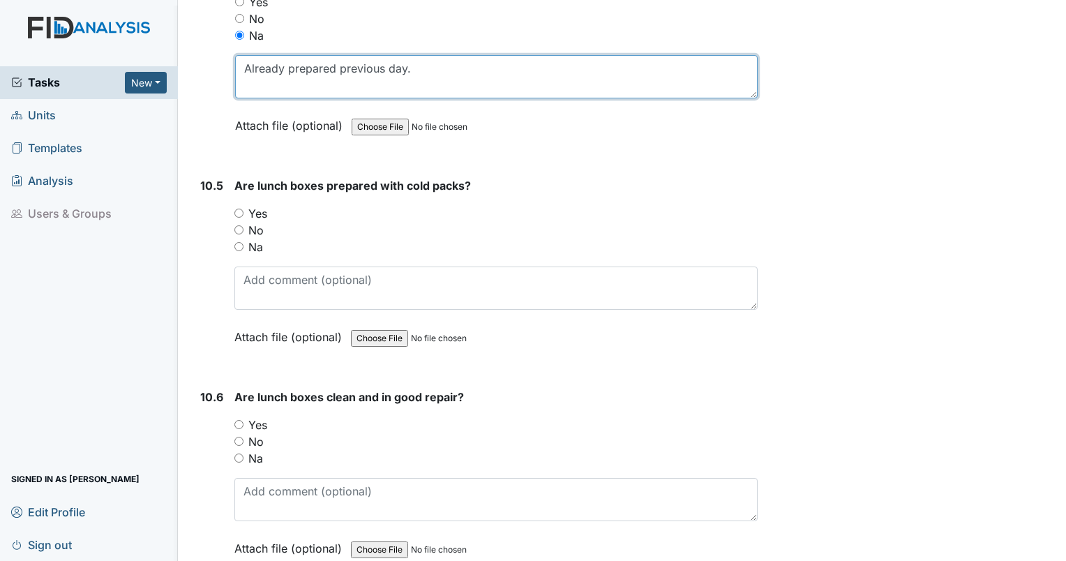
type textarea "Already prepared previous day."
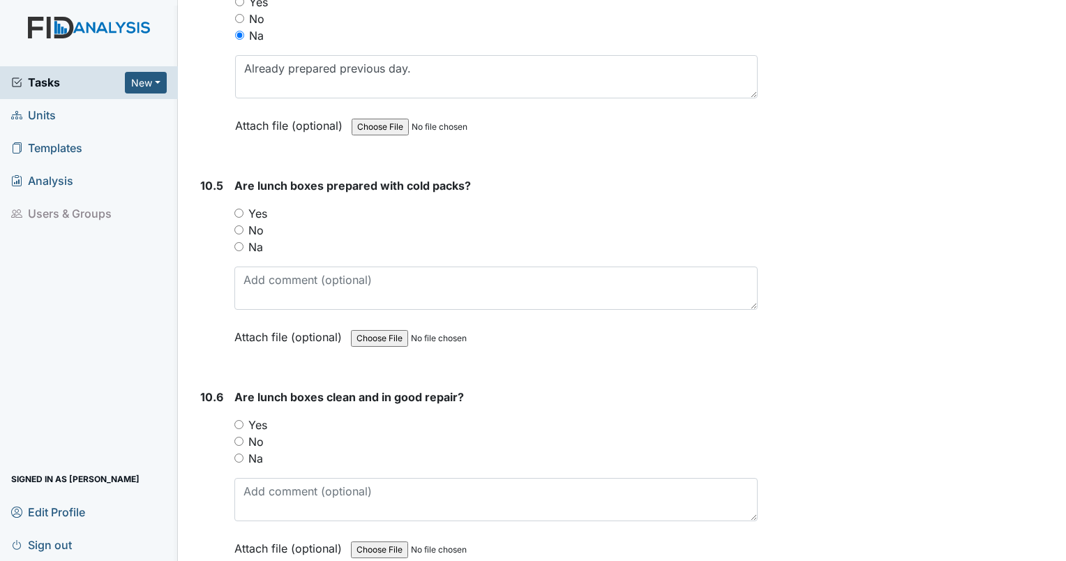
click at [237, 209] on input "Yes" at bounding box center [238, 213] width 9 height 9
radio input "true"
click at [238, 420] on input "Yes" at bounding box center [238, 424] width 9 height 9
radio input "true"
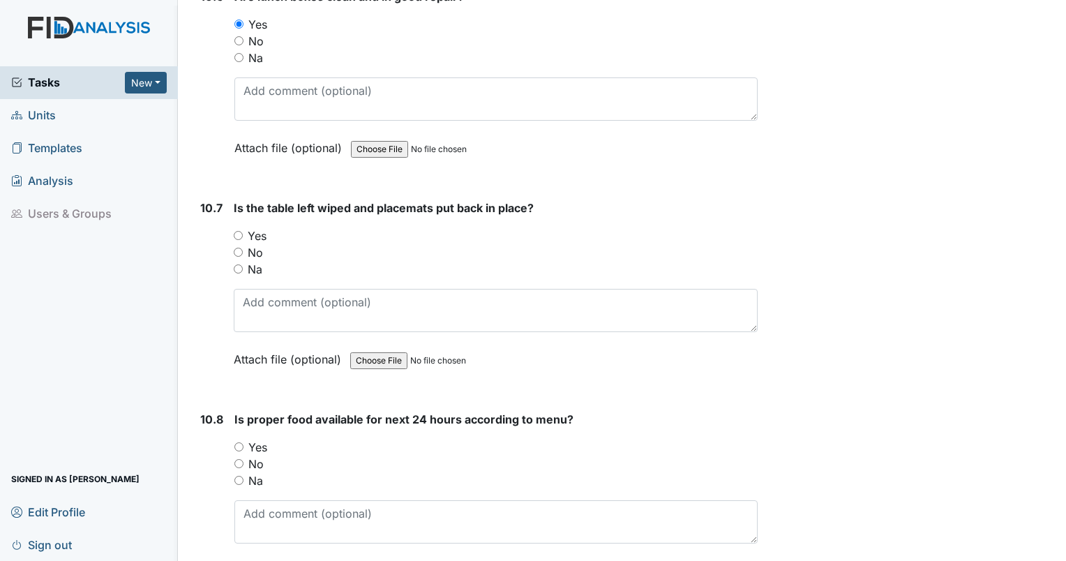
scroll to position [13321, 0]
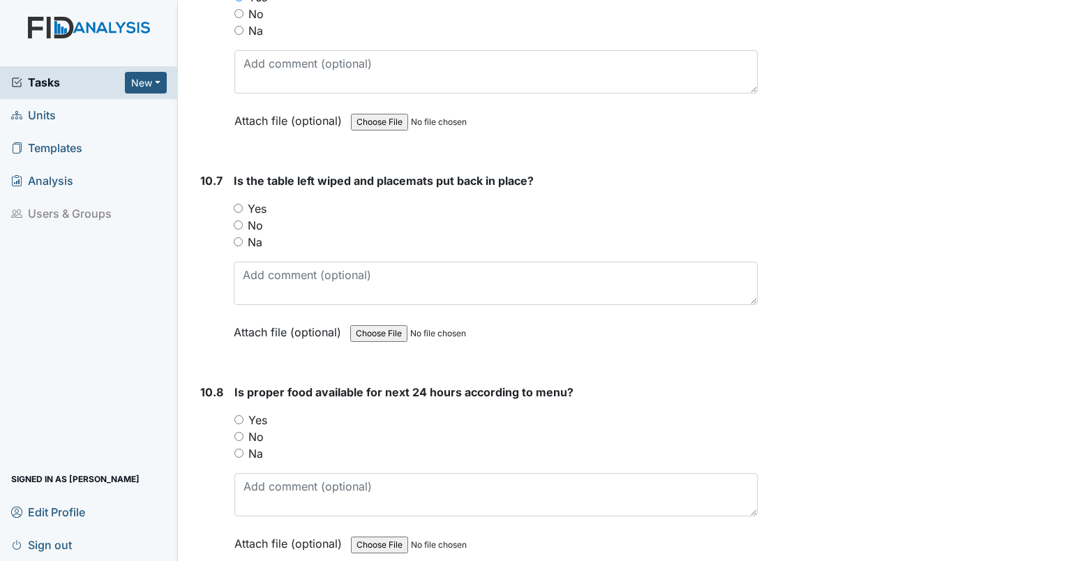
click at [237, 204] on input "Yes" at bounding box center [238, 208] width 9 height 9
radio input "true"
click at [237, 415] on input "Yes" at bounding box center [238, 419] width 9 height 9
radio input "true"
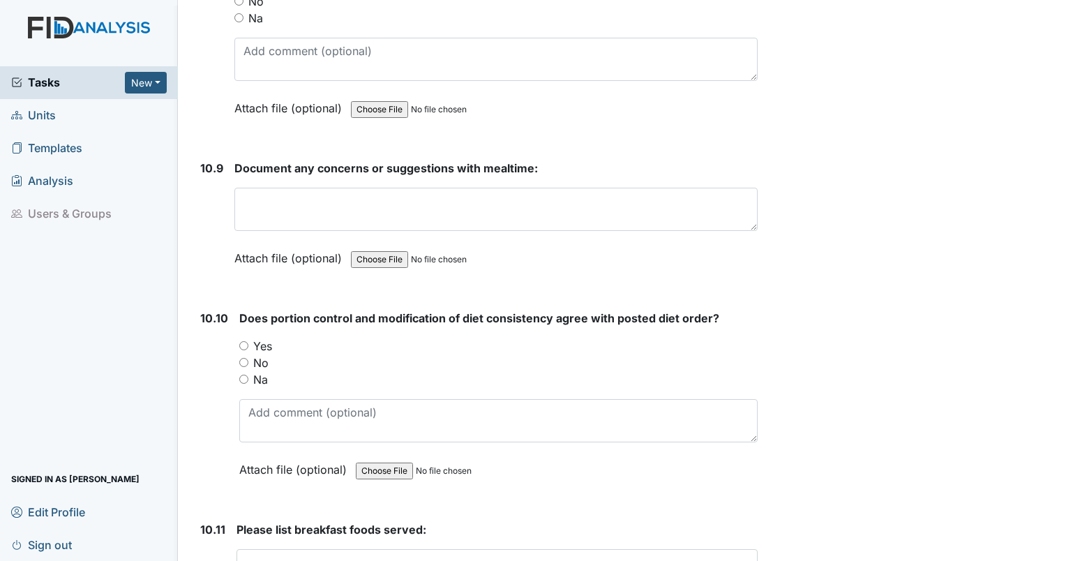
scroll to position [13768, 0]
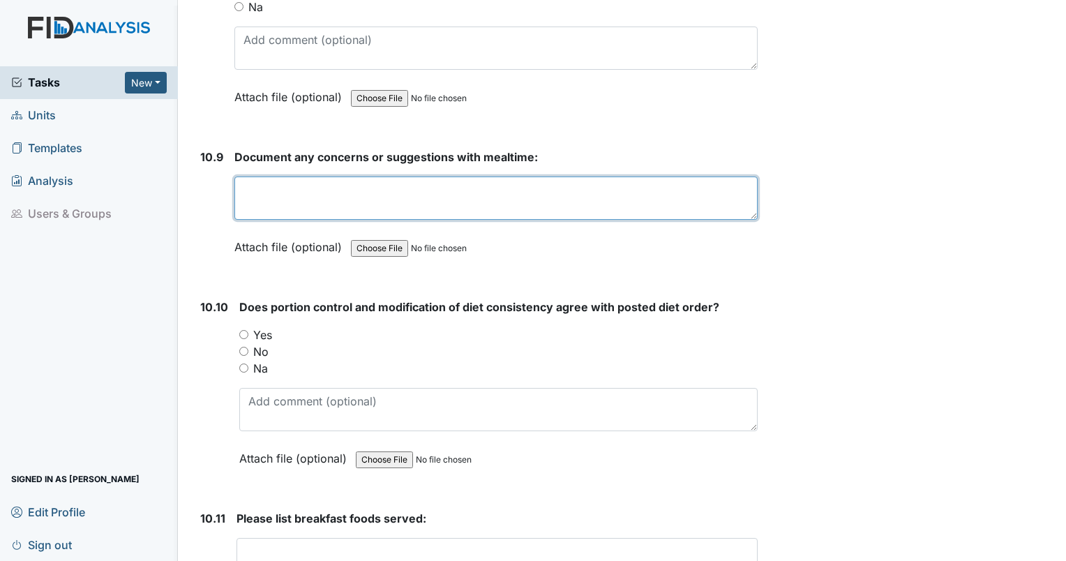
click at [478, 176] on textarea at bounding box center [495, 197] width 523 height 43
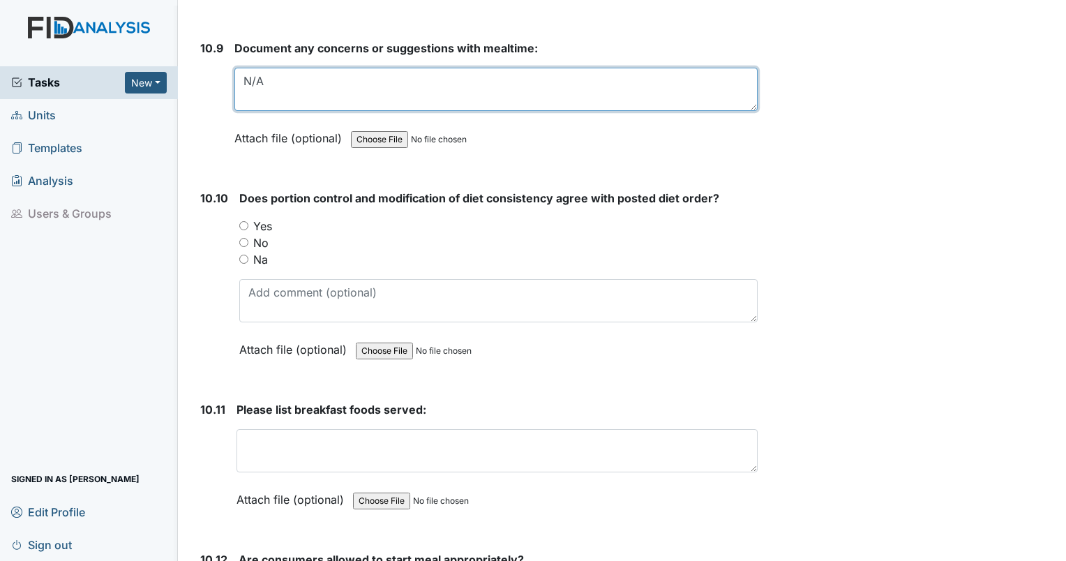
scroll to position [13943, 0]
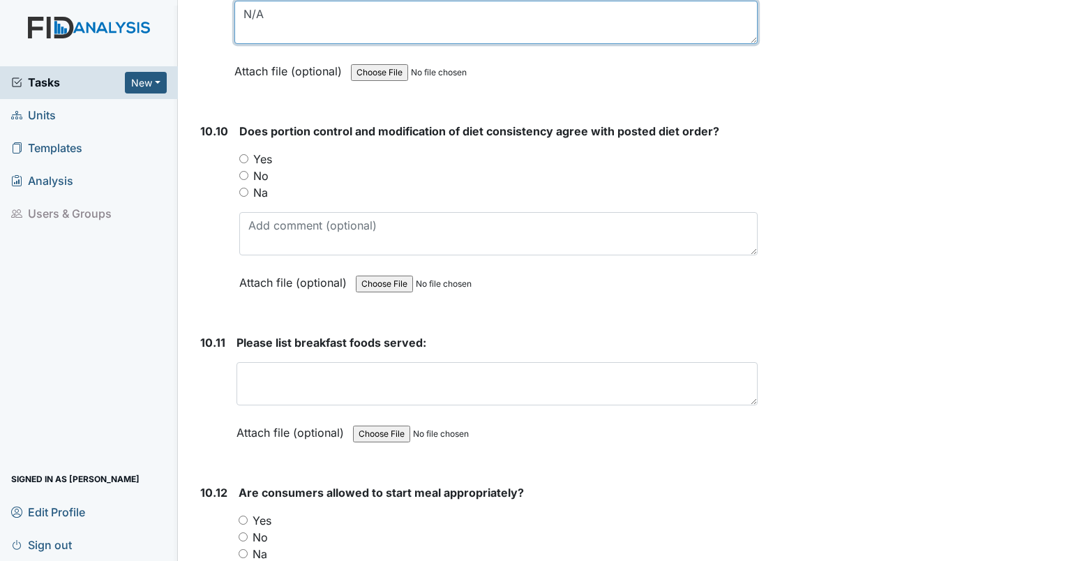
type textarea "N/A"
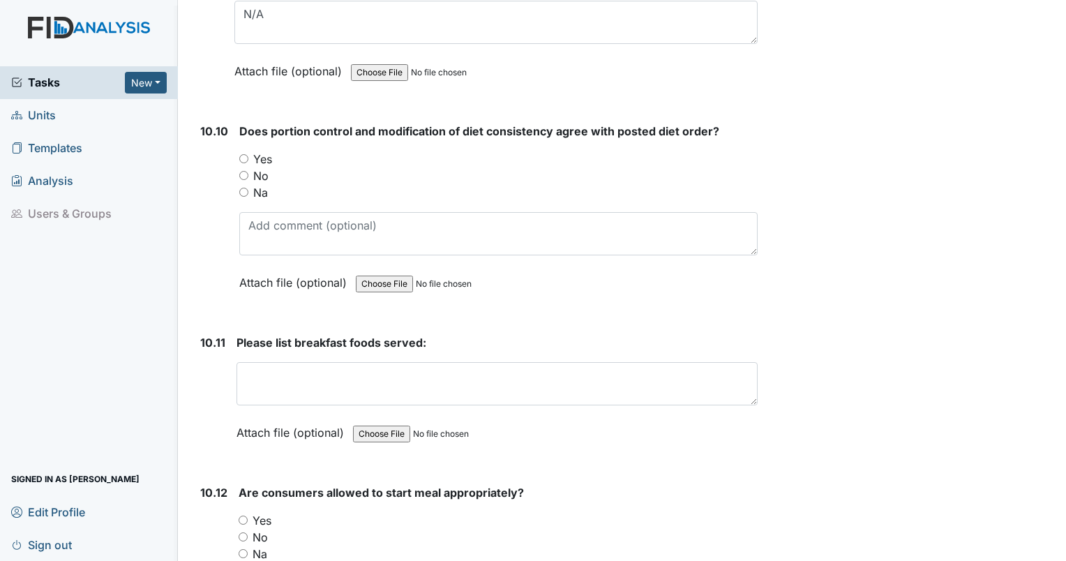
click at [246, 154] on input "Yes" at bounding box center [243, 158] width 9 height 9
radio input "true"
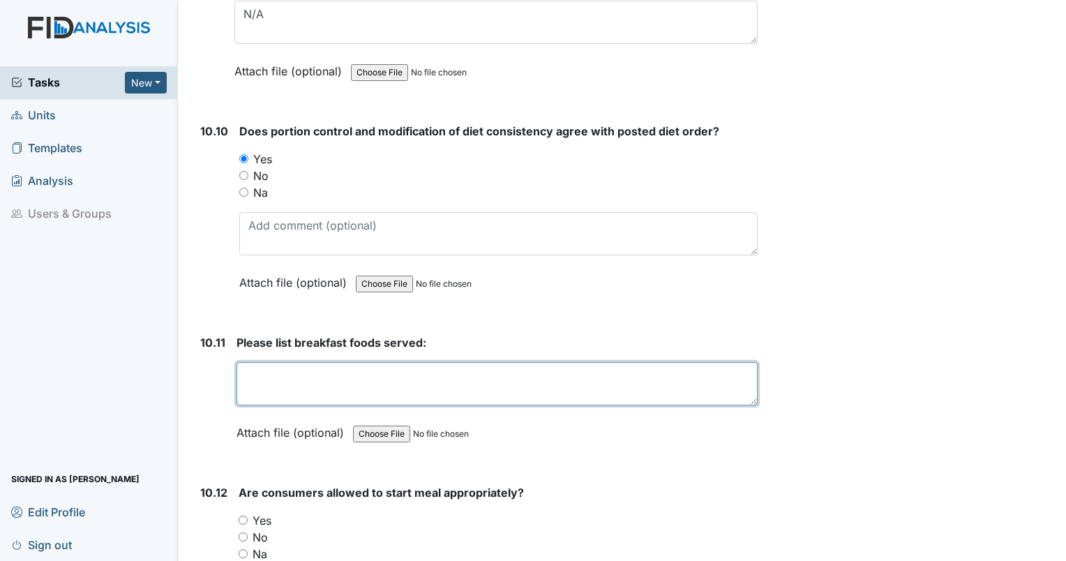
click at [257, 362] on textarea at bounding box center [496, 383] width 521 height 43
click at [299, 362] on textarea "Cinn Swirl, eggs, yogurt, coffee" at bounding box center [496, 383] width 521 height 43
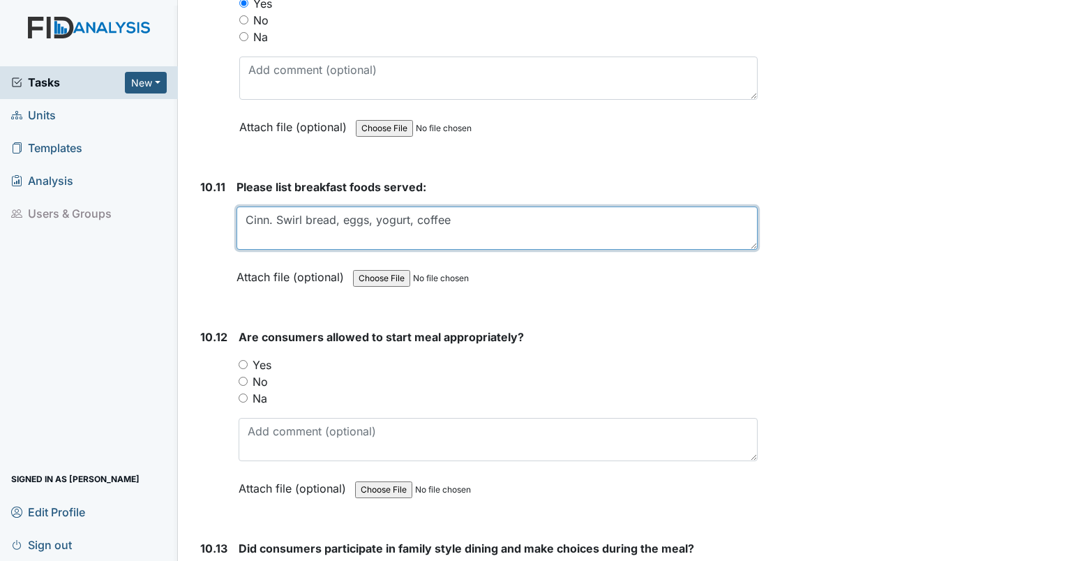
scroll to position [14101, 0]
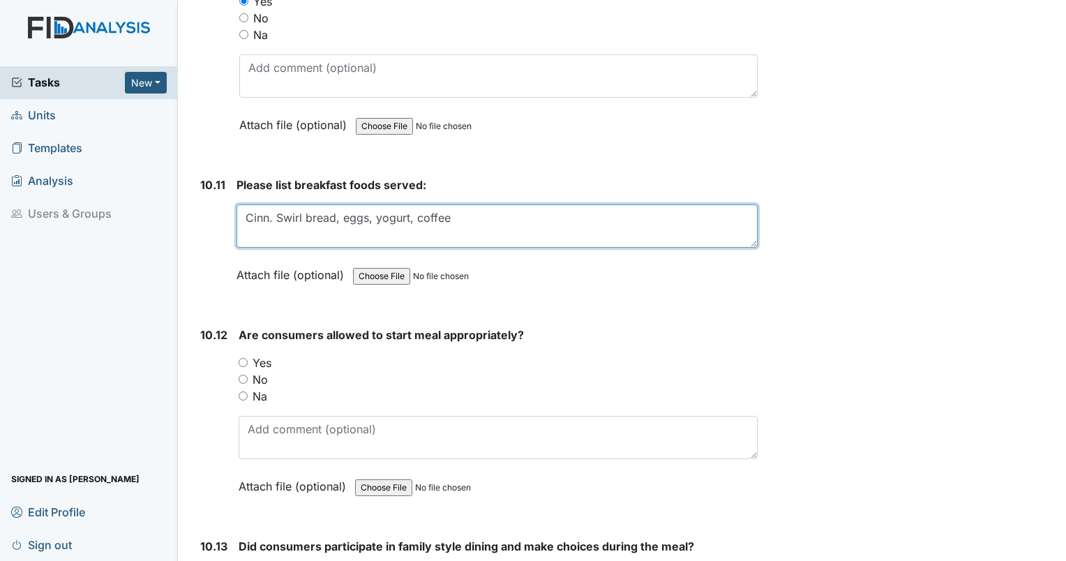
type textarea "Cinn. Swirl bread, eggs, yogurt, coffee"
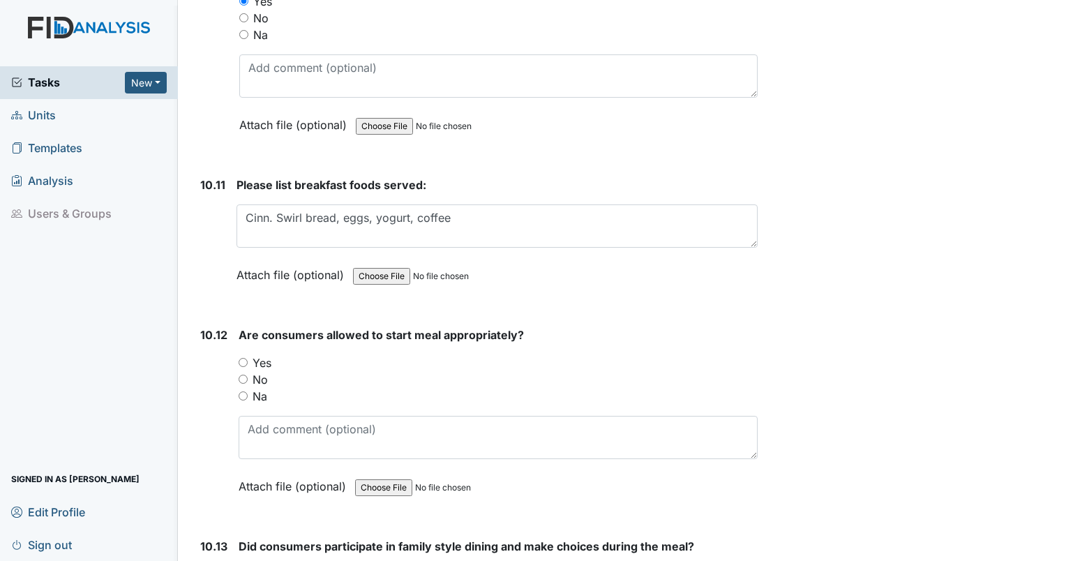
click at [240, 358] on input "Yes" at bounding box center [243, 362] width 9 height 9
radio input "true"
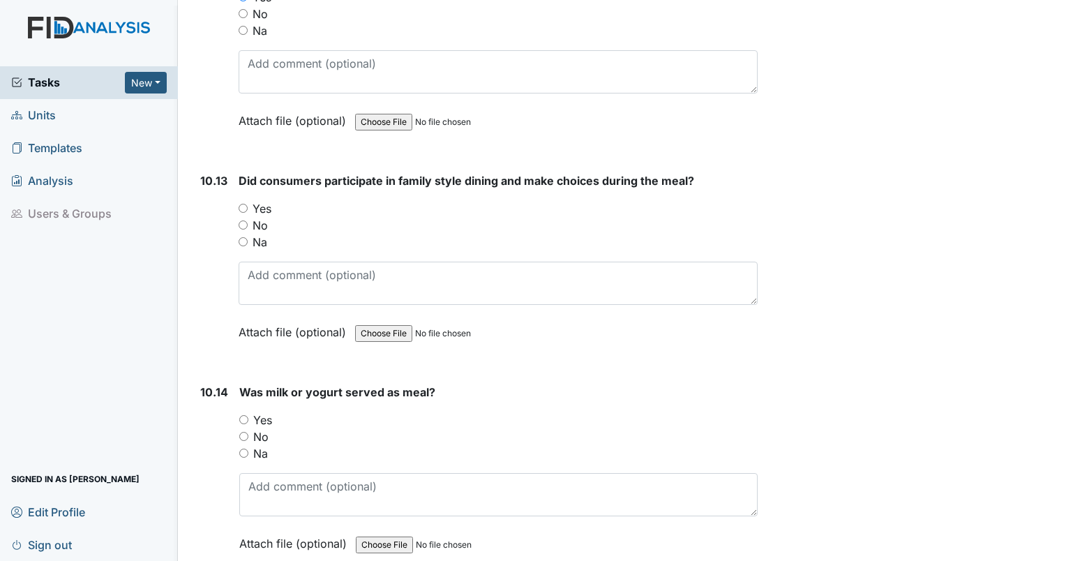
scroll to position [14474, 0]
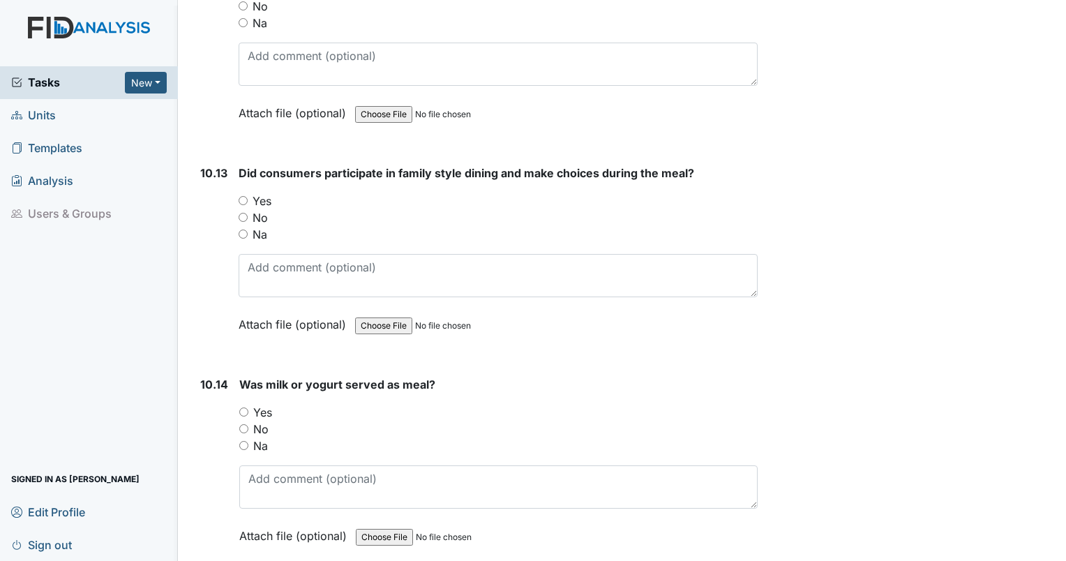
click at [244, 229] on input "Na" at bounding box center [243, 233] width 9 height 9
radio input "true"
click at [243, 407] on input "Yes" at bounding box center [243, 411] width 9 height 9
radio input "true"
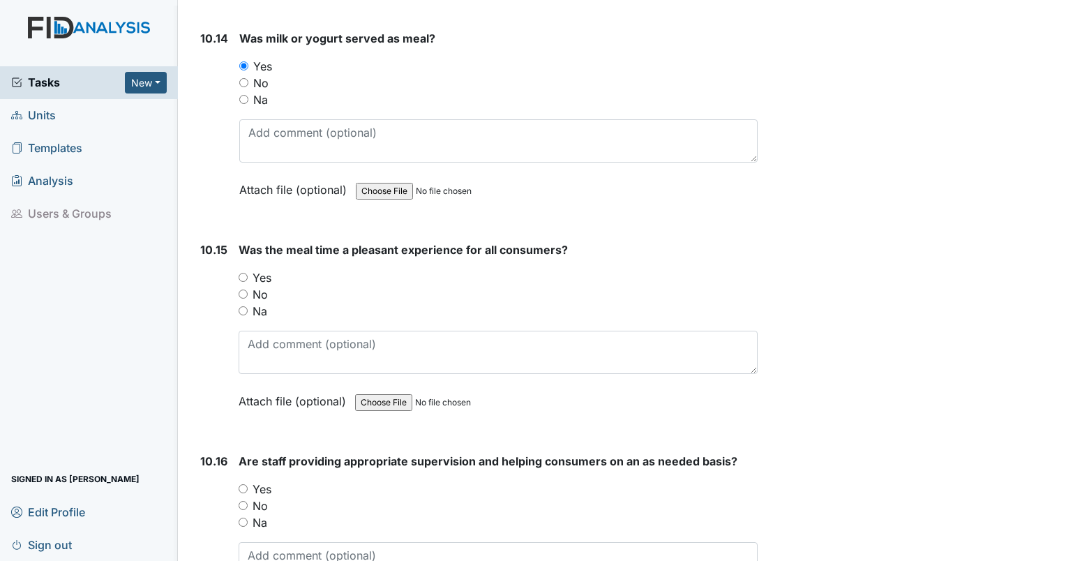
scroll to position [14825, 0]
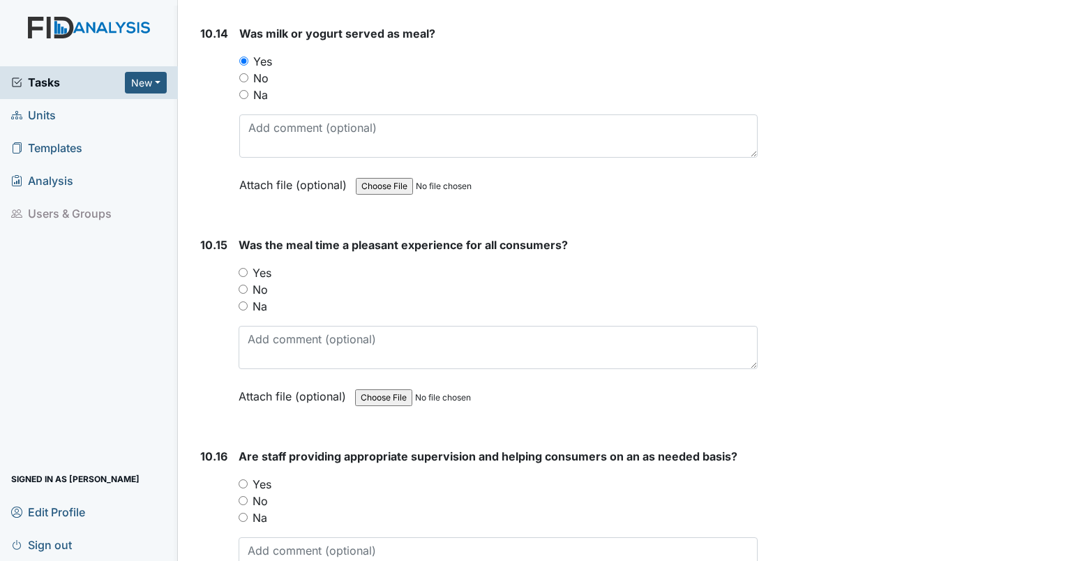
click at [245, 268] on input "Yes" at bounding box center [243, 272] width 9 height 9
radio input "true"
click at [246, 479] on input "Yes" at bounding box center [243, 483] width 9 height 9
radio input "true"
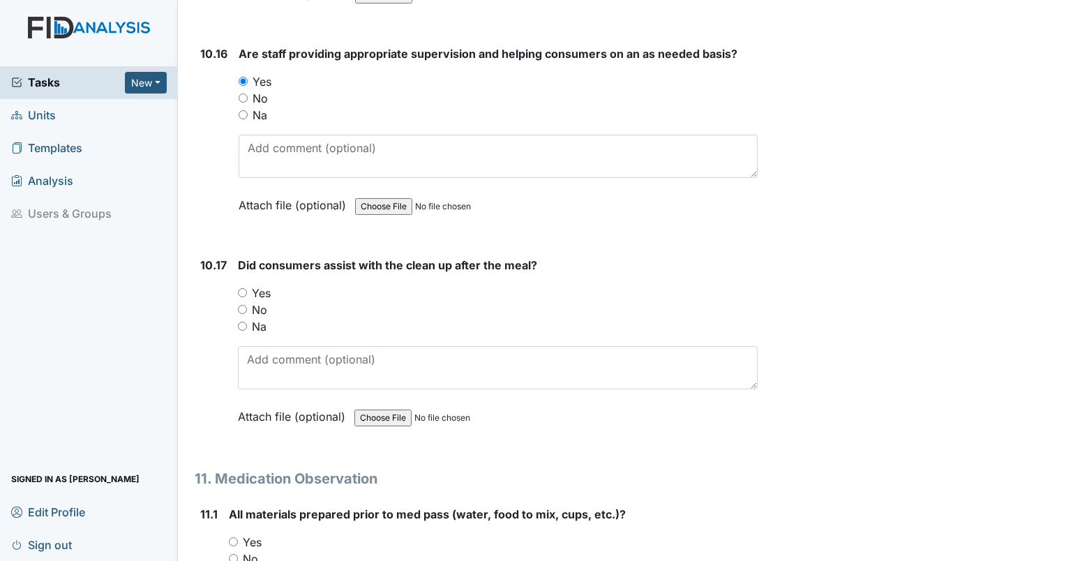
scroll to position [15231, 0]
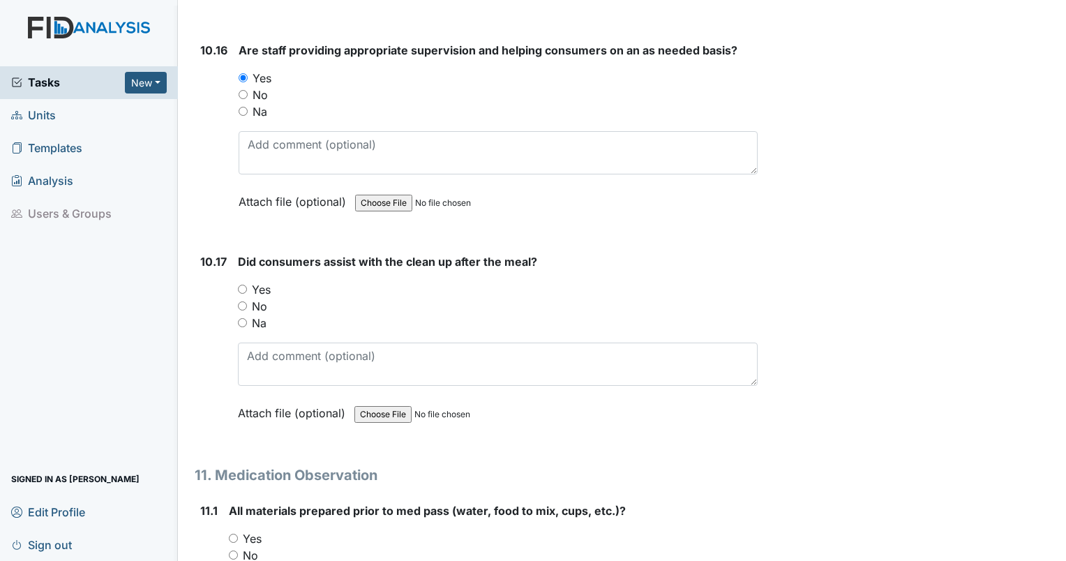
click at [246, 285] on input "Yes" at bounding box center [242, 289] width 9 height 9
radio input "true"
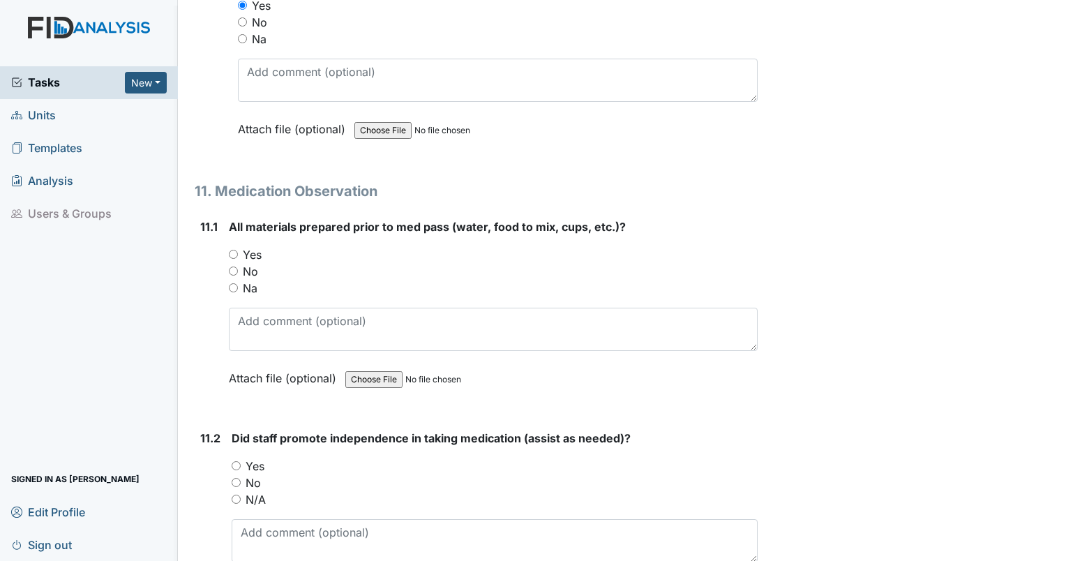
scroll to position [15515, 0]
click at [257, 246] on label "Yes" at bounding box center [252, 254] width 19 height 17
click at [238, 250] on input "Yes" at bounding box center [233, 254] width 9 height 9
radio input "true"
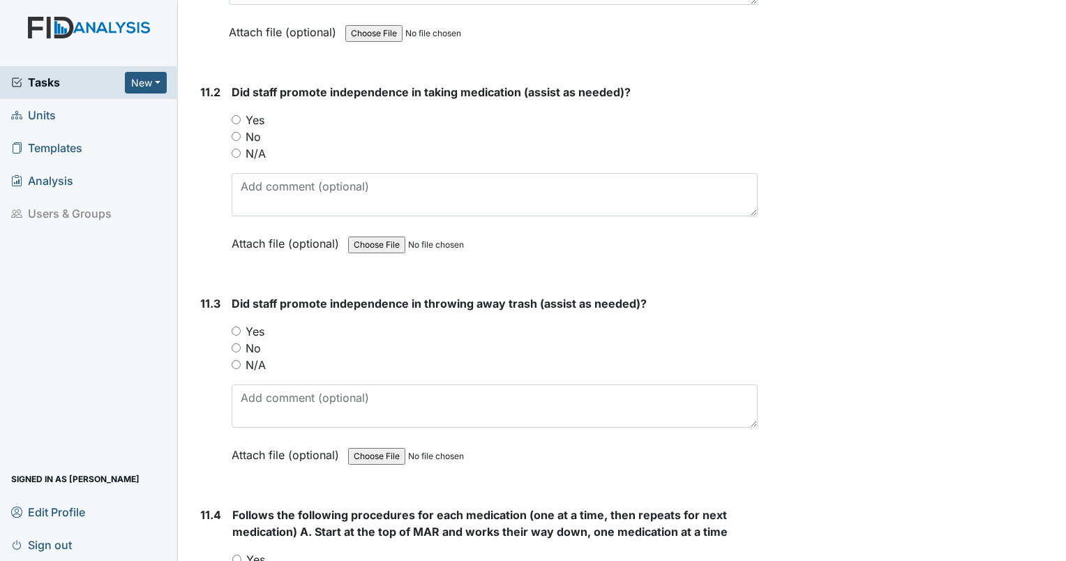
scroll to position [15881, 0]
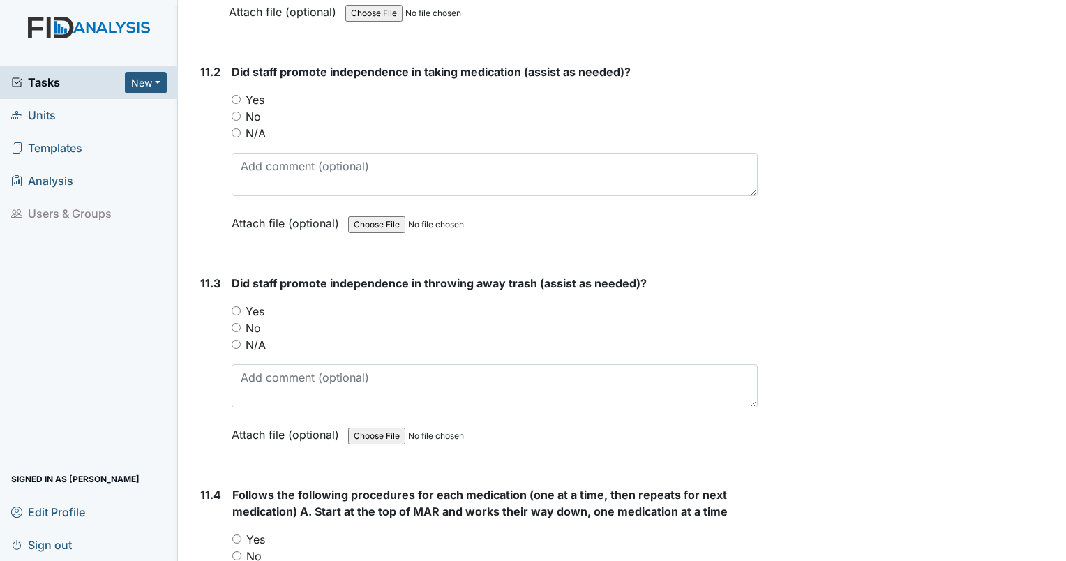
click at [256, 91] on label "Yes" at bounding box center [255, 99] width 19 height 17
click at [241, 95] on input "Yes" at bounding box center [236, 99] width 9 height 9
radio input "true"
click at [260, 303] on label "Yes" at bounding box center [255, 311] width 19 height 17
click at [241, 306] on input "Yes" at bounding box center [236, 310] width 9 height 9
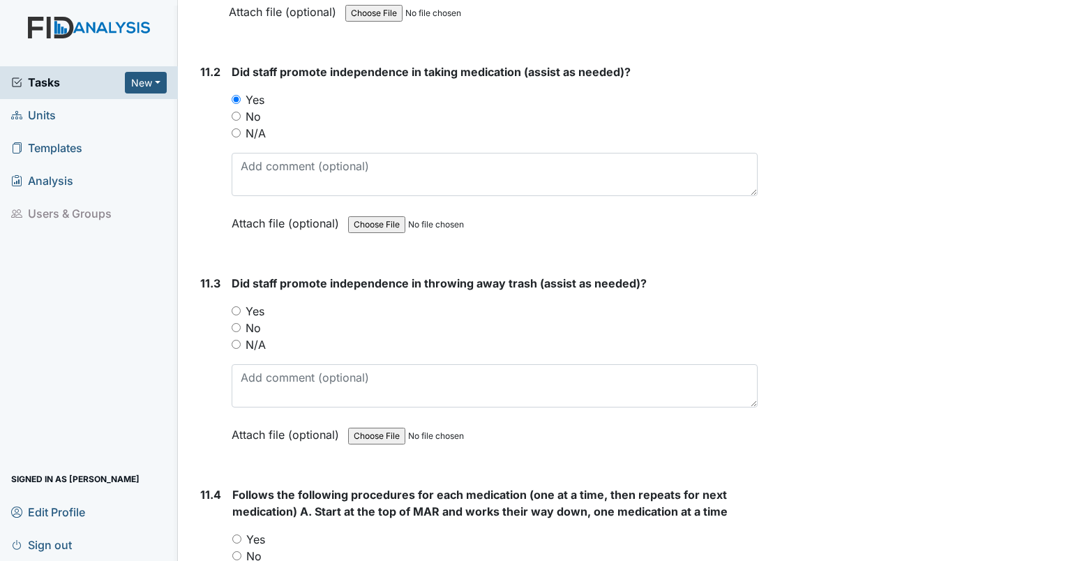
radio input "true"
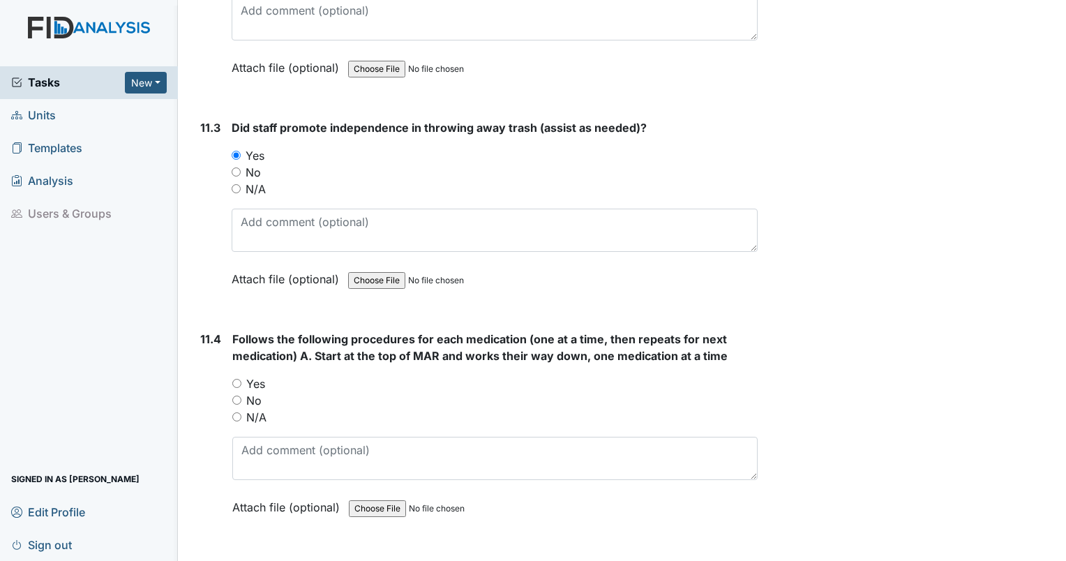
click at [264, 375] on label "Yes" at bounding box center [255, 383] width 19 height 17
click at [241, 379] on input "Yes" at bounding box center [236, 383] width 9 height 9
radio input "true"
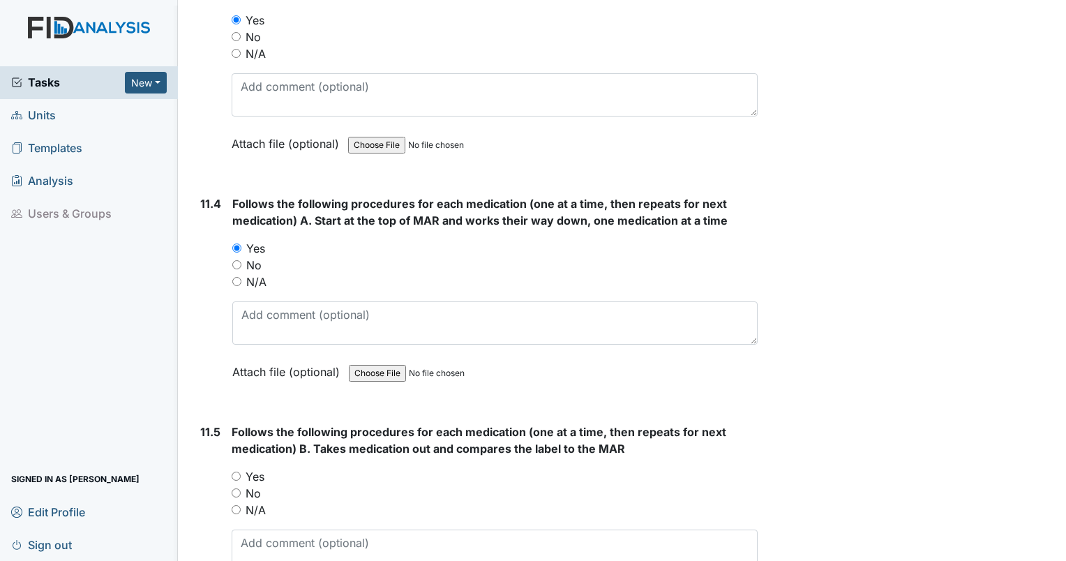
click at [261, 468] on label "Yes" at bounding box center [255, 476] width 19 height 17
click at [241, 471] on input "Yes" at bounding box center [236, 475] width 9 height 9
radio input "true"
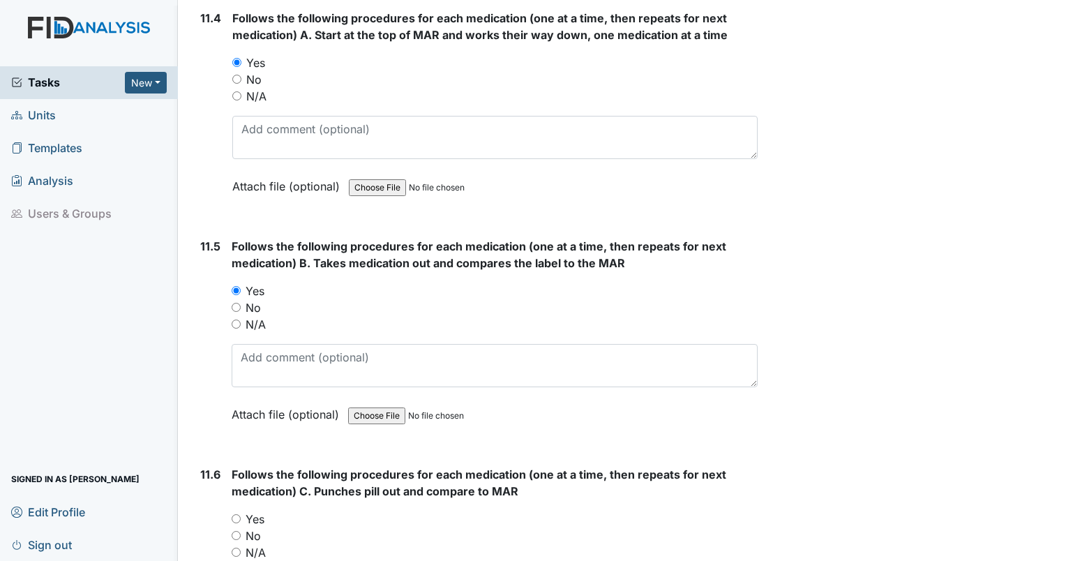
scroll to position [16376, 0]
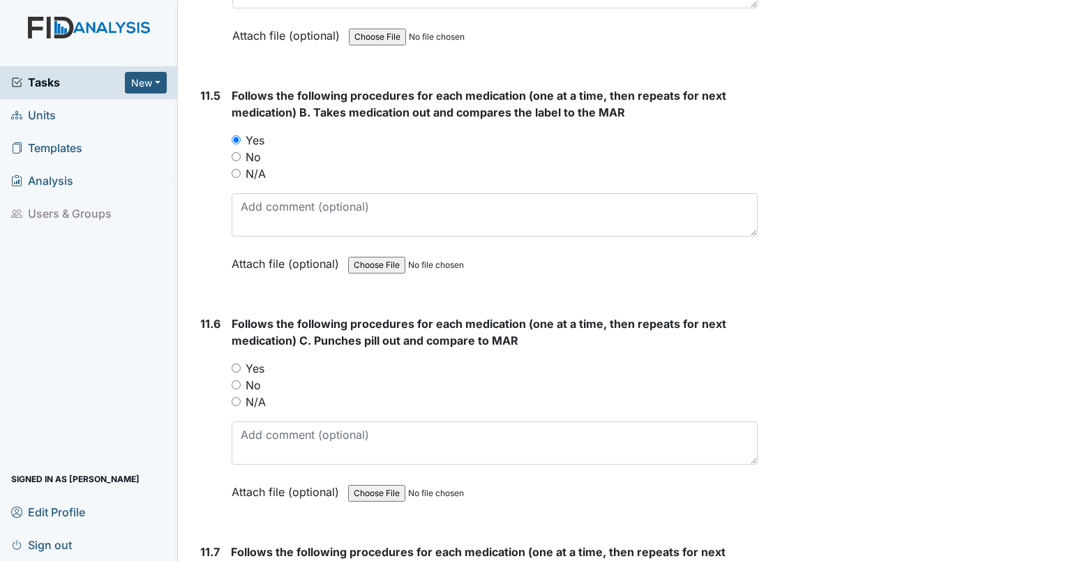
click at [262, 360] on label "Yes" at bounding box center [255, 368] width 19 height 17
click at [241, 363] on input "Yes" at bounding box center [236, 367] width 9 height 9
radio input "true"
click at [257, 361] on label "Yes" at bounding box center [254, 369] width 19 height 17
click at [240, 364] on input "Yes" at bounding box center [235, 368] width 9 height 9
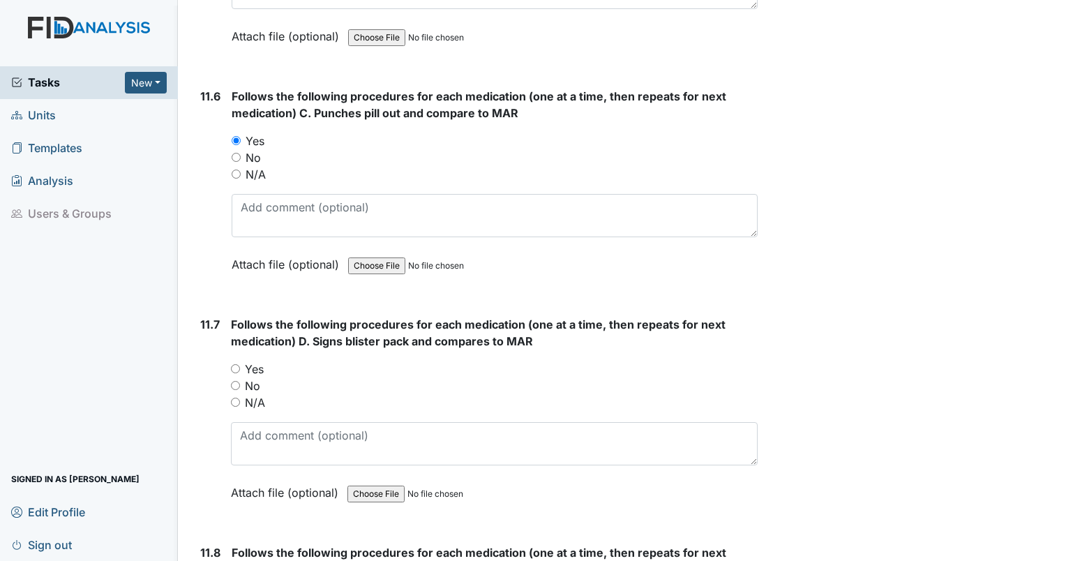
radio input "true"
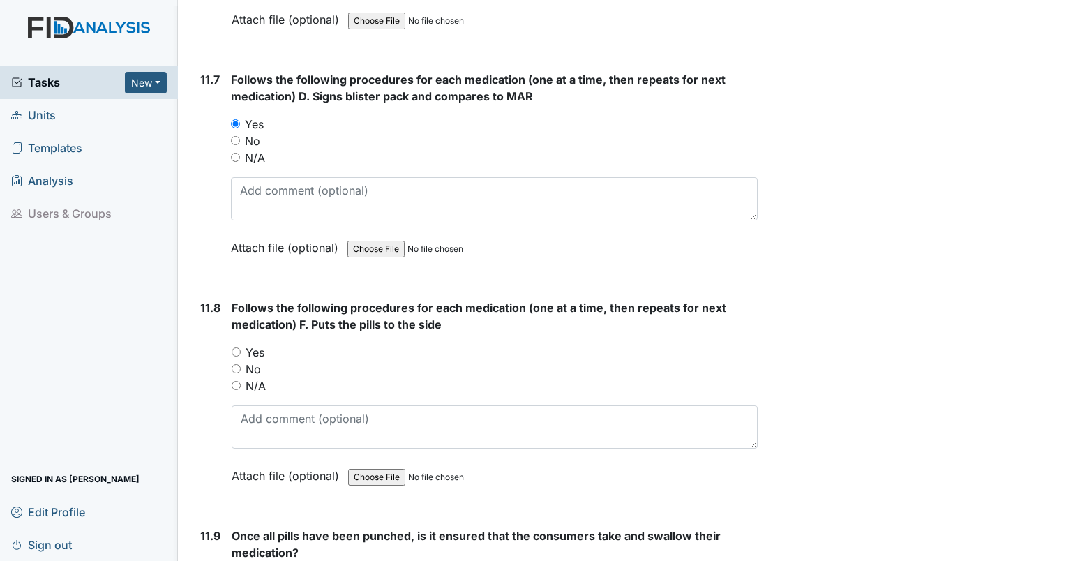
click at [252, 344] on label "Yes" at bounding box center [255, 352] width 19 height 17
click at [241, 347] on input "Yes" at bounding box center [236, 351] width 9 height 9
radio input "true"
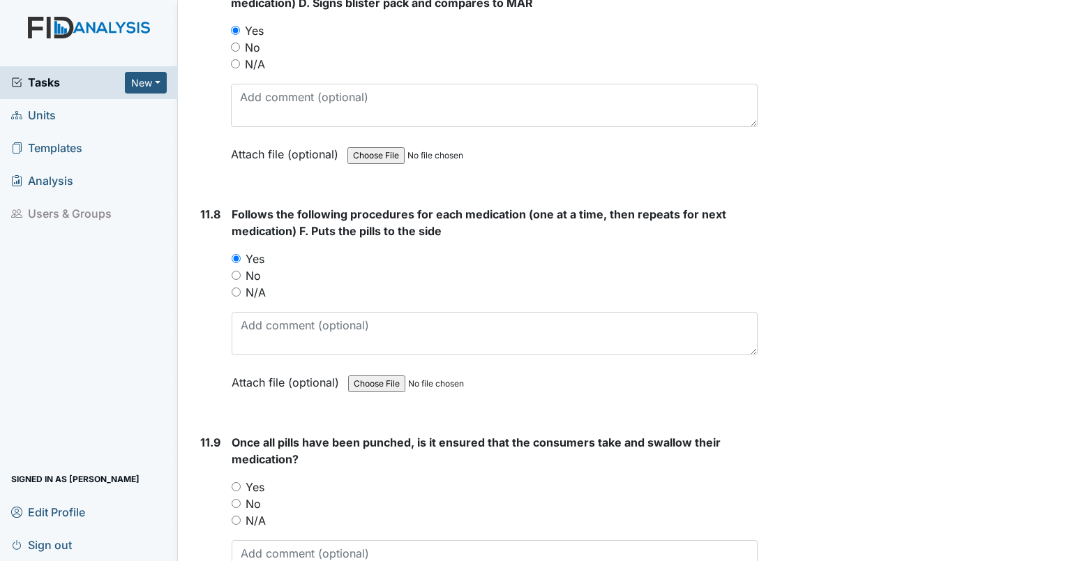
scroll to position [17088, 0]
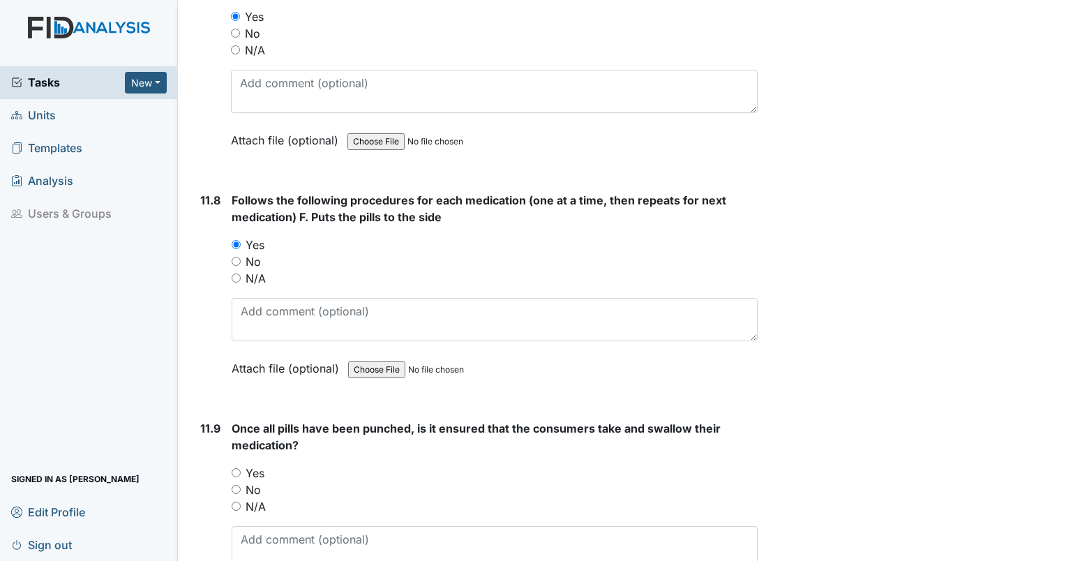
click at [257, 481] on label "No" at bounding box center [253, 489] width 15 height 17
click at [241, 485] on input "No" at bounding box center [236, 489] width 9 height 9
radio input "true"
click at [261, 465] on label "Yes" at bounding box center [255, 473] width 19 height 17
click at [241, 468] on input "Yes" at bounding box center [236, 472] width 9 height 9
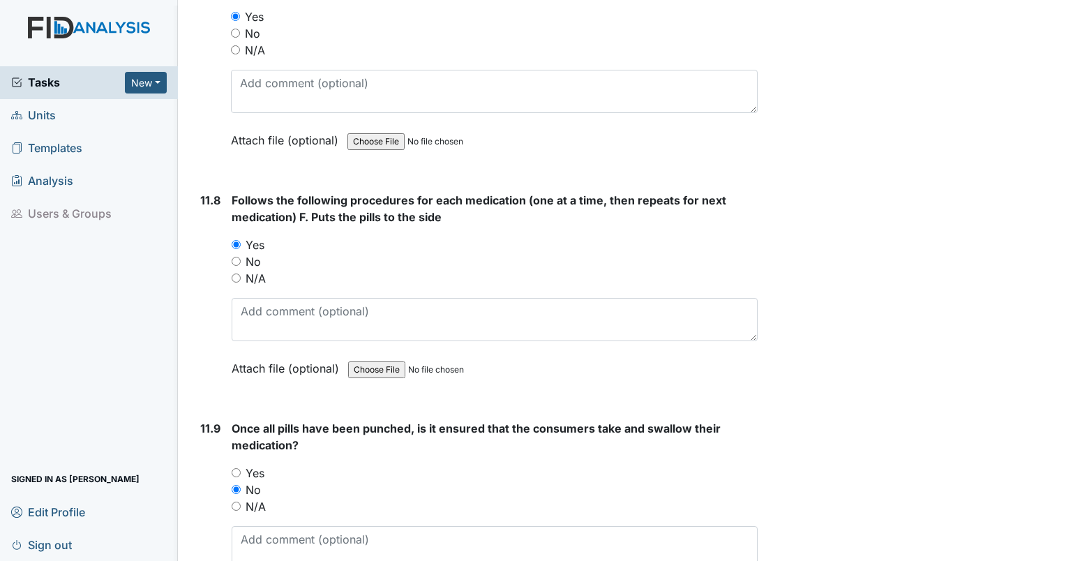
radio input "true"
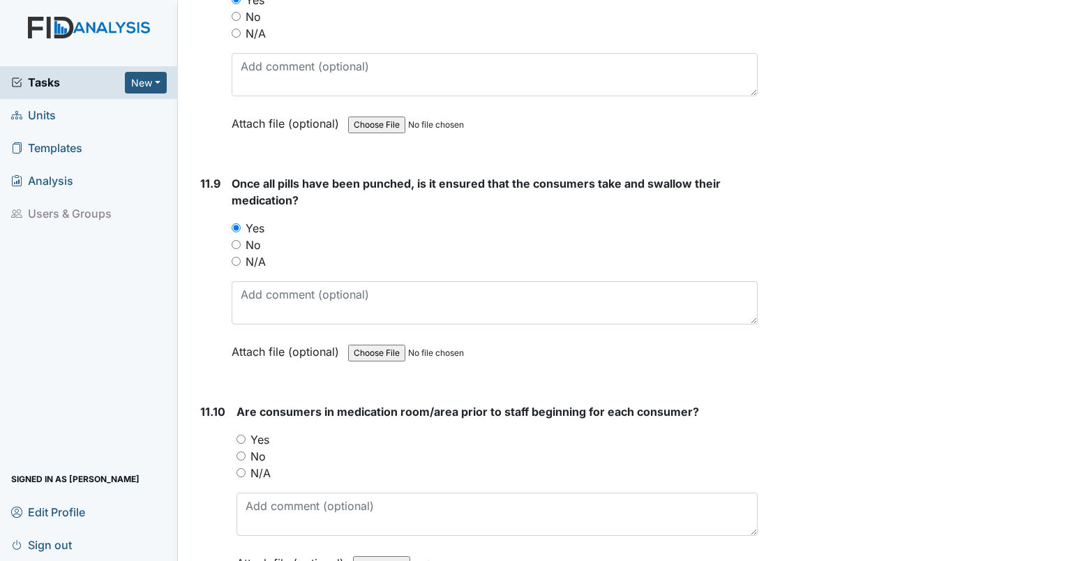
click at [268, 431] on label "Yes" at bounding box center [259, 439] width 19 height 17
click at [246, 435] on input "Yes" at bounding box center [240, 439] width 9 height 9
radio input "true"
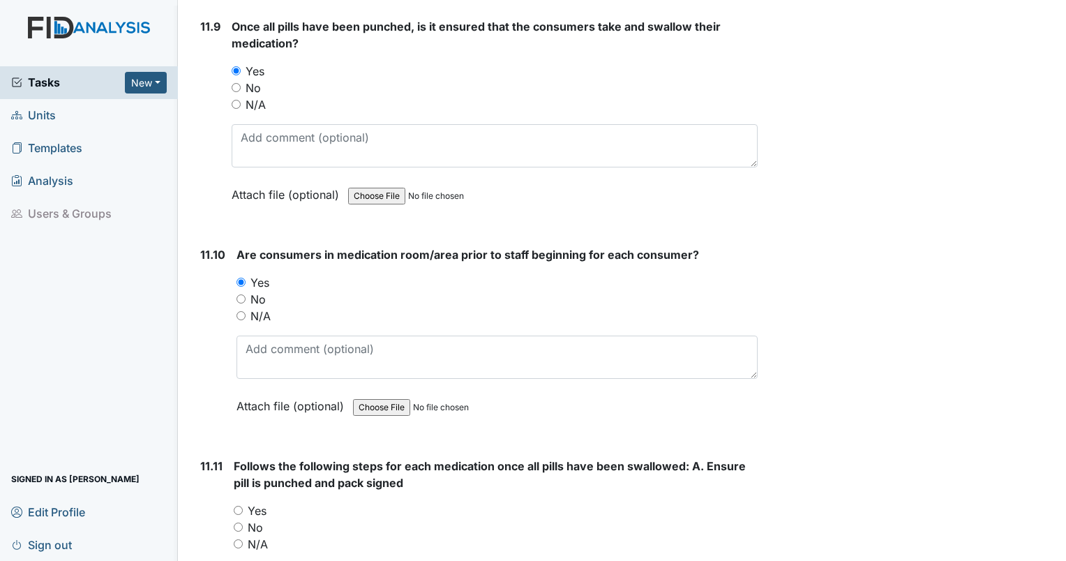
click at [265, 502] on label "Yes" at bounding box center [257, 510] width 19 height 17
click at [243, 506] on input "Yes" at bounding box center [238, 510] width 9 height 9
radio input "true"
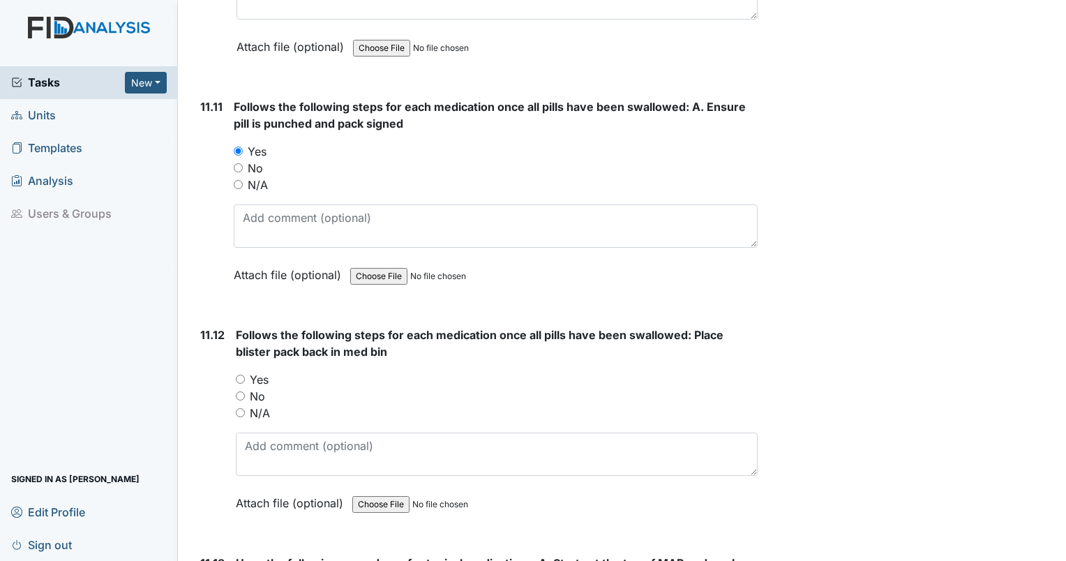
click at [262, 371] on label "Yes" at bounding box center [259, 379] width 19 height 17
click at [245, 375] on input "Yes" at bounding box center [240, 379] width 9 height 9
radio input "true"
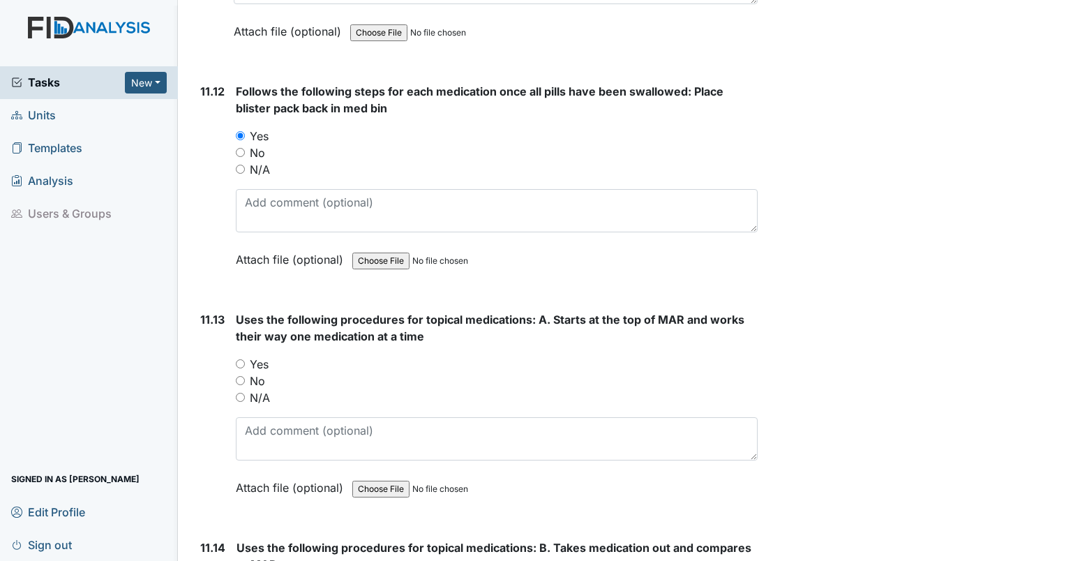
click at [255, 356] on label "Yes" at bounding box center [259, 364] width 19 height 17
click at [245, 359] on input "Yes" at bounding box center [240, 363] width 9 height 9
radio input "true"
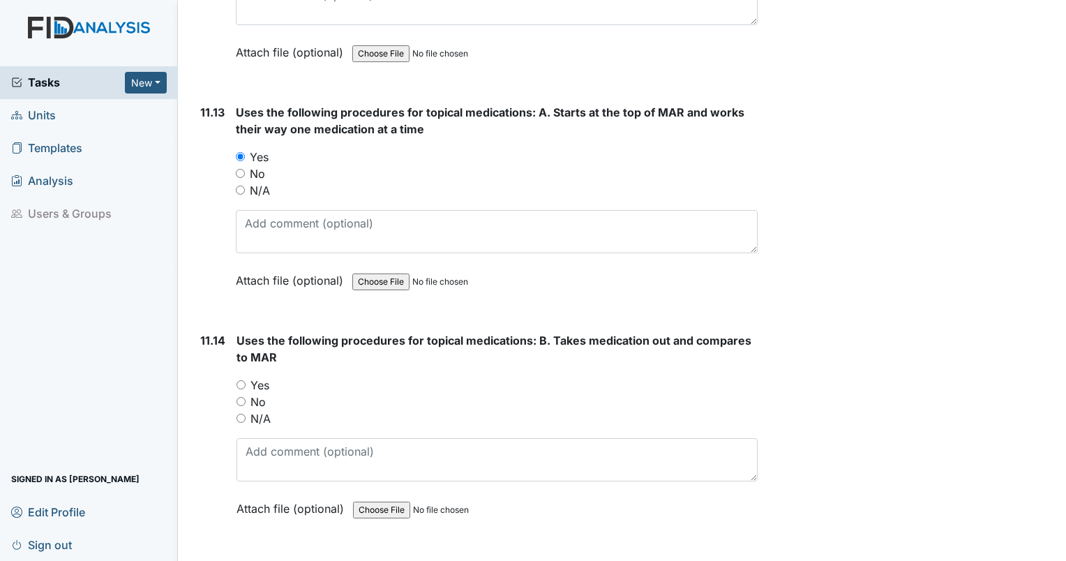
click at [267, 377] on label "Yes" at bounding box center [259, 385] width 19 height 17
click at [246, 380] on input "Yes" at bounding box center [240, 384] width 9 height 9
radio input "true"
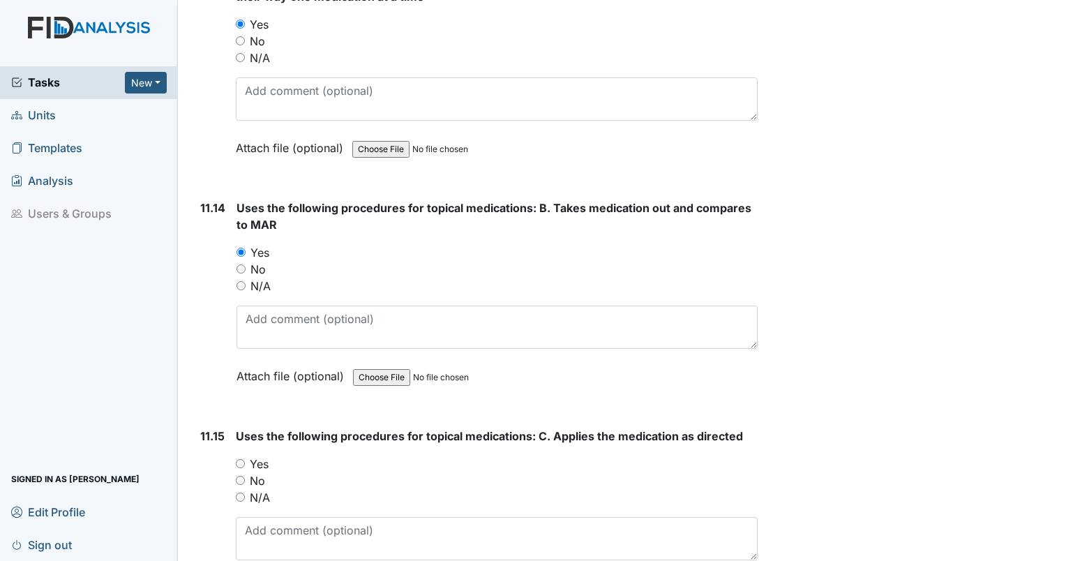
click at [254, 472] on label "No" at bounding box center [257, 480] width 15 height 17
click at [245, 476] on input "No" at bounding box center [240, 480] width 9 height 9
radio input "true"
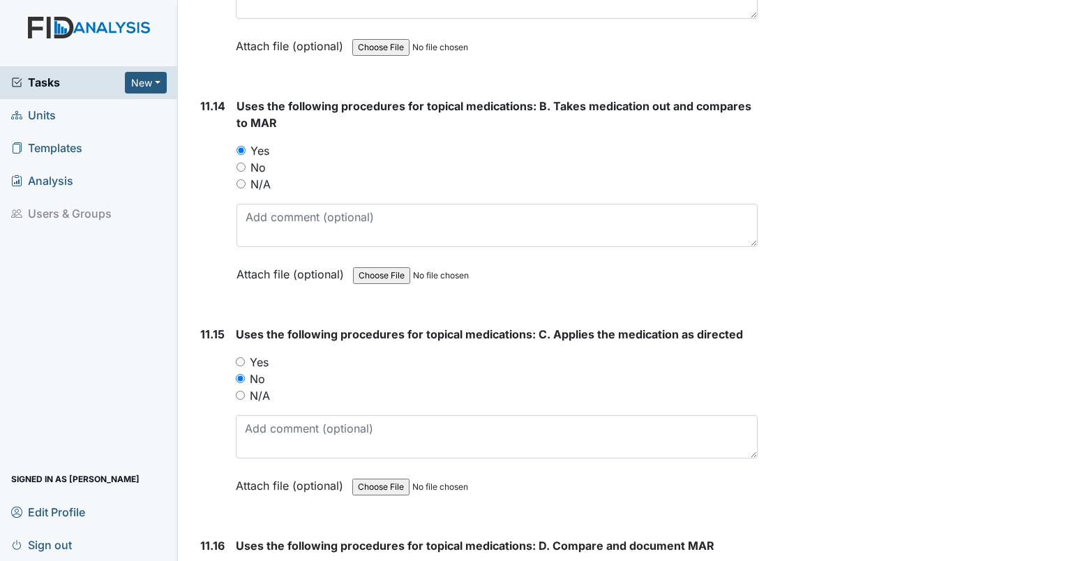
click at [266, 354] on label "Yes" at bounding box center [259, 362] width 19 height 17
click at [245, 357] on input "Yes" at bounding box center [240, 361] width 9 height 9
radio input "true"
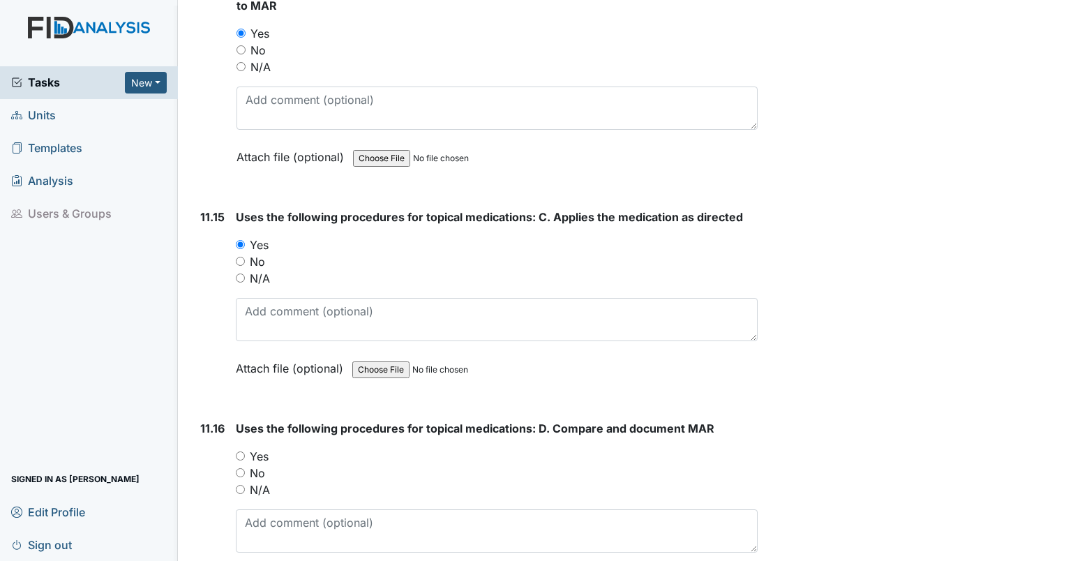
scroll to position [18653, 0]
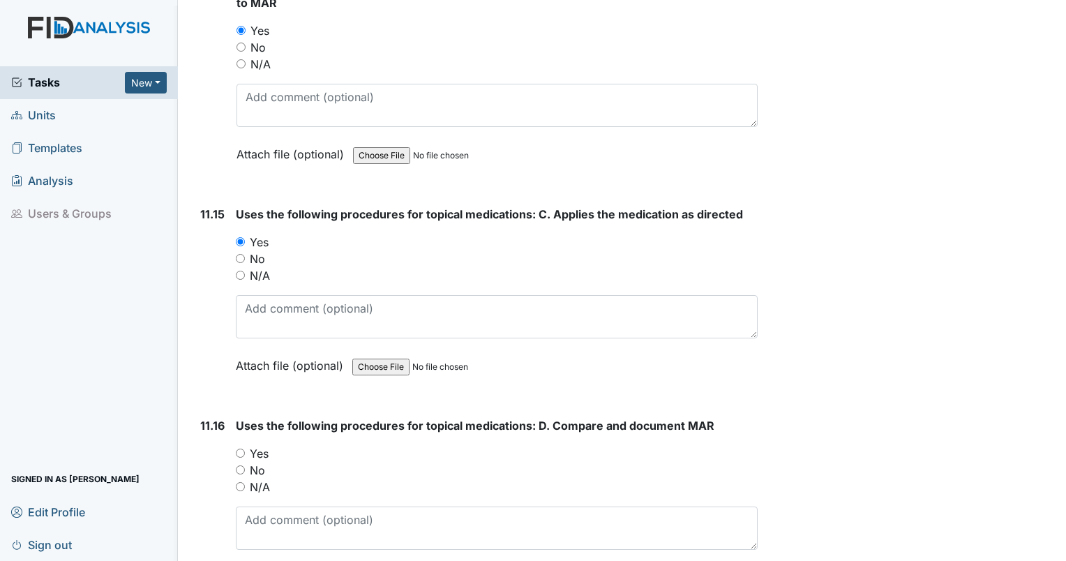
click at [285, 462] on div "No" at bounding box center [497, 470] width 522 height 17
click at [266, 445] on label "Yes" at bounding box center [259, 453] width 19 height 17
click at [245, 448] on input "Yes" at bounding box center [240, 452] width 9 height 9
radio input "true"
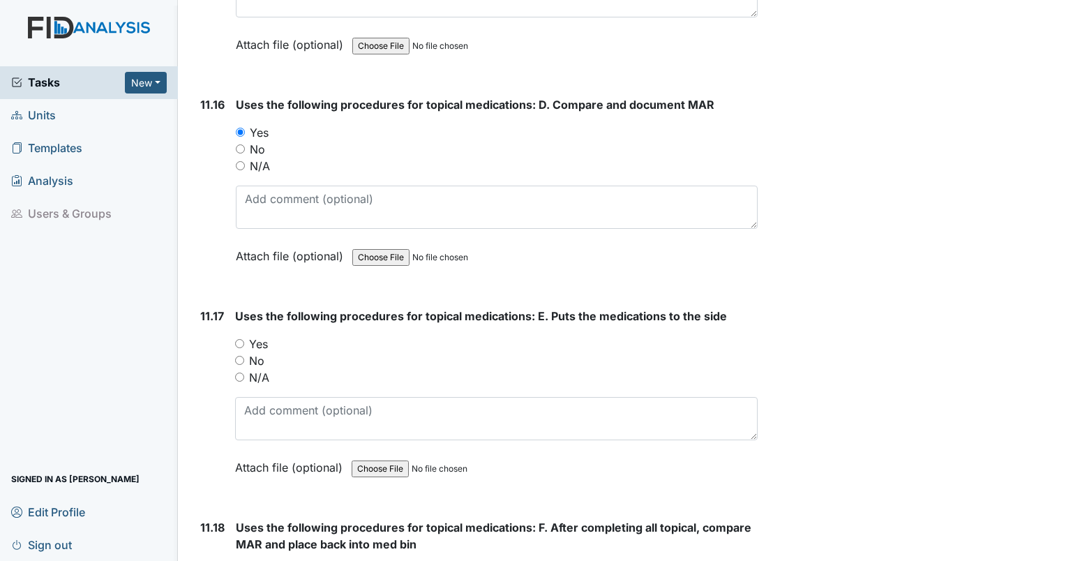
click at [260, 335] on label "Yes" at bounding box center [258, 343] width 19 height 17
click at [244, 339] on input "Yes" at bounding box center [239, 343] width 9 height 9
radio input "true"
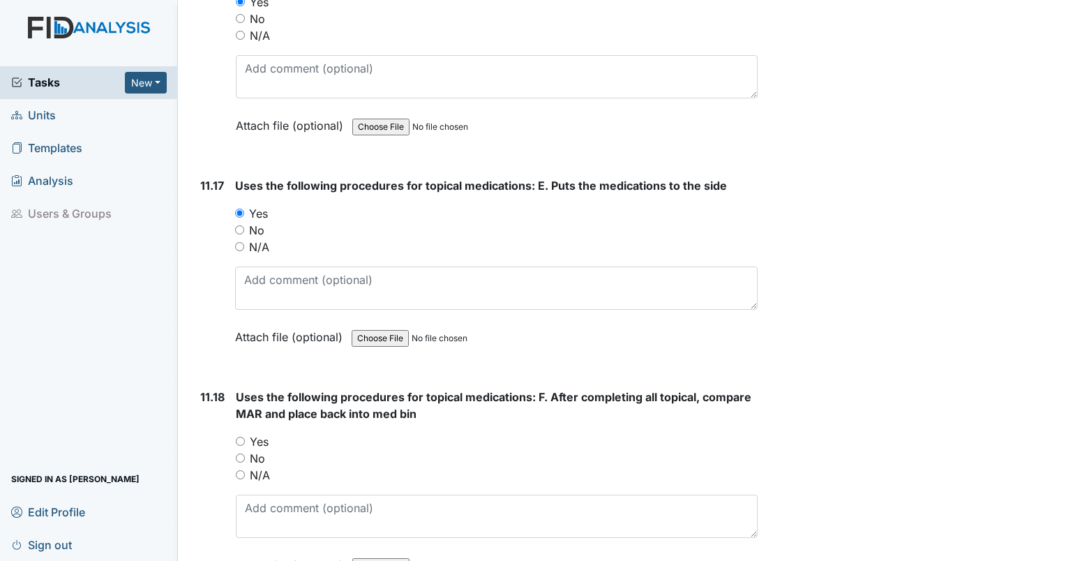
click at [265, 433] on label "Yes" at bounding box center [259, 441] width 19 height 17
click at [245, 437] on input "Yes" at bounding box center [240, 441] width 9 height 9
radio input "true"
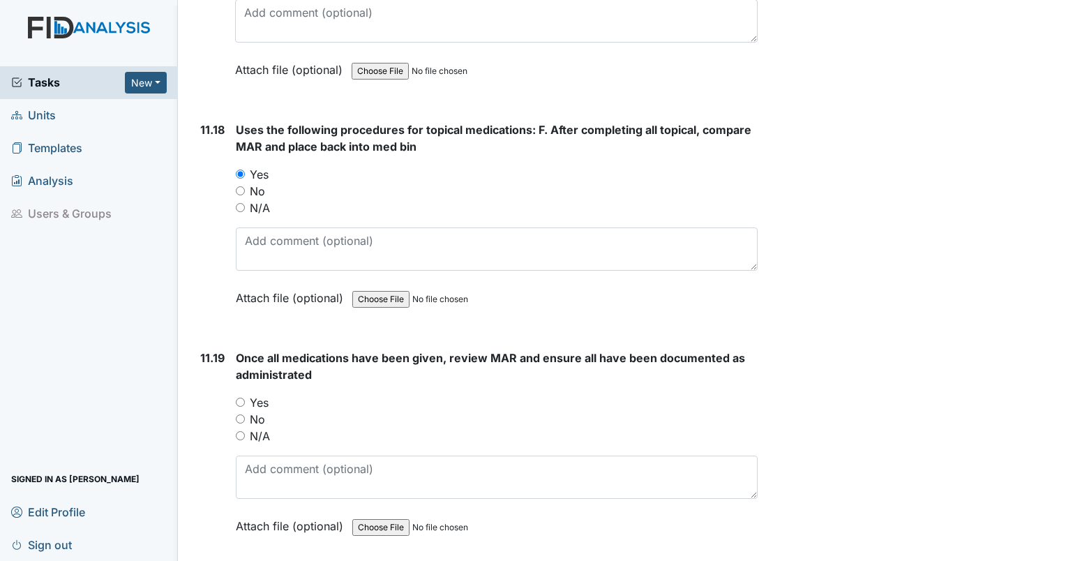
click at [266, 394] on label "Yes" at bounding box center [259, 402] width 19 height 17
click at [245, 398] on input "Yes" at bounding box center [240, 402] width 9 height 9
radio input "true"
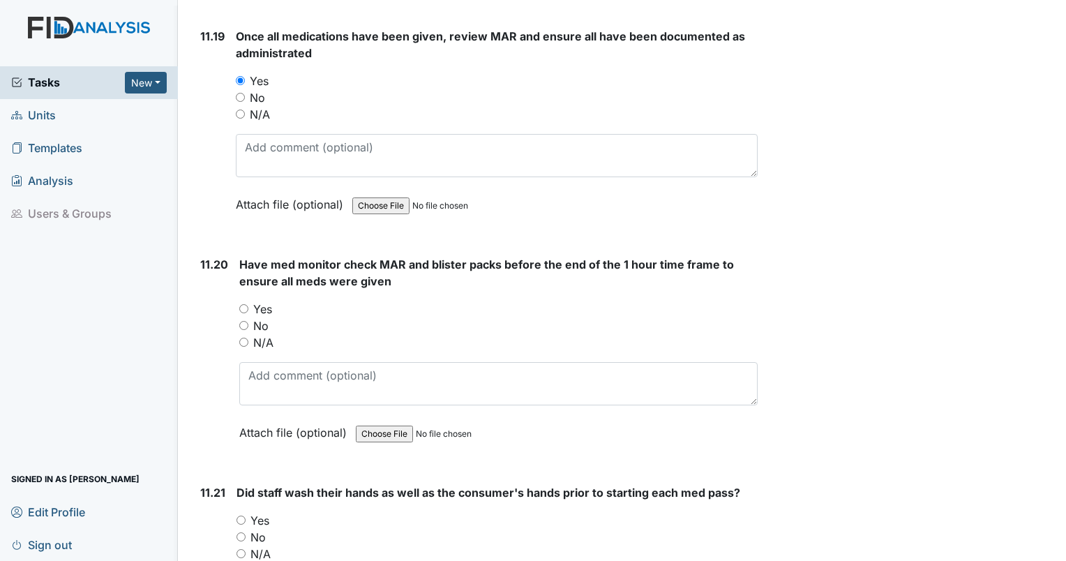
scroll to position [19690, 0]
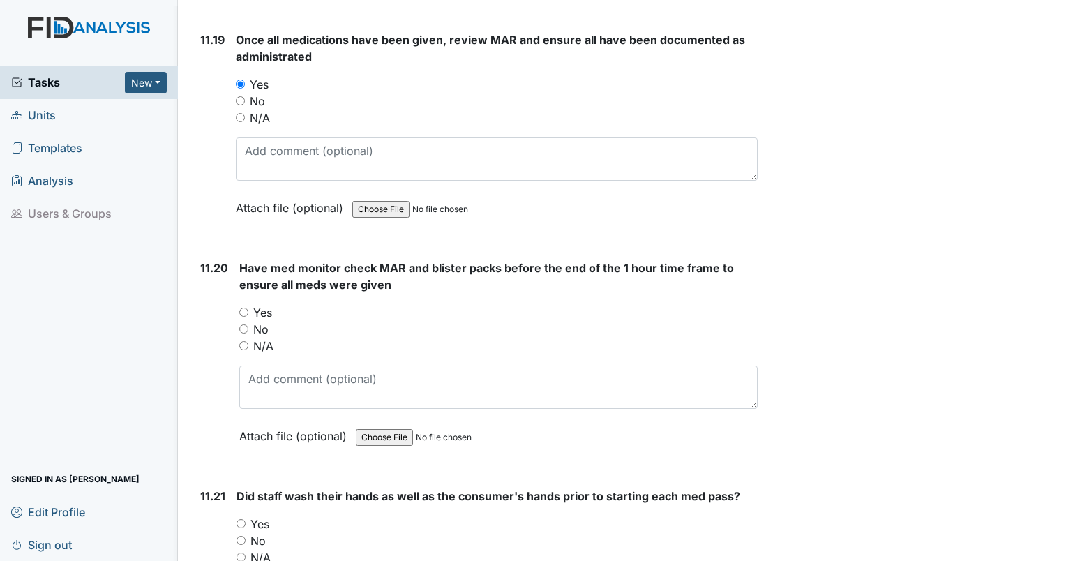
click at [263, 304] on label "Yes" at bounding box center [262, 312] width 19 height 17
click at [248, 308] on input "Yes" at bounding box center [243, 312] width 9 height 9
radio input "true"
click at [266, 515] on label "Yes" at bounding box center [259, 523] width 19 height 17
click at [246, 519] on input "Yes" at bounding box center [240, 523] width 9 height 9
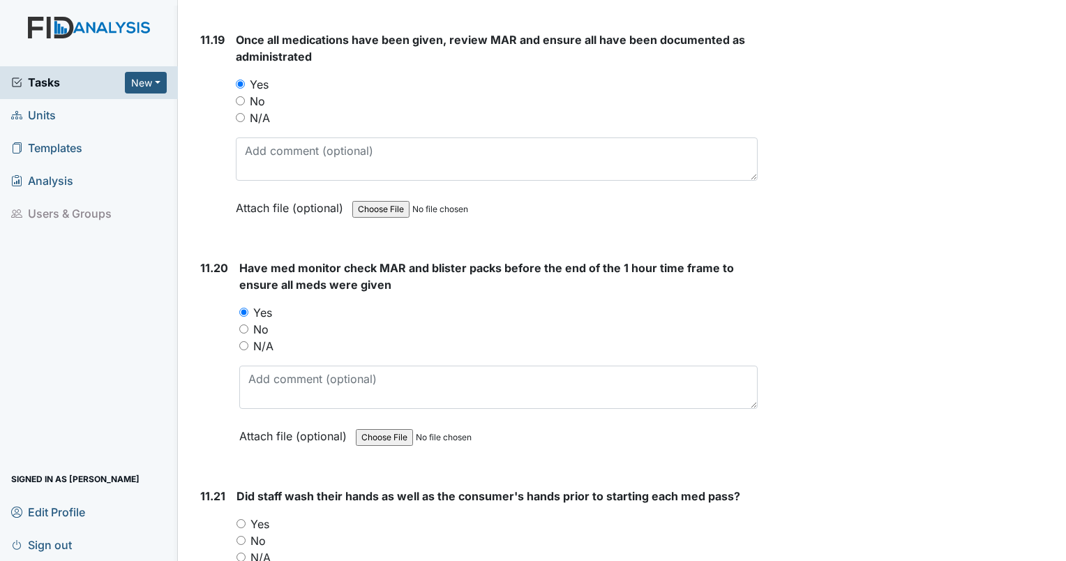
radio input "true"
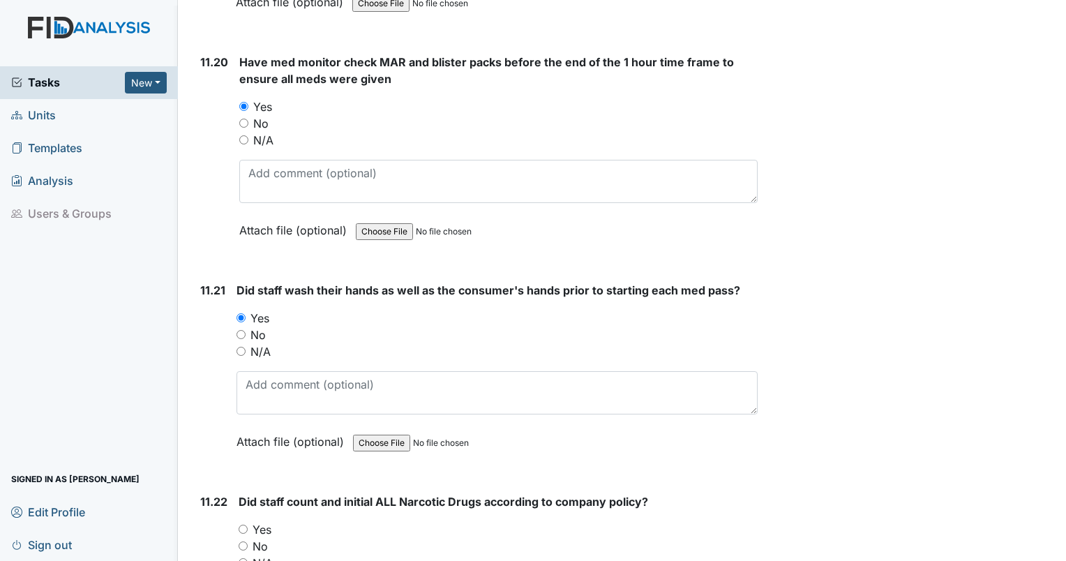
click at [268, 521] on label "Yes" at bounding box center [261, 529] width 19 height 17
click at [248, 525] on input "Yes" at bounding box center [243, 529] width 9 height 9
radio input "true"
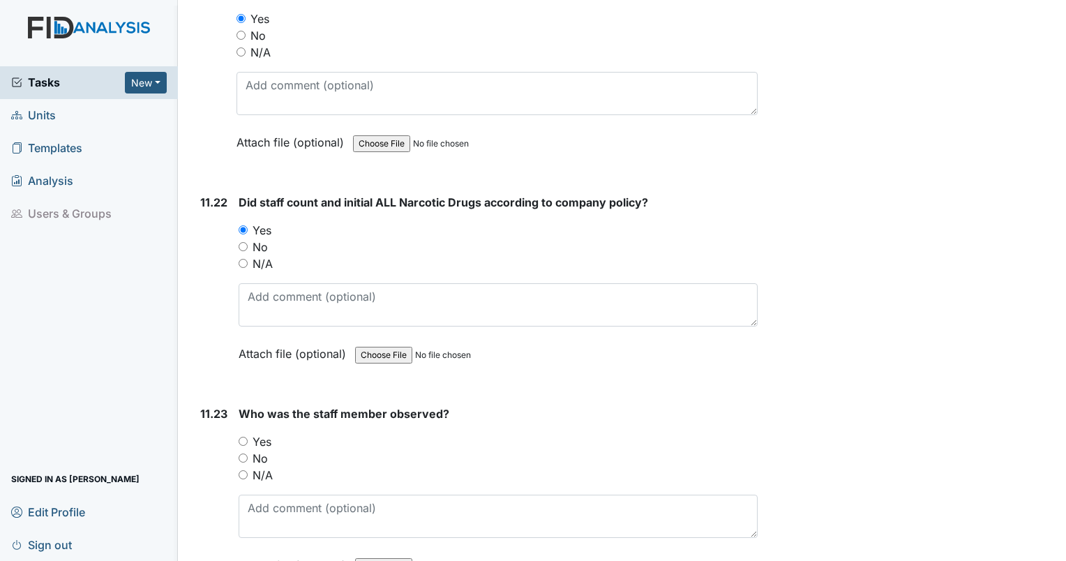
click at [269, 433] on label "Yes" at bounding box center [261, 441] width 19 height 17
click at [248, 437] on input "Yes" at bounding box center [243, 441] width 9 height 9
radio input "true"
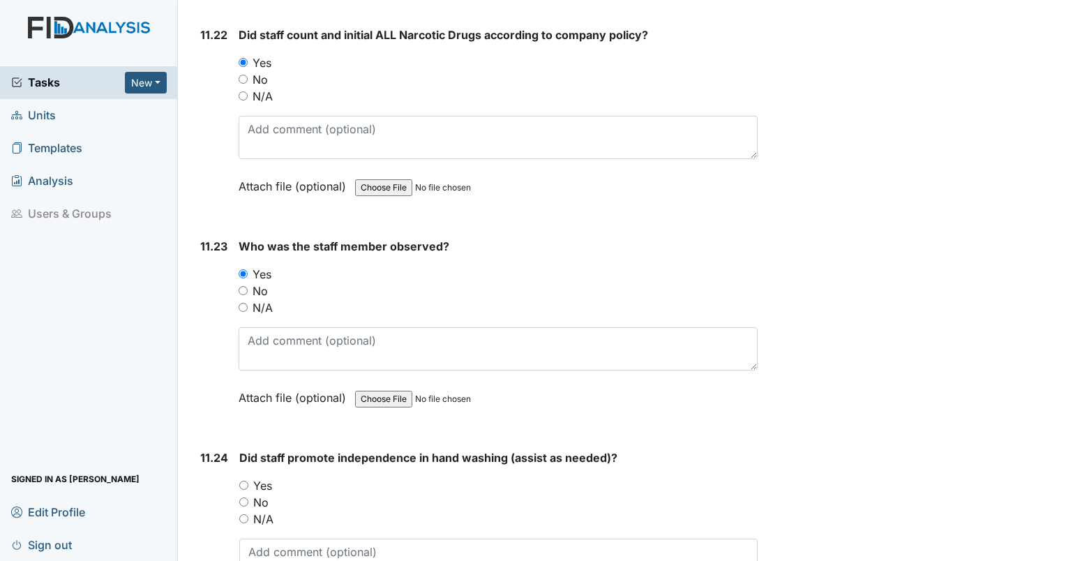
click at [261, 494] on label "No" at bounding box center [260, 502] width 15 height 17
click at [248, 497] on input "No" at bounding box center [243, 501] width 9 height 9
radio input "true"
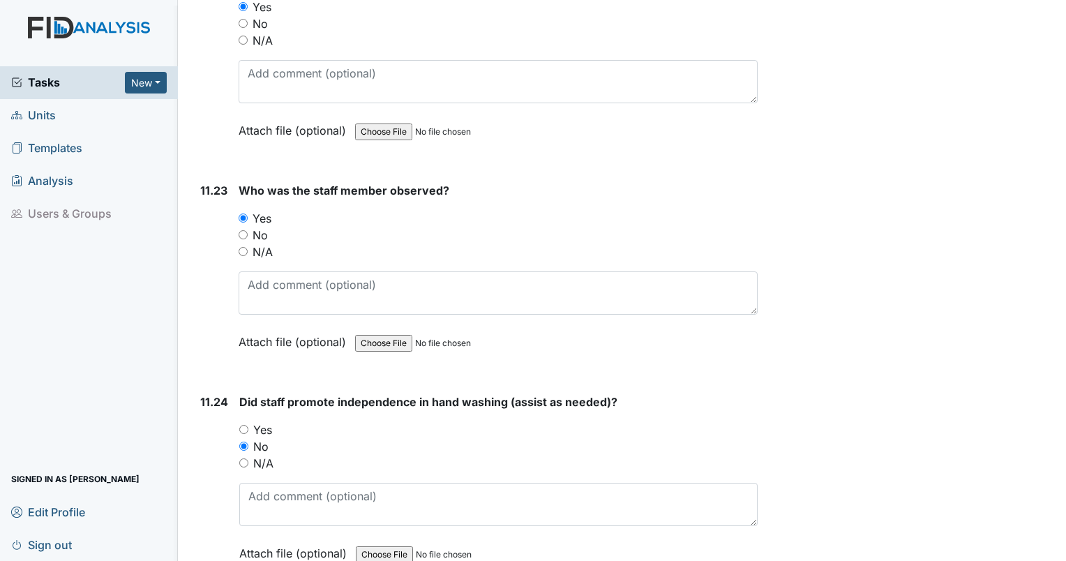
scroll to position [20419, 0]
click at [263, 421] on label "Yes" at bounding box center [262, 429] width 19 height 17
click at [248, 424] on input "Yes" at bounding box center [243, 428] width 9 height 9
radio input "true"
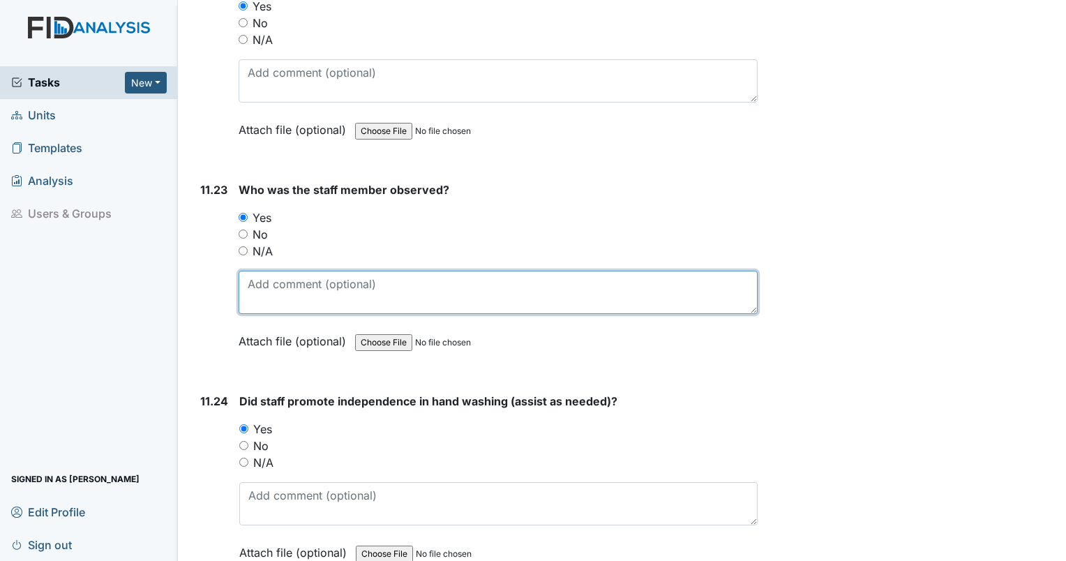
click at [424, 271] on textarea at bounding box center [498, 292] width 519 height 43
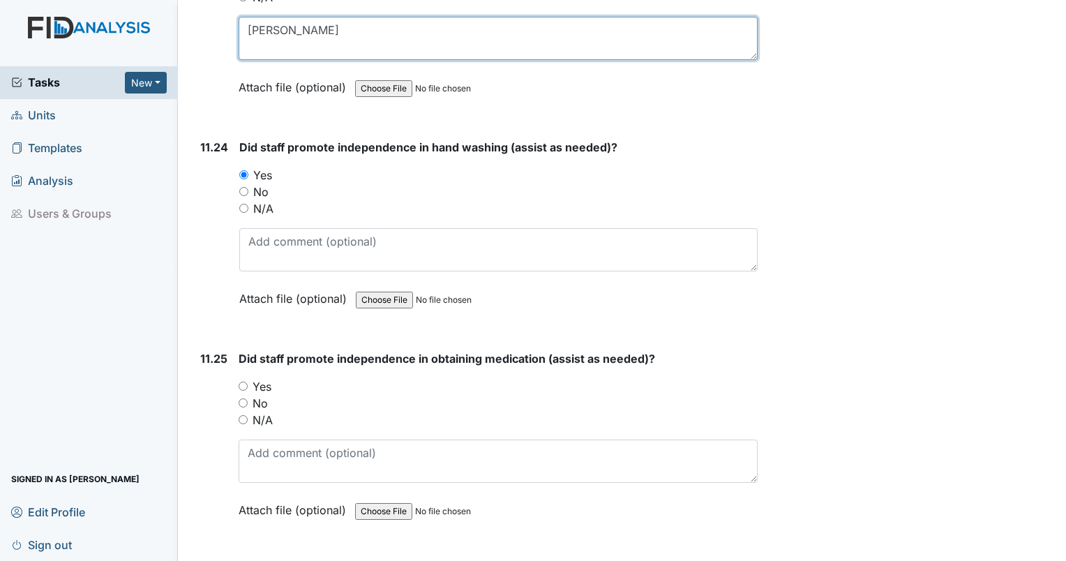
scroll to position [20673, 0]
type textarea "[PERSON_NAME]"
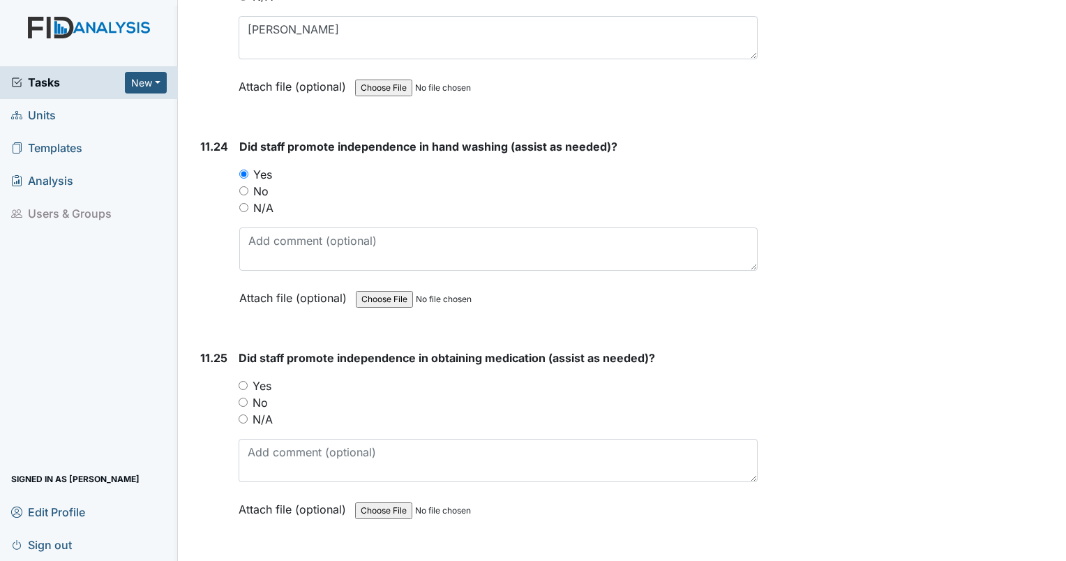
click at [257, 377] on label "Yes" at bounding box center [261, 385] width 19 height 17
click at [248, 381] on input "Yes" at bounding box center [243, 385] width 9 height 9
radio input "true"
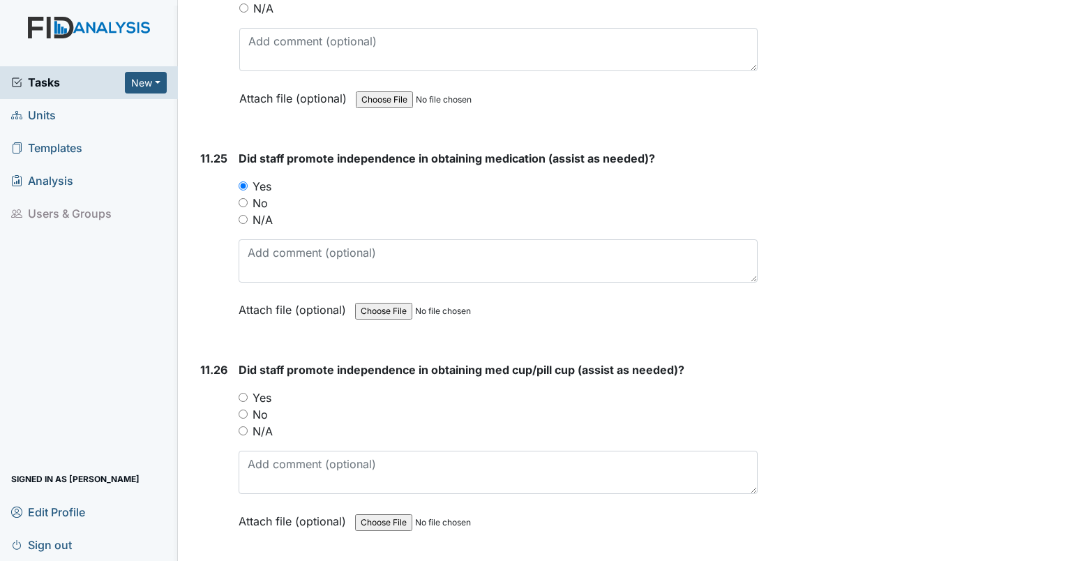
scroll to position [20877, 0]
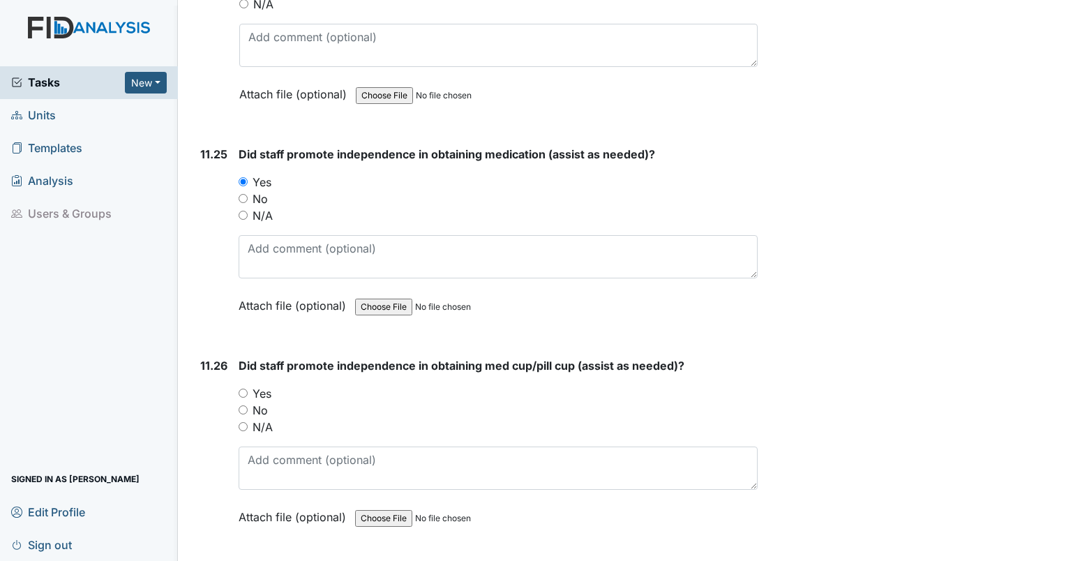
click at [261, 385] on label "Yes" at bounding box center [261, 393] width 19 height 17
click at [248, 388] on input "Yes" at bounding box center [243, 392] width 9 height 9
radio input "true"
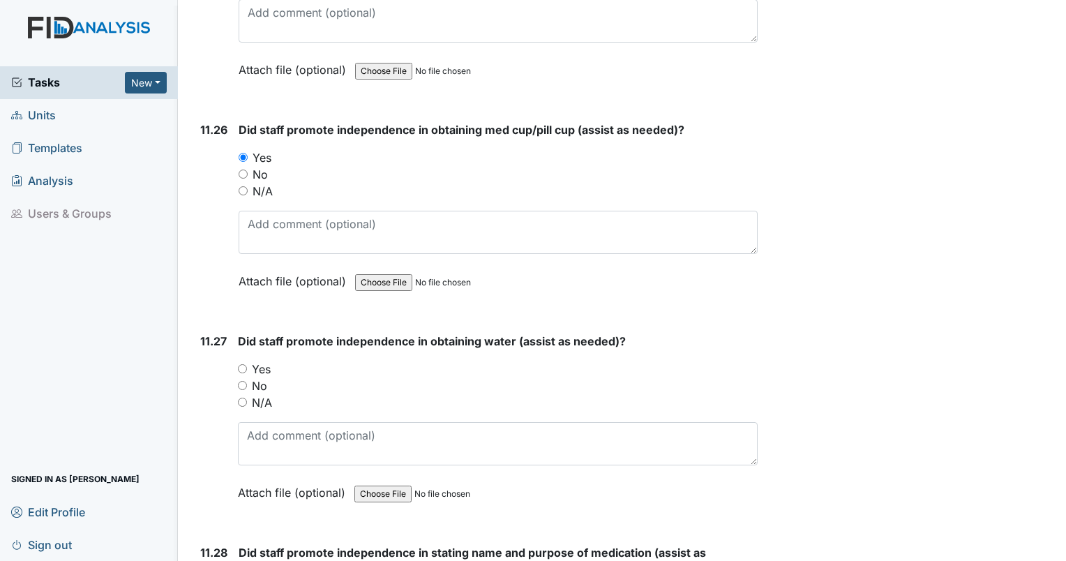
scroll to position [21122, 0]
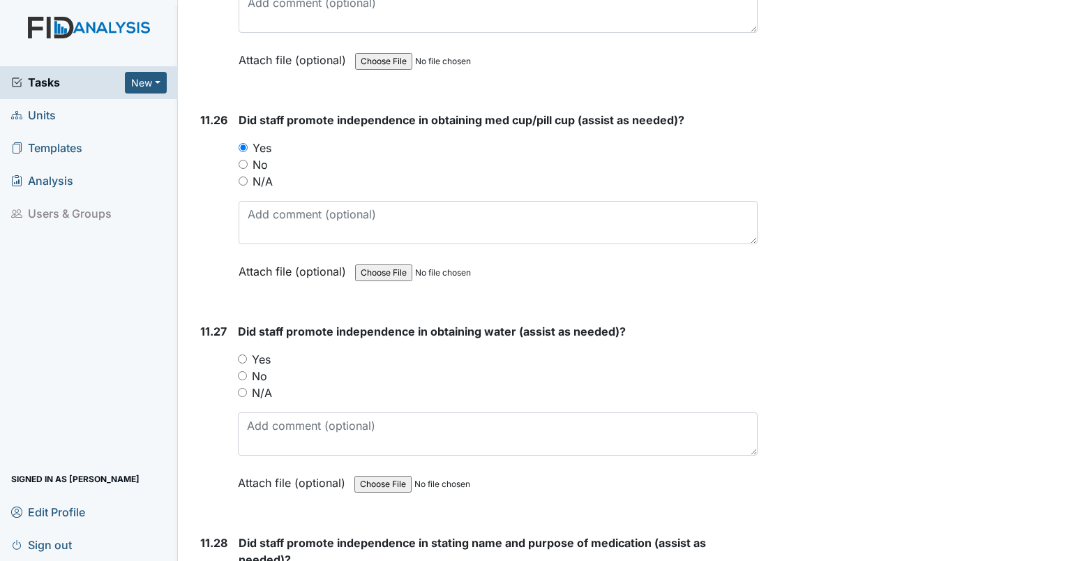
click at [264, 351] on label "Yes" at bounding box center [261, 359] width 19 height 17
click at [247, 354] on input "Yes" at bounding box center [242, 358] width 9 height 9
radio input "true"
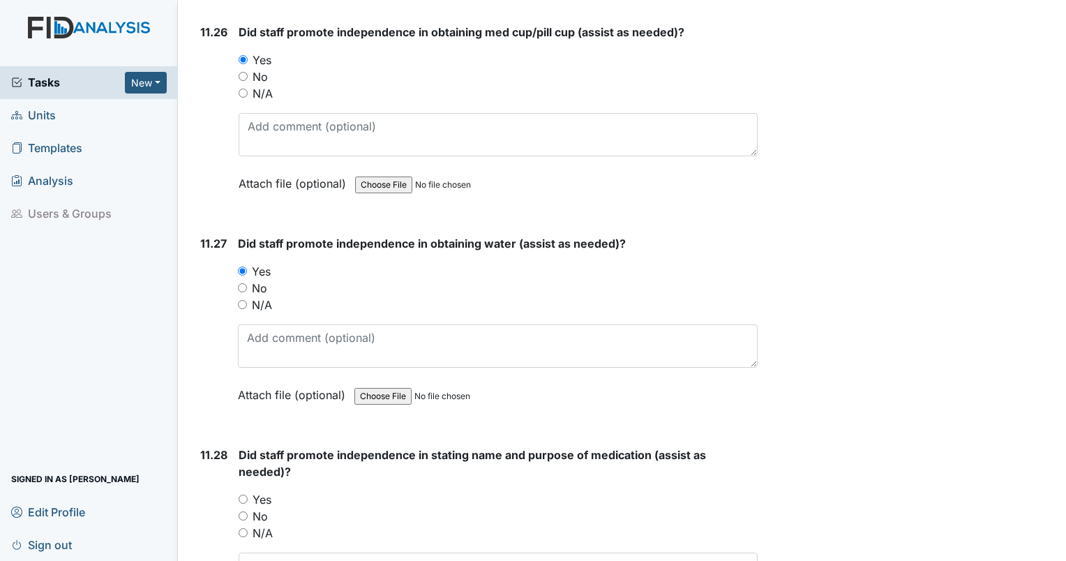
click at [264, 491] on label "Yes" at bounding box center [261, 499] width 19 height 17
click at [248, 495] on input "Yes" at bounding box center [243, 499] width 9 height 9
radio input "true"
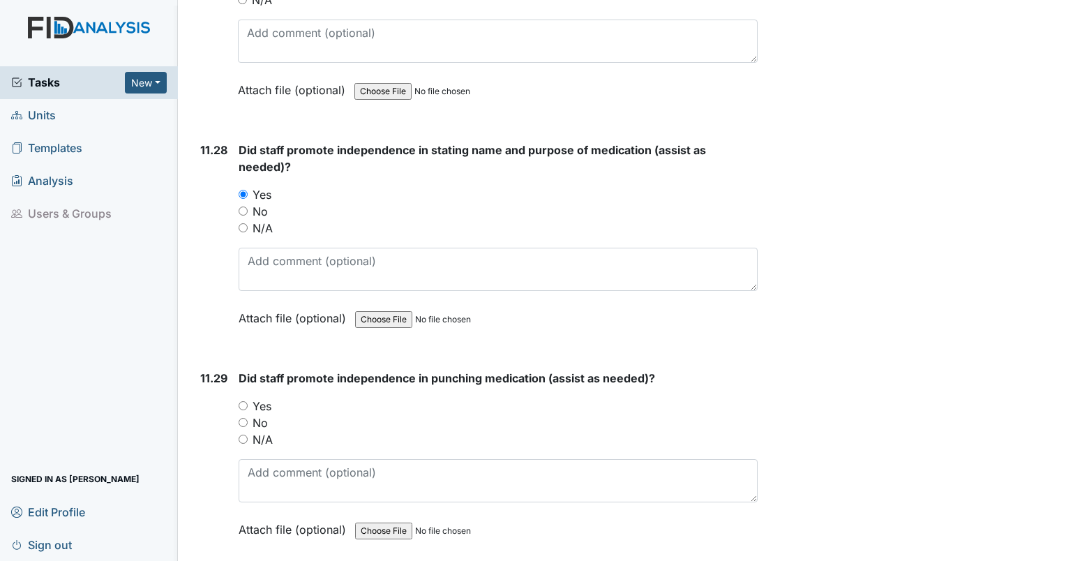
scroll to position [21517, 0]
click at [266, 430] on label "N/A" at bounding box center [262, 438] width 20 height 17
click at [248, 433] on input "N/A" at bounding box center [243, 437] width 9 height 9
radio input "true"
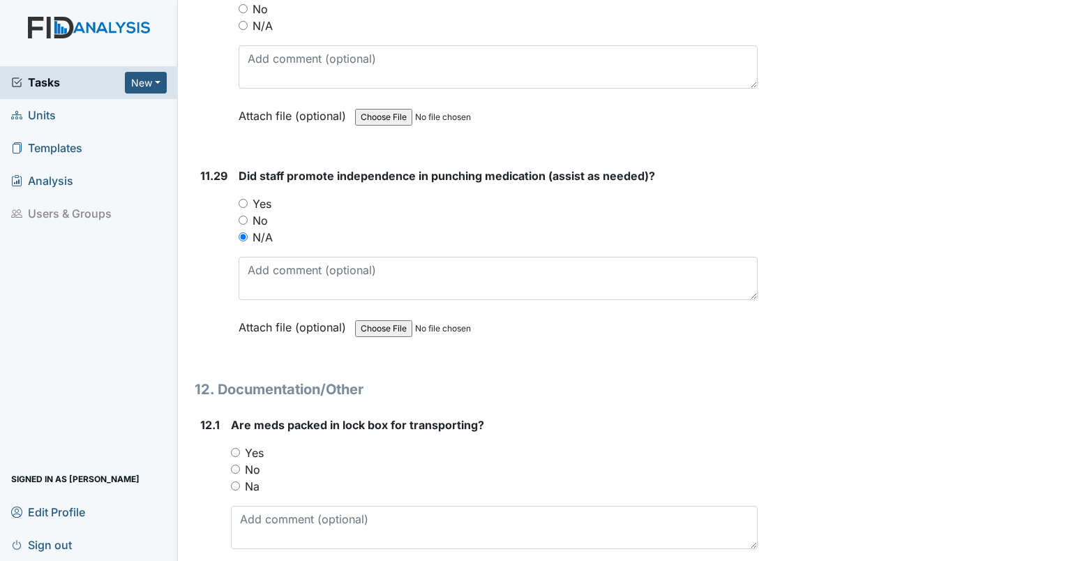
scroll to position [21721, 0]
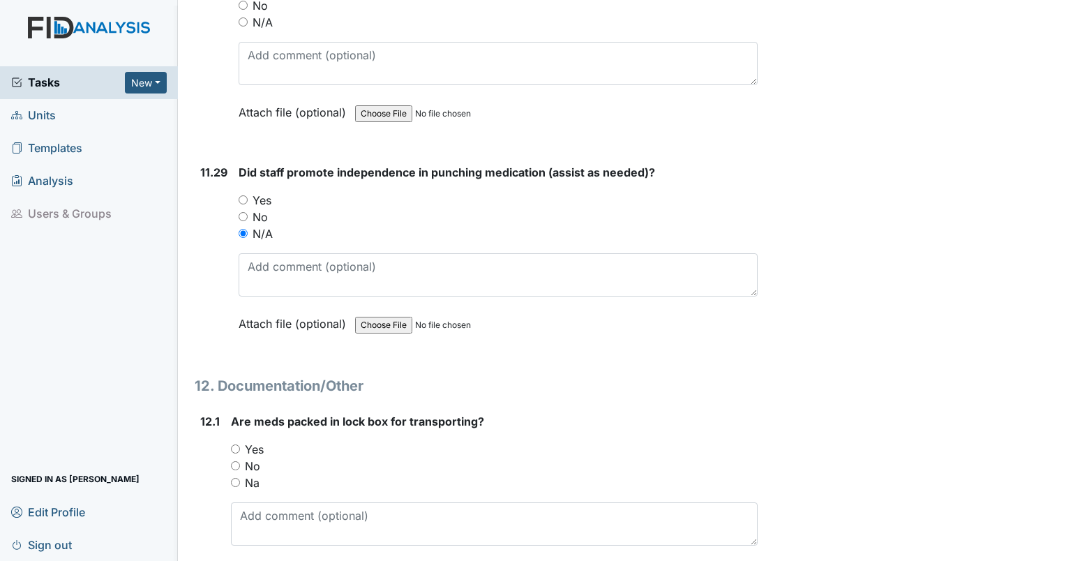
click at [252, 474] on label "Na" at bounding box center [252, 482] width 15 height 17
click at [240, 478] on input "Na" at bounding box center [235, 482] width 9 height 9
radio input "true"
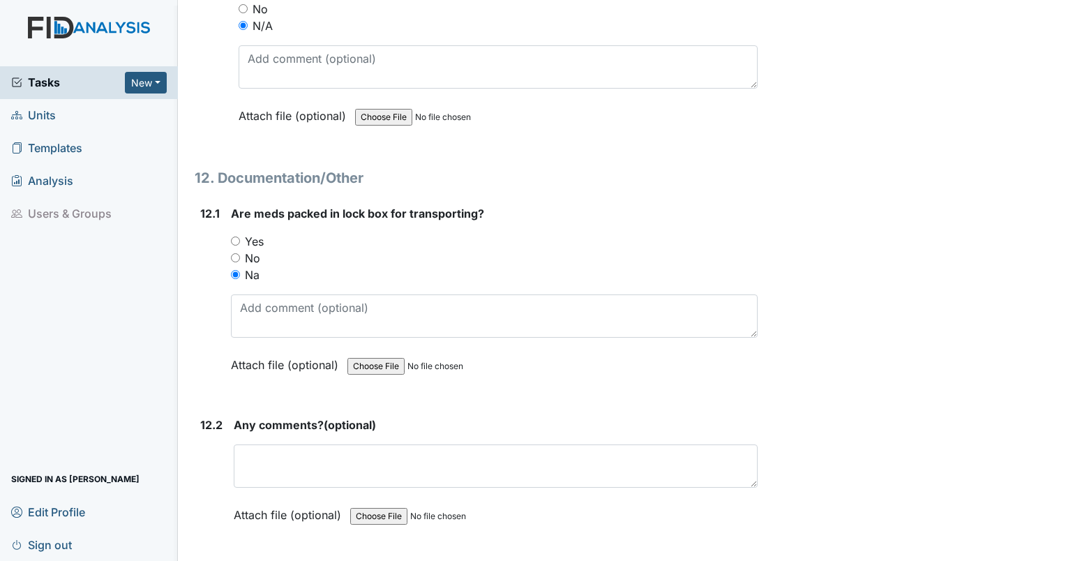
scroll to position [21941, 0]
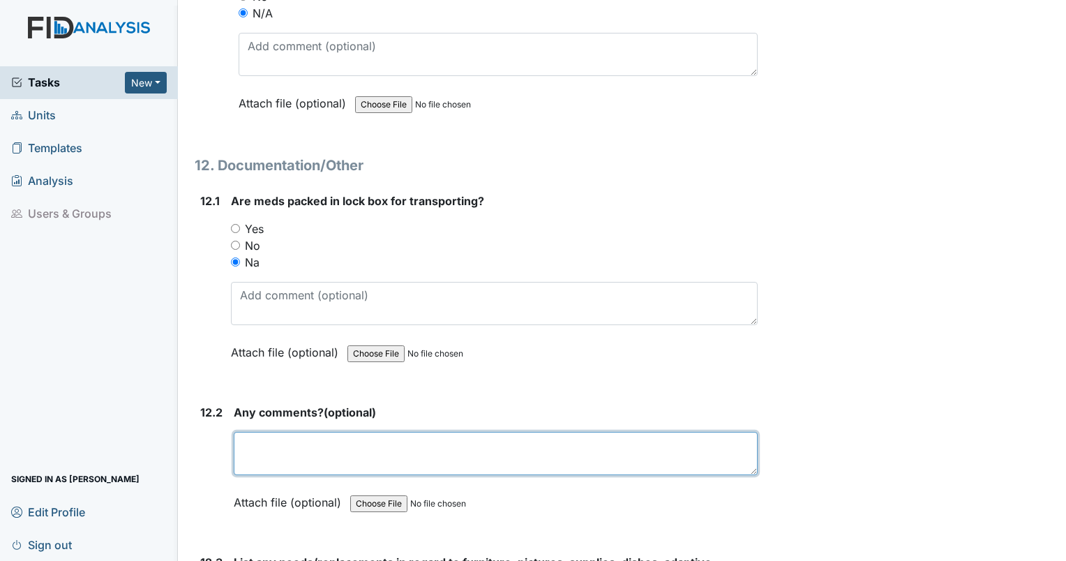
click at [294, 432] on textarea at bounding box center [496, 453] width 524 height 43
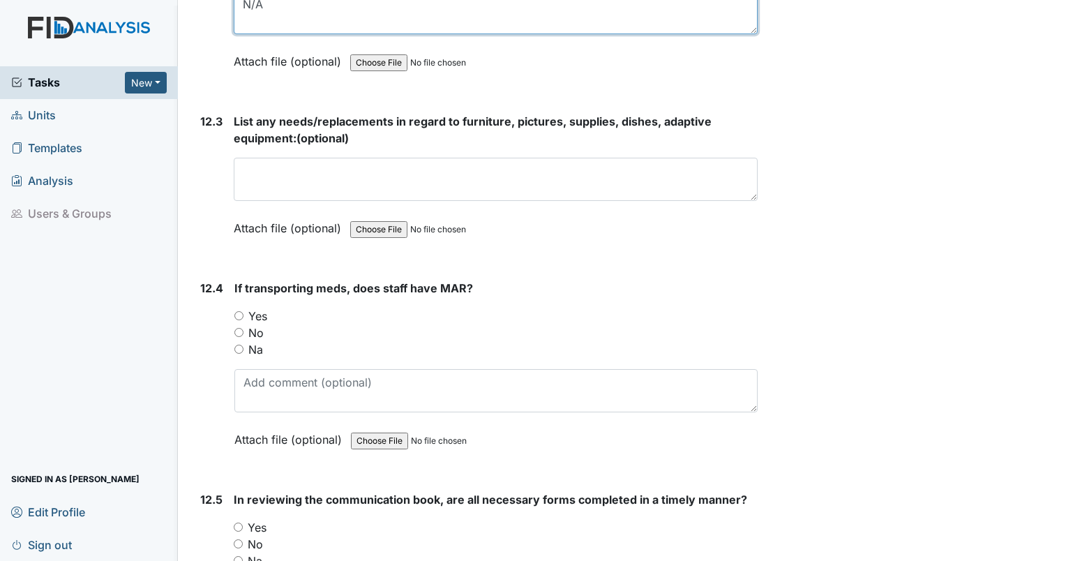
scroll to position [22386, 0]
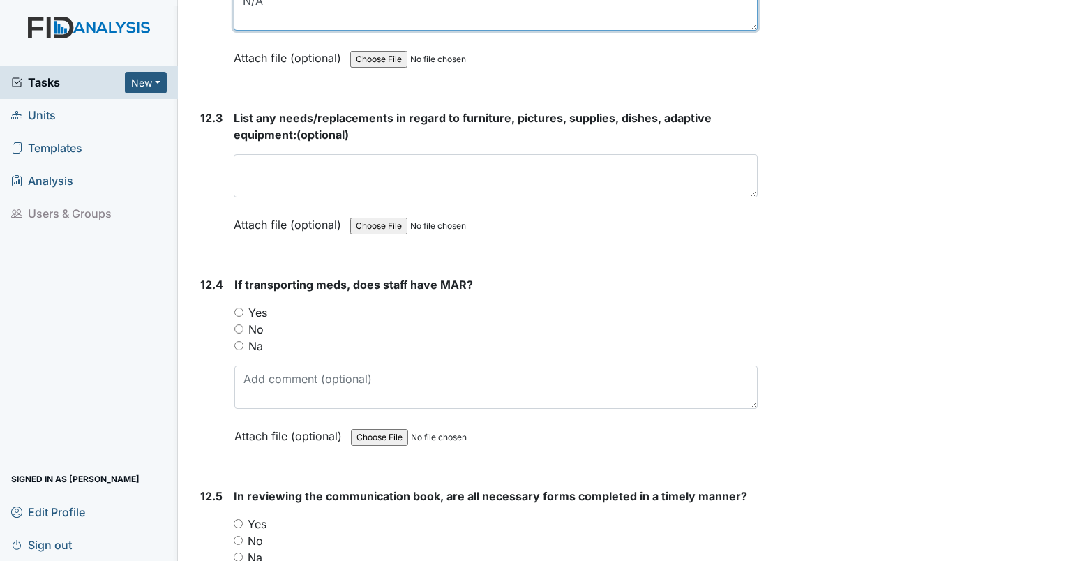
type textarea "N/A"
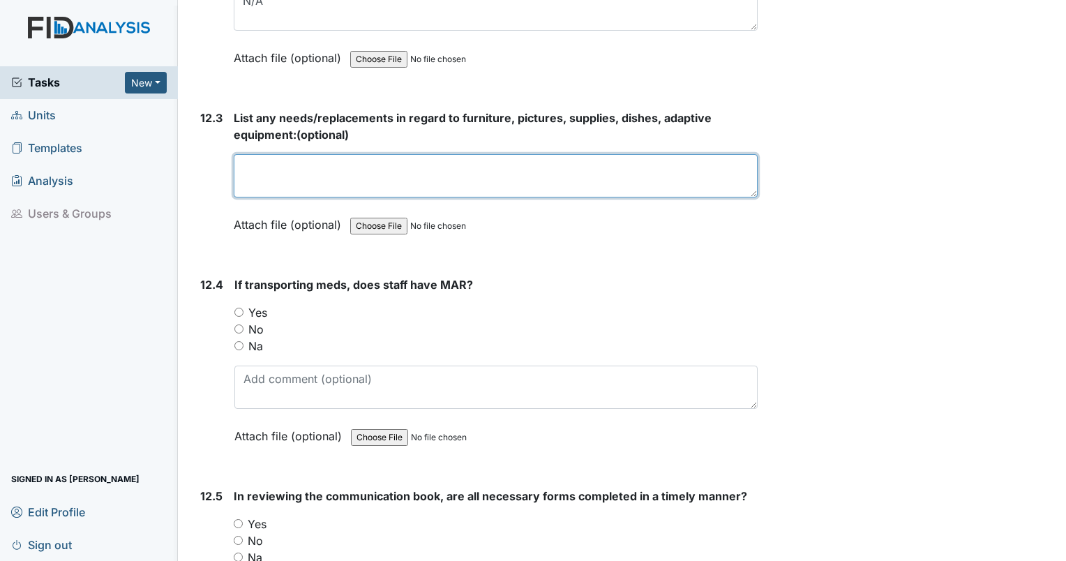
click at [259, 154] on textarea at bounding box center [496, 175] width 524 height 43
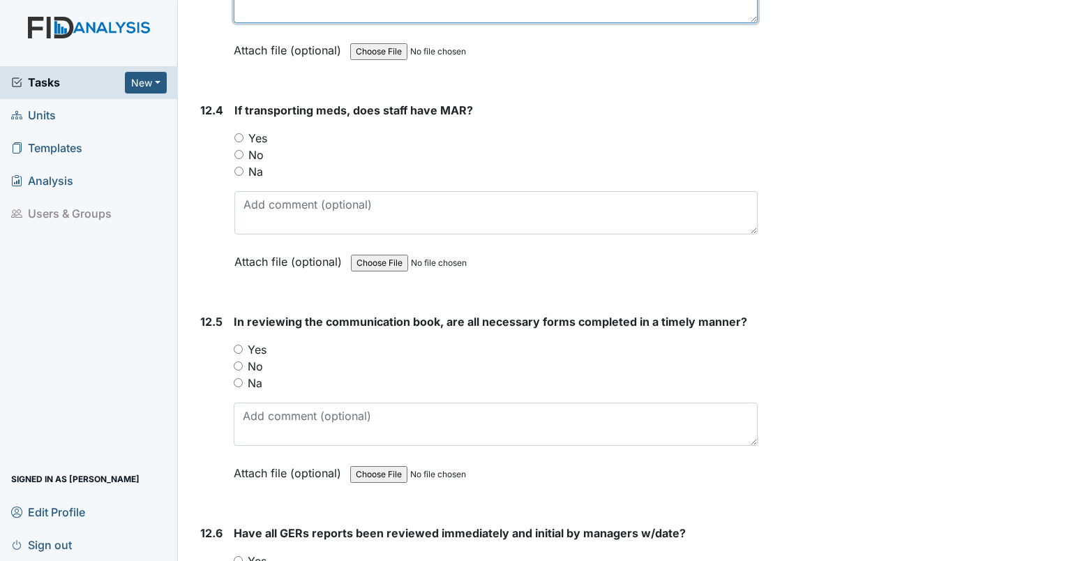
scroll to position [22535, 0]
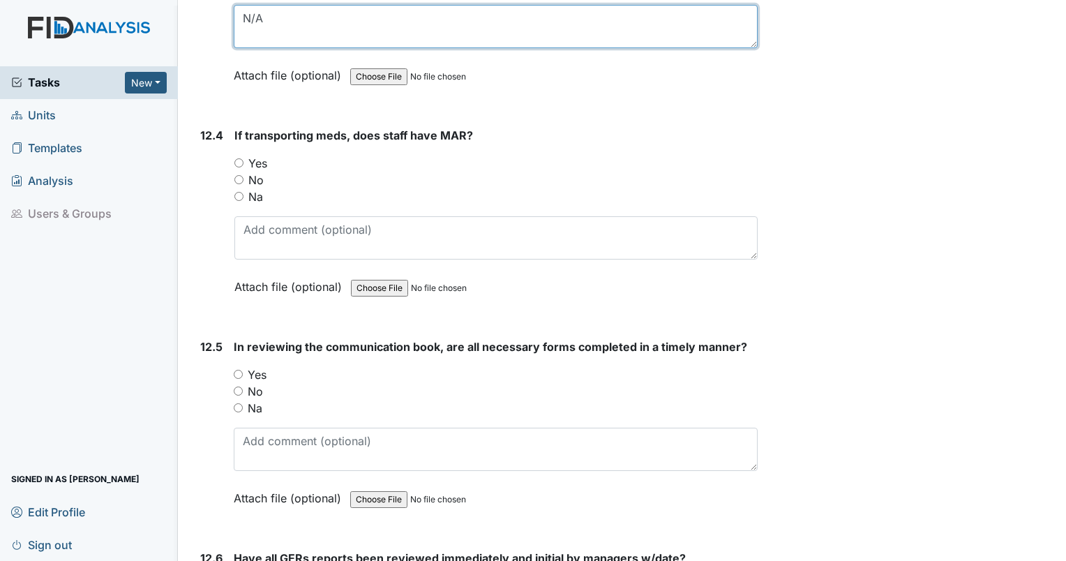
type textarea "N/A"
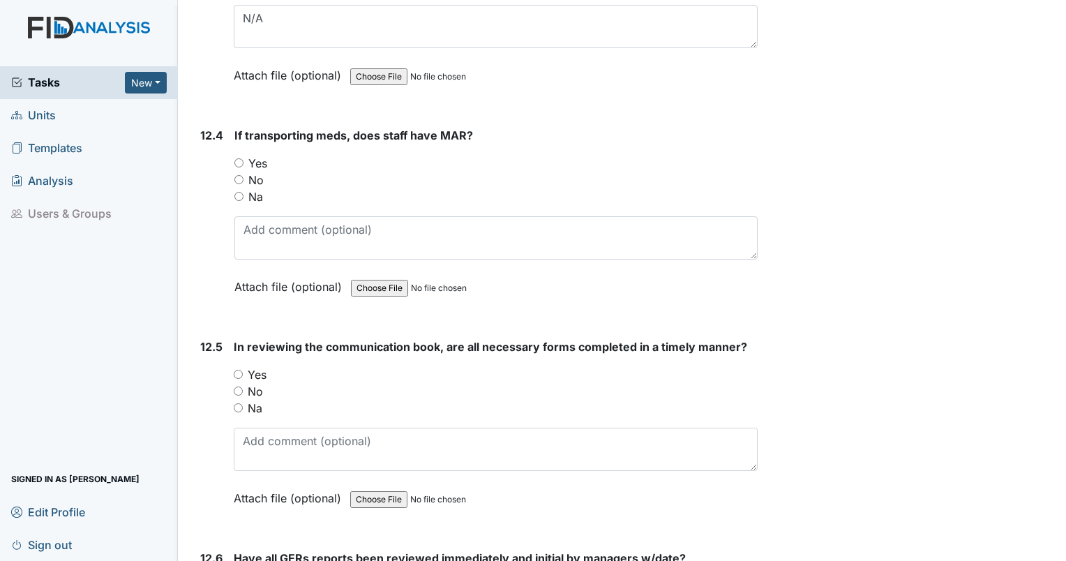
click at [236, 192] on input "Na" at bounding box center [238, 196] width 9 height 9
radio input "true"
click at [237, 370] on input "Yes" at bounding box center [238, 374] width 9 height 9
radio input "true"
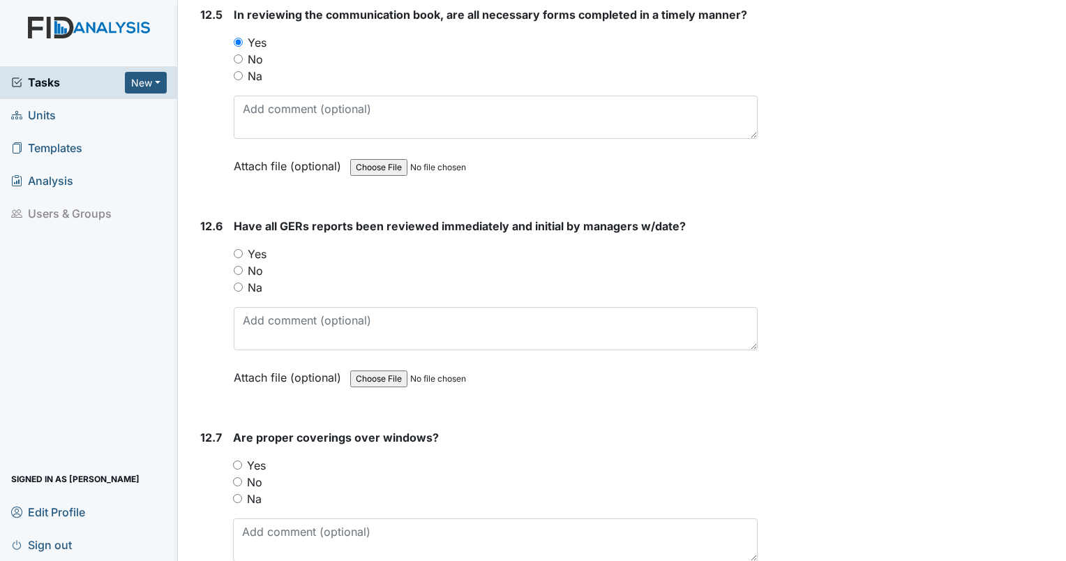
scroll to position [22872, 0]
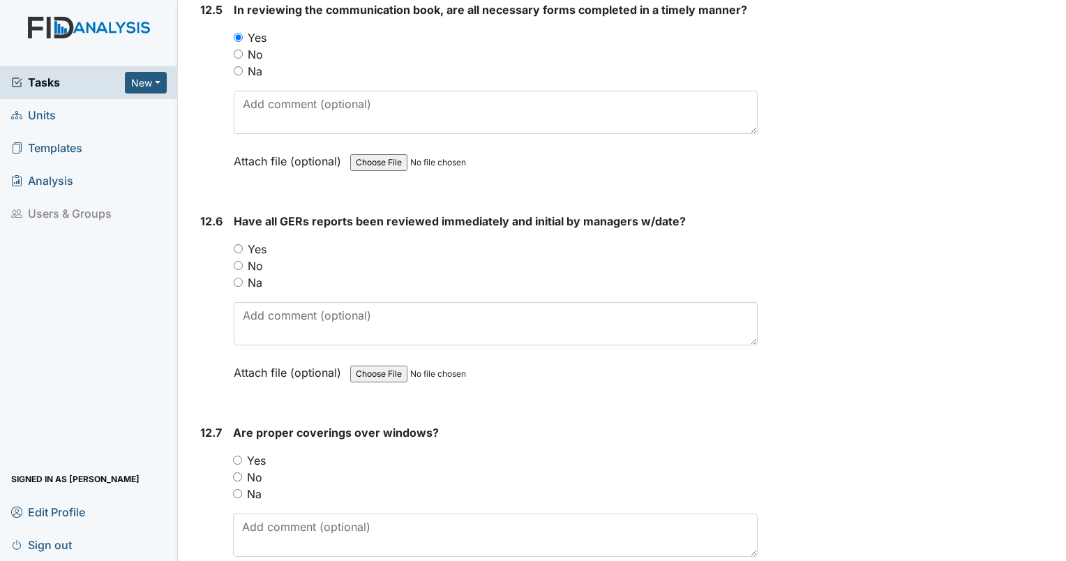
click at [236, 244] on input "Yes" at bounding box center [238, 248] width 9 height 9
radio input "true"
click at [238, 455] on input "Yes" at bounding box center [237, 459] width 9 height 9
radio input "true"
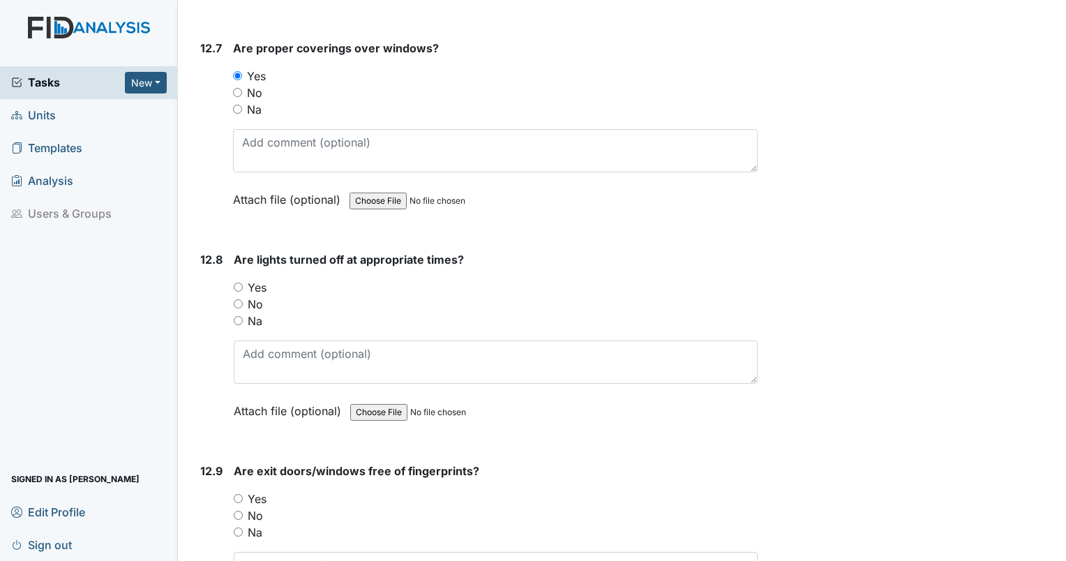
scroll to position [23257, 0]
click at [237, 282] on input "Yes" at bounding box center [238, 286] width 9 height 9
radio input "true"
click at [237, 493] on input "Yes" at bounding box center [238, 497] width 9 height 9
radio input "true"
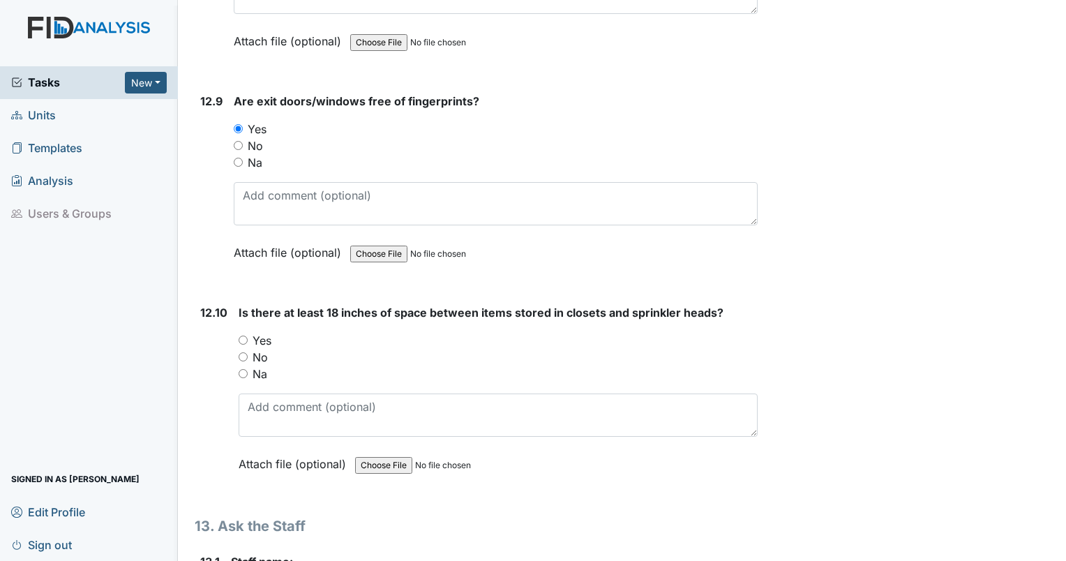
scroll to position [23629, 0]
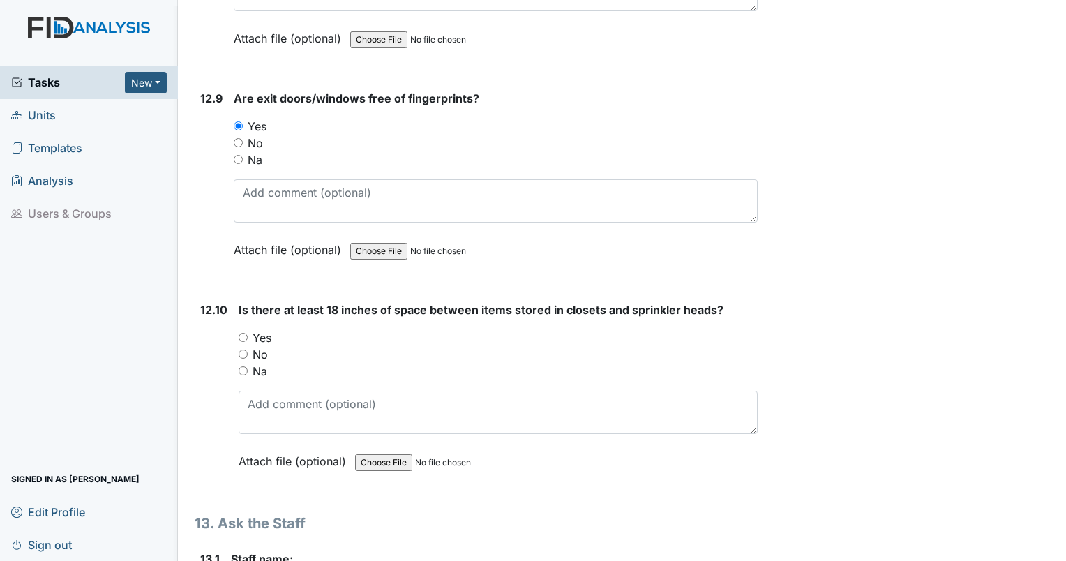
click at [243, 333] on input "Yes" at bounding box center [243, 337] width 9 height 9
radio input "true"
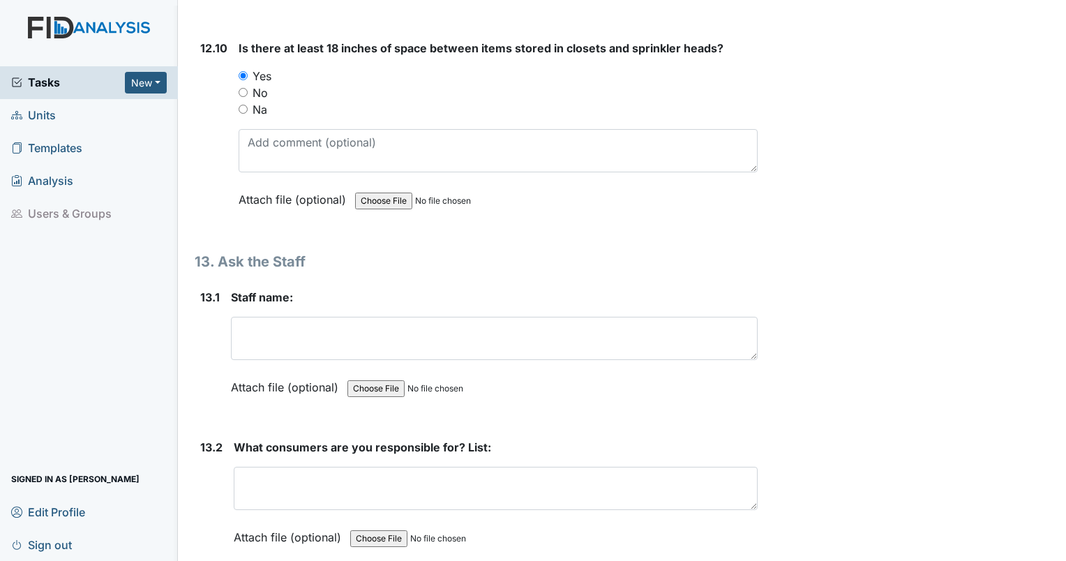
scroll to position [23895, 0]
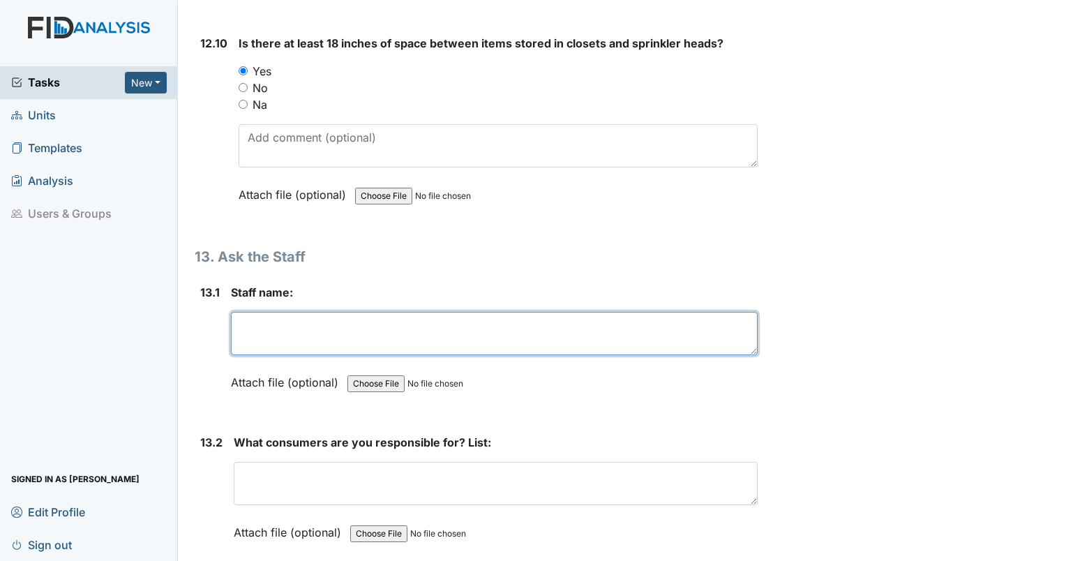
click at [534, 312] on textarea at bounding box center [494, 333] width 527 height 43
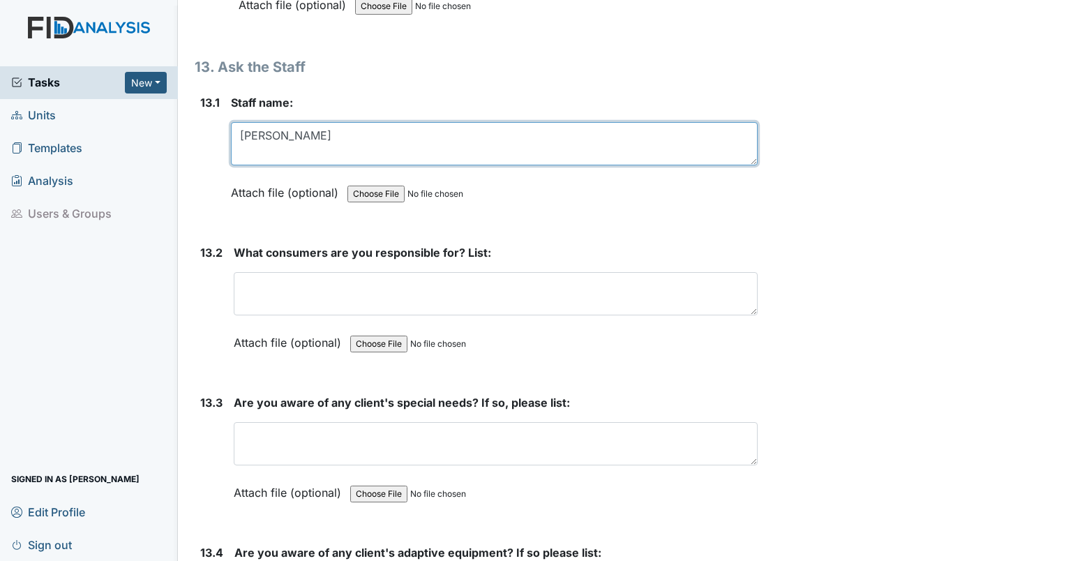
scroll to position [24094, 0]
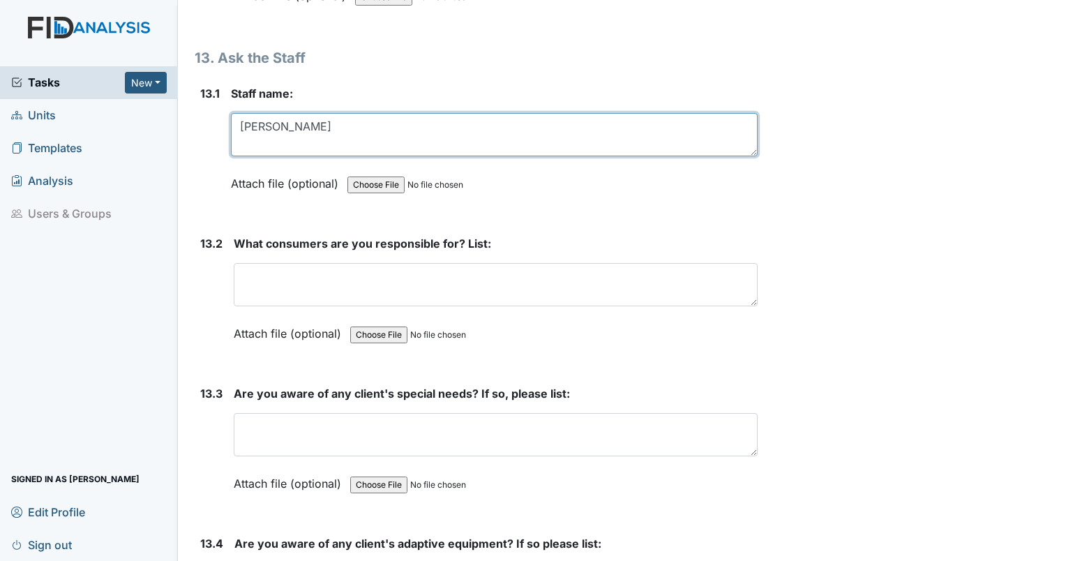
type textarea "[PERSON_NAME]"
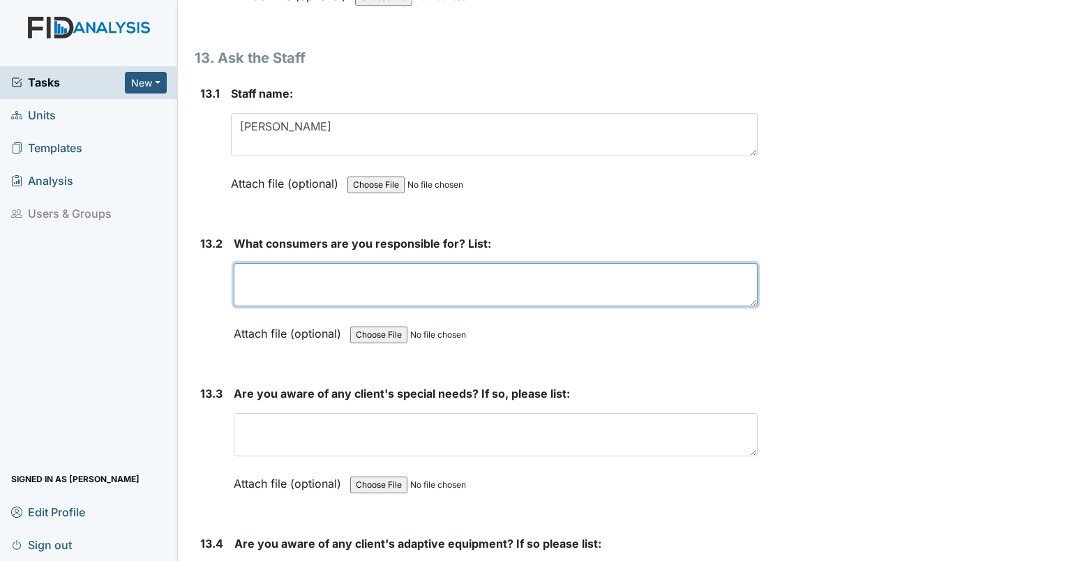
click at [309, 263] on textarea at bounding box center [496, 284] width 524 height 43
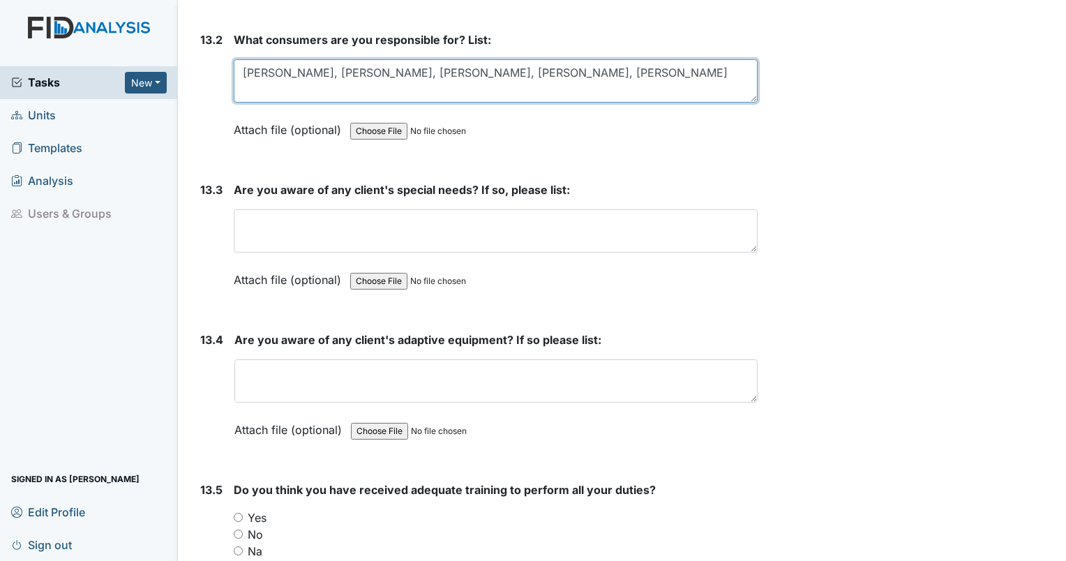
scroll to position [24299, 0]
type textarea "[PERSON_NAME], [PERSON_NAME], [PERSON_NAME], [PERSON_NAME], [PERSON_NAME]"
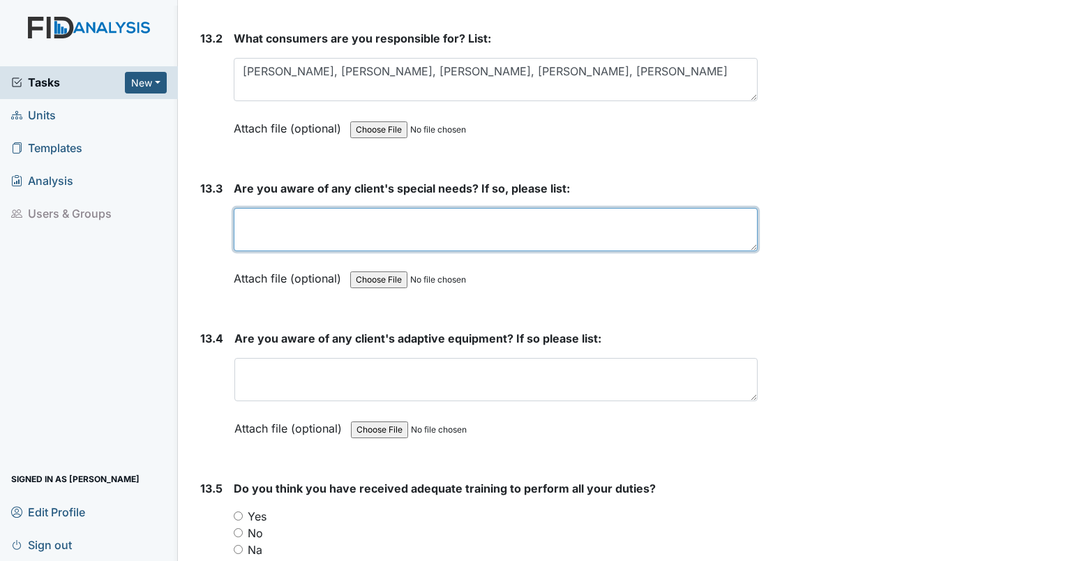
click at [325, 208] on textarea at bounding box center [496, 229] width 524 height 43
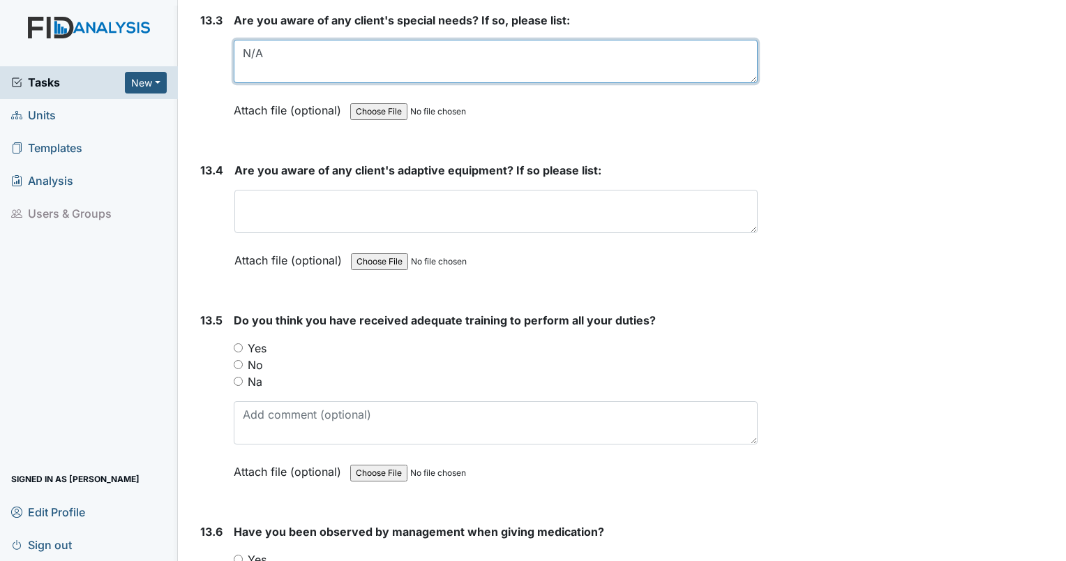
scroll to position [24468, 0]
type textarea "N/A"
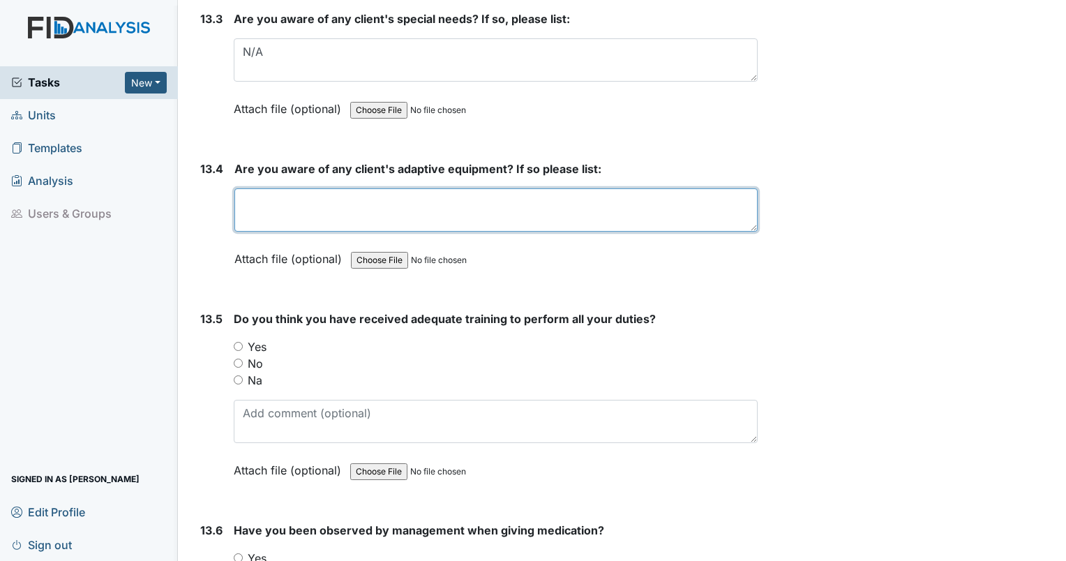
click at [315, 188] on textarea at bounding box center [495, 209] width 523 height 43
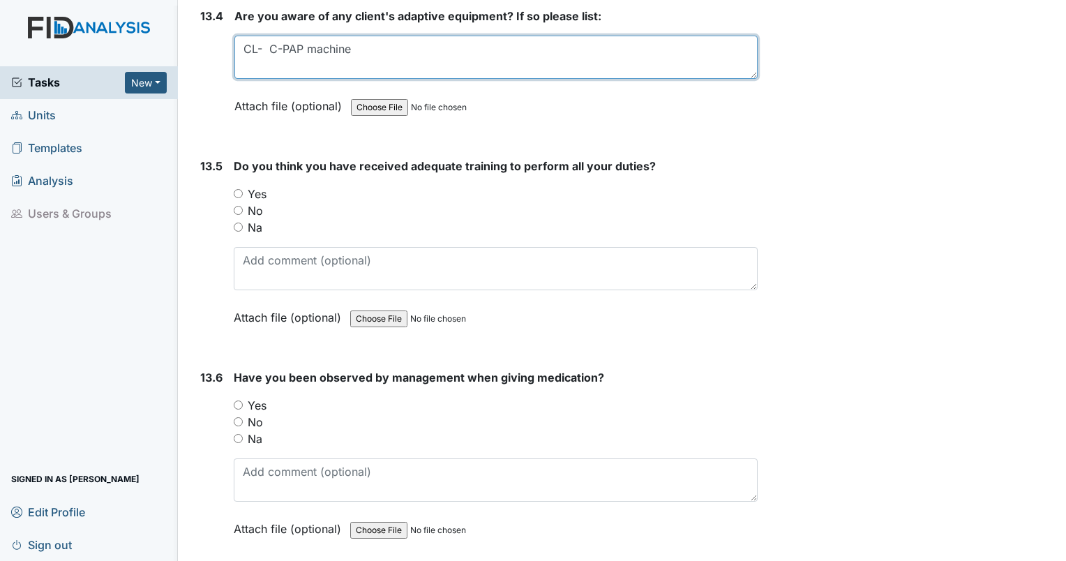
scroll to position [24629, 0]
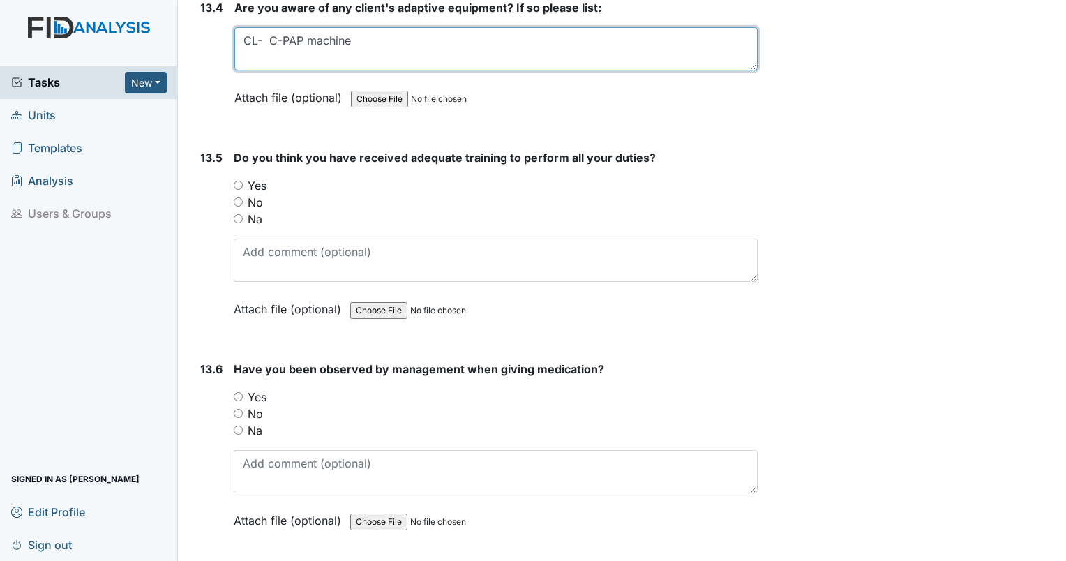
type textarea "CL- C-PAP machine"
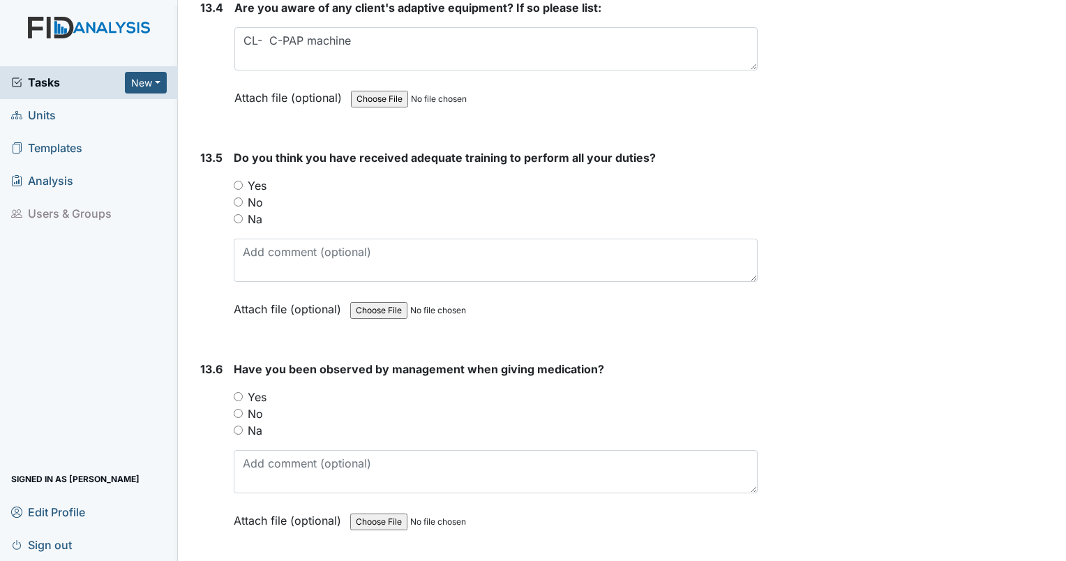
click at [243, 177] on div "Yes" at bounding box center [496, 185] width 524 height 17
click at [236, 181] on input "Yes" at bounding box center [238, 185] width 9 height 9
radio input "true"
click at [238, 392] on input "Yes" at bounding box center [238, 396] width 9 height 9
radio input "true"
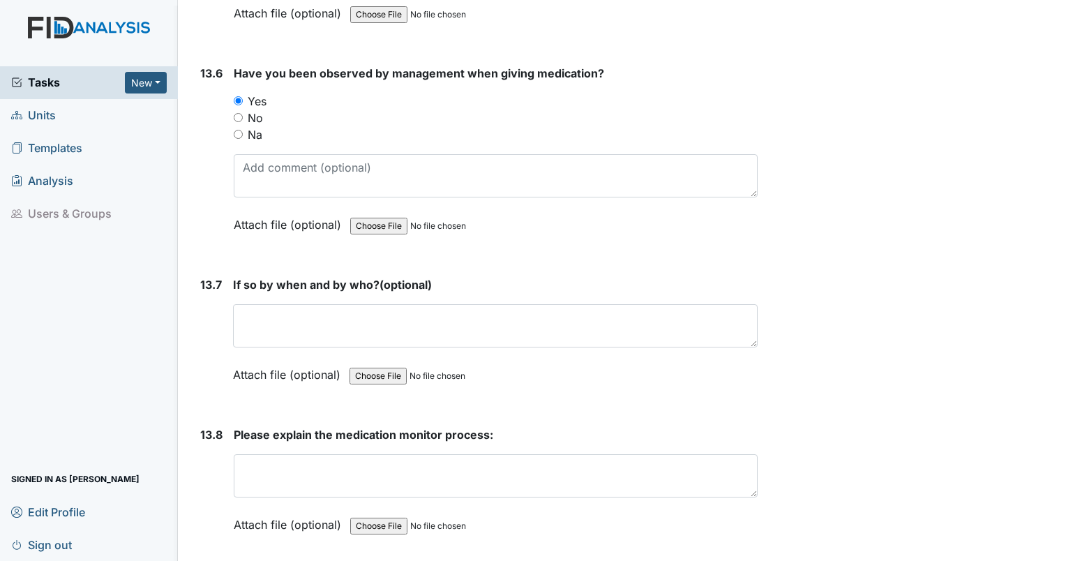
scroll to position [24928, 0]
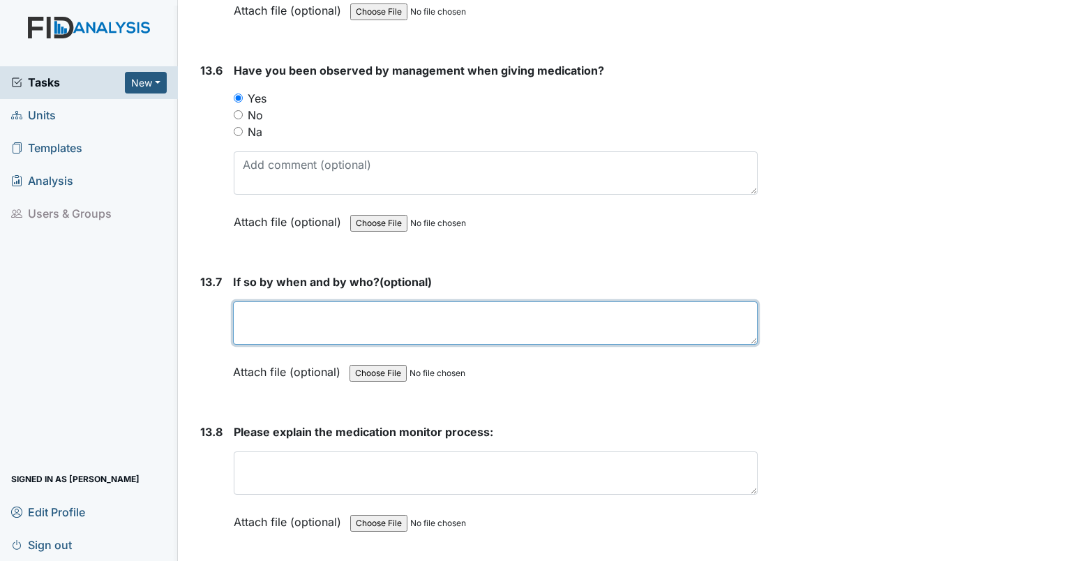
click at [519, 301] on textarea at bounding box center [495, 322] width 525 height 43
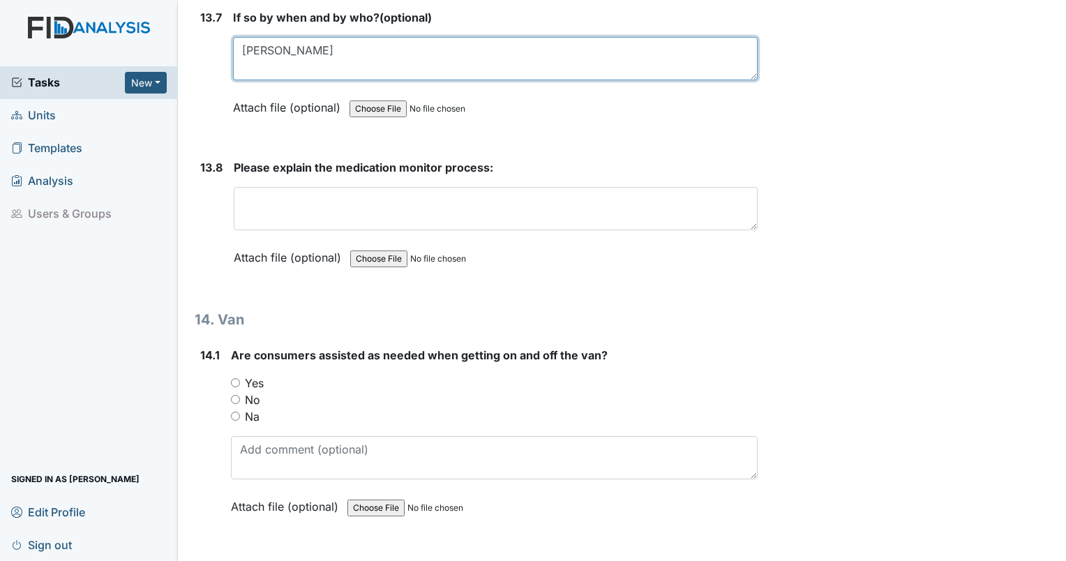
scroll to position [25198, 0]
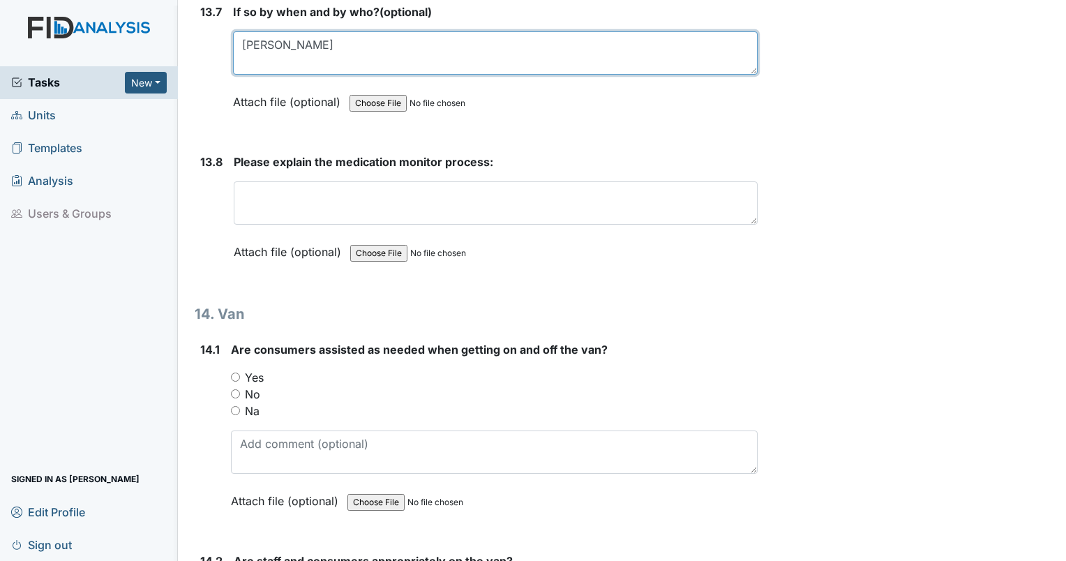
type textarea "[PERSON_NAME]"
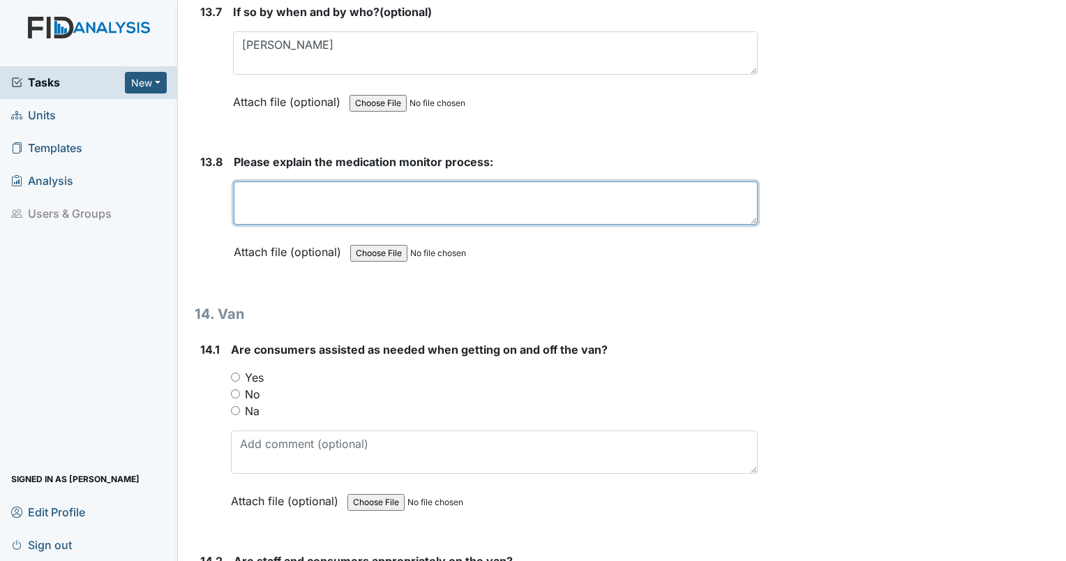
click at [357, 181] on textarea at bounding box center [496, 202] width 524 height 43
type textarea "Comparing MAR and Blister pack with the appropriate timing"
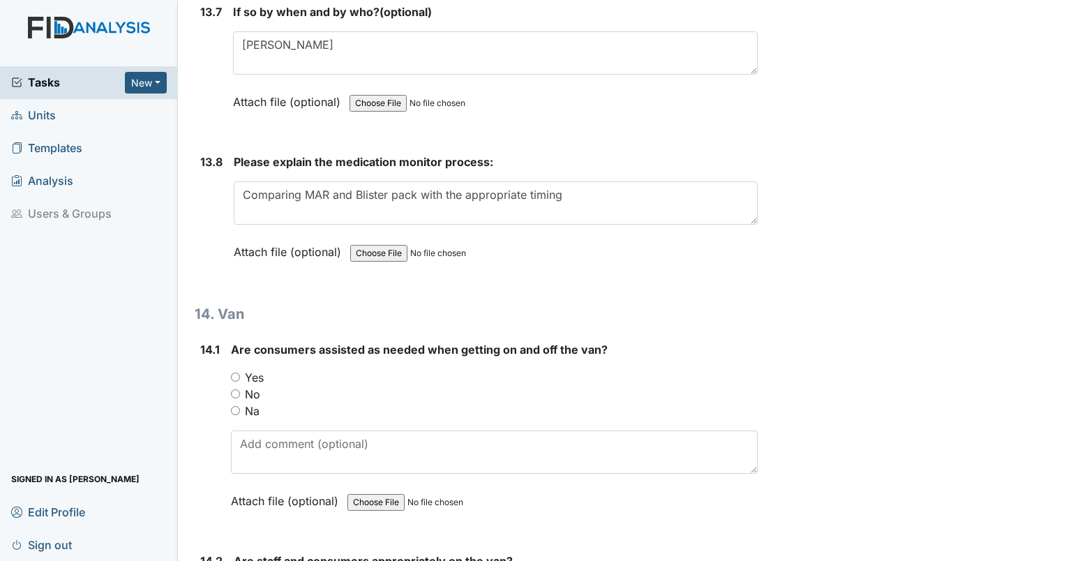
click at [238, 372] on input "Yes" at bounding box center [235, 376] width 9 height 9
radio input "true"
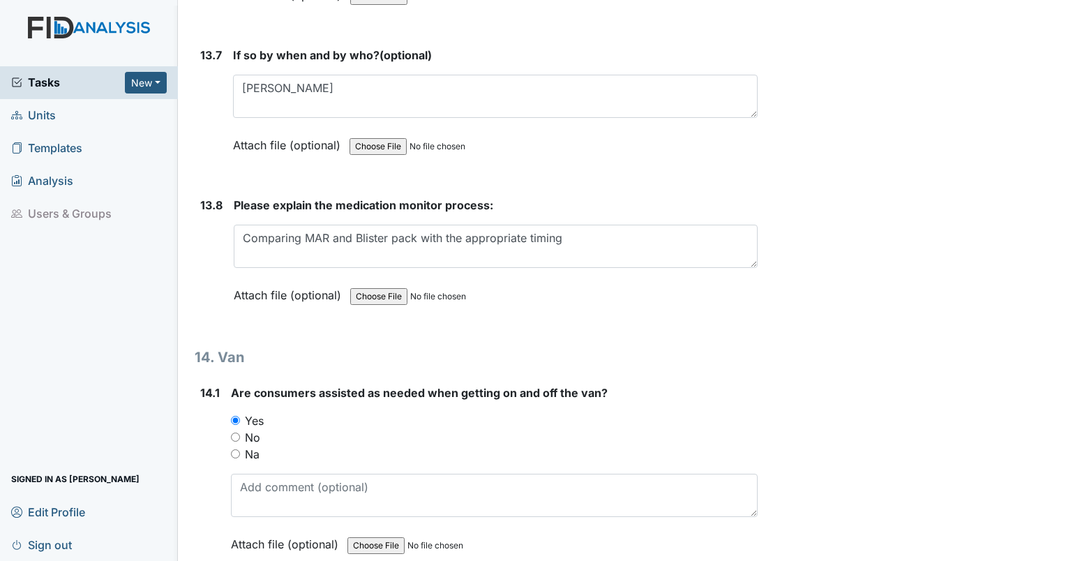
scroll to position [25157, 0]
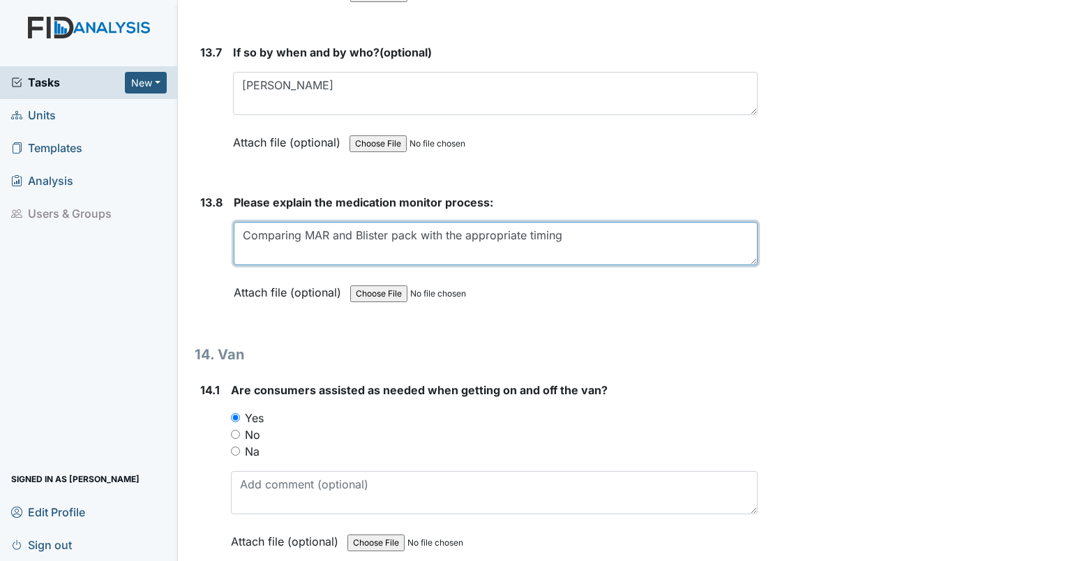
click at [649, 222] on textarea "Comparing MAR and Blister pack with the appropriate timing" at bounding box center [496, 243] width 524 height 43
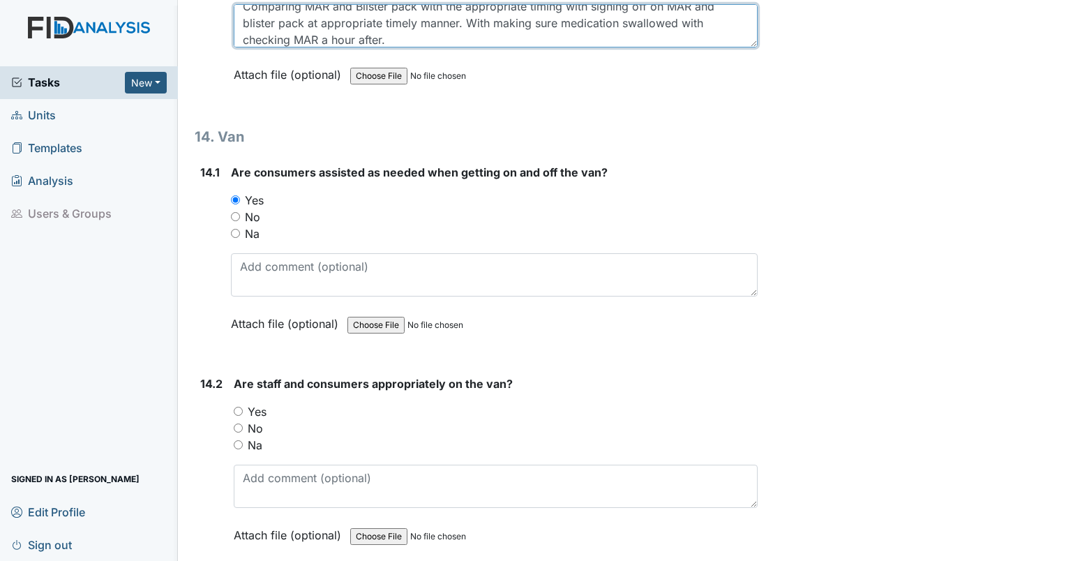
scroll to position [25385, 0]
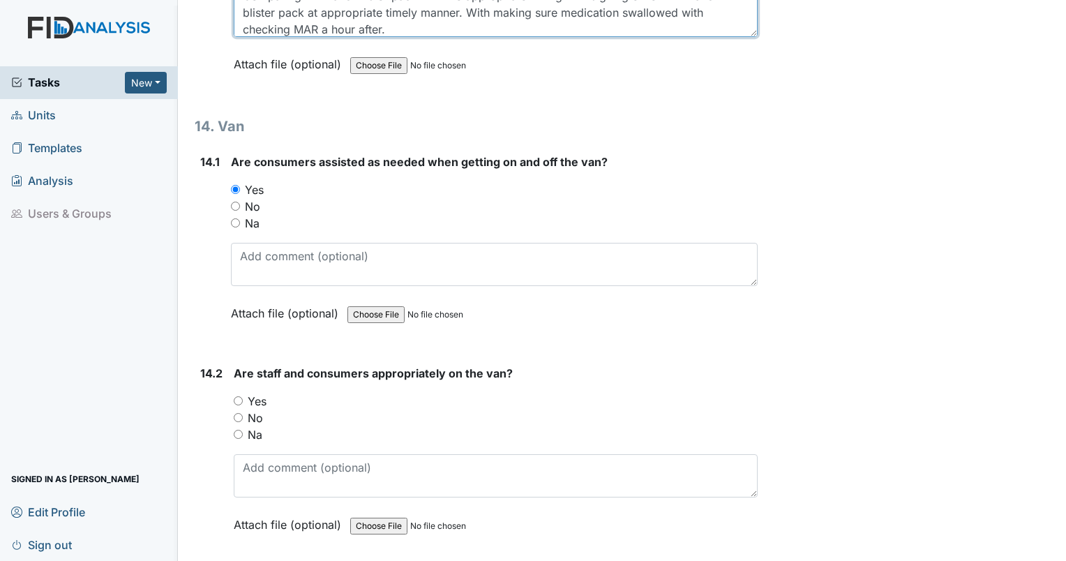
type textarea "Comparing MAR and Blister pack with the appropriate timing with signing off on …"
click at [241, 396] on input "Yes" at bounding box center [238, 400] width 9 height 9
radio input "true"
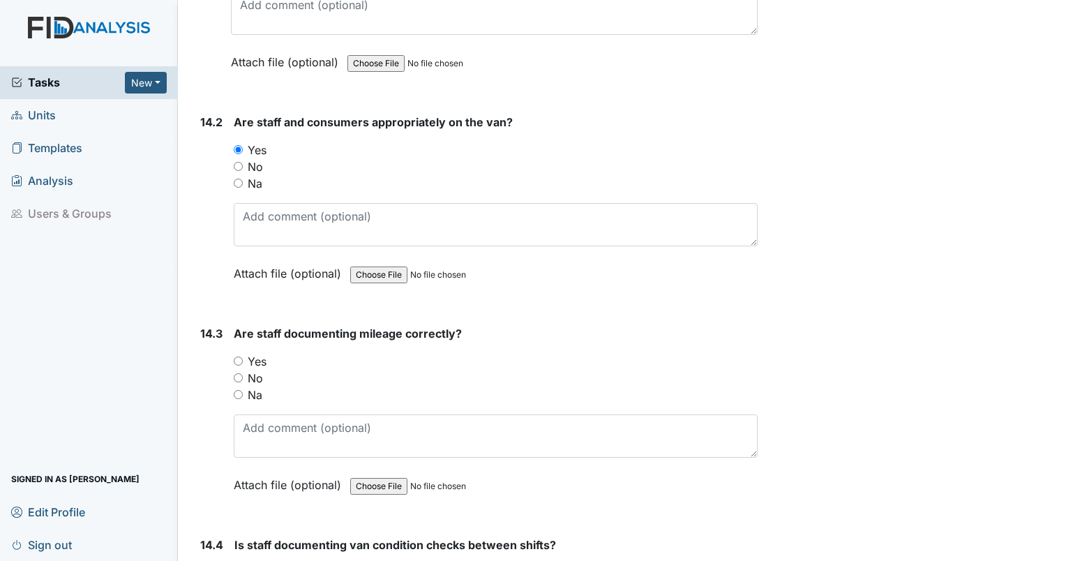
scroll to position [25639, 0]
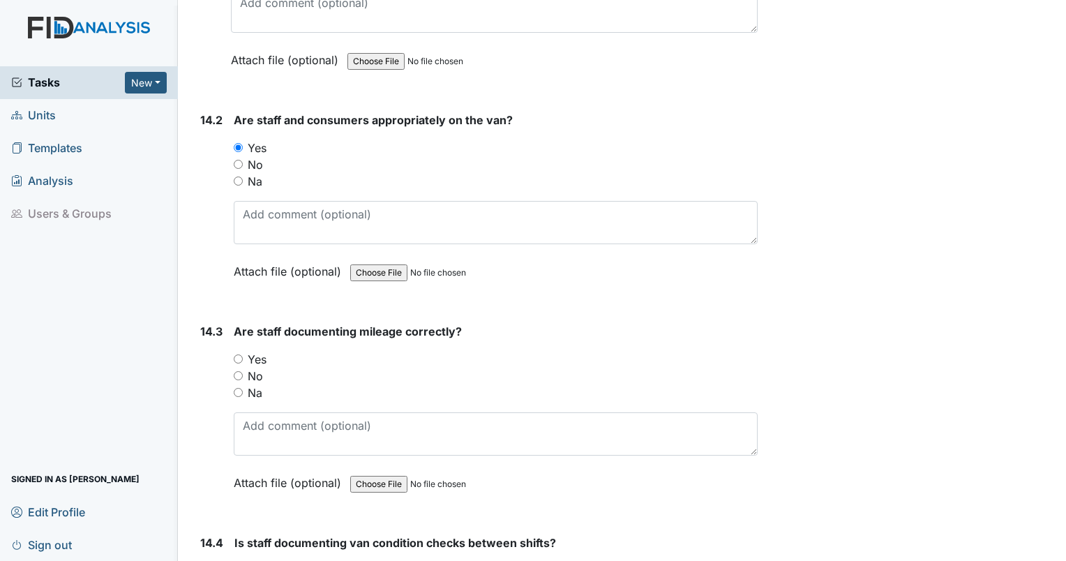
click at [240, 354] on input "Yes" at bounding box center [238, 358] width 9 height 9
radio input "true"
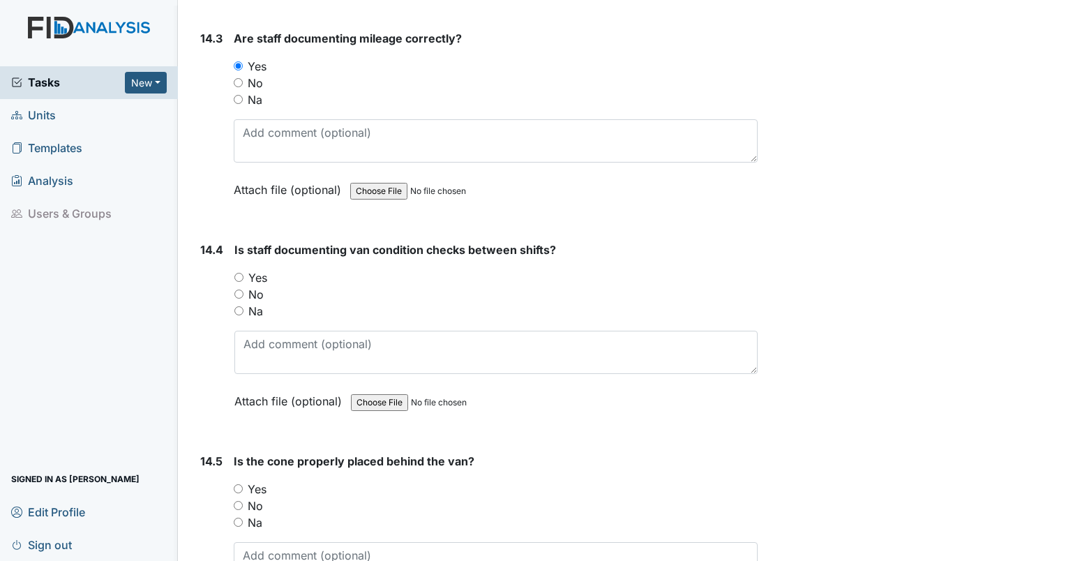
scroll to position [25961, 0]
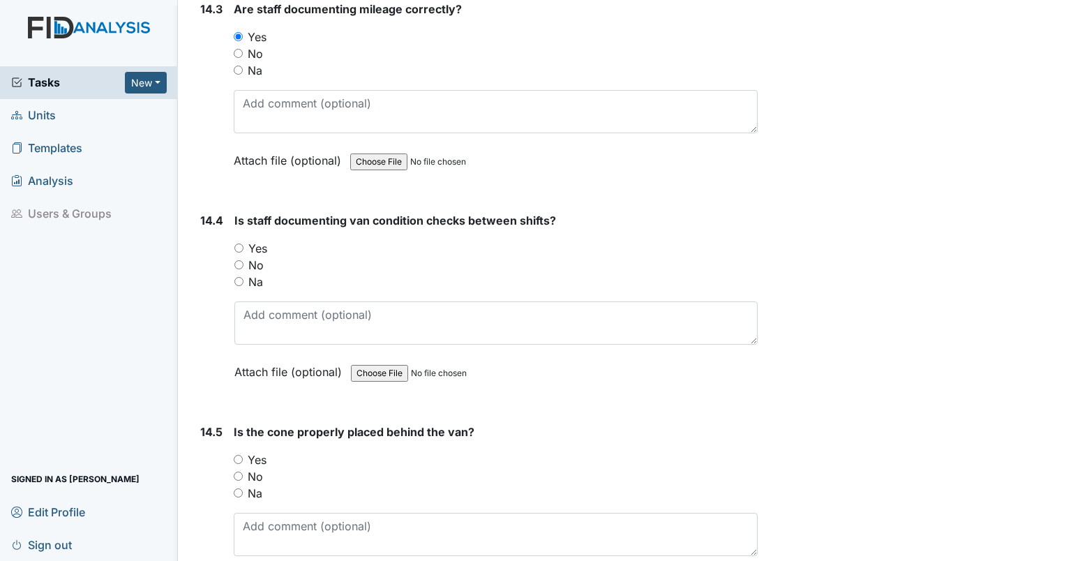
click at [237, 243] on input "Yes" at bounding box center [238, 247] width 9 height 9
radio input "true"
click at [236, 451] on div "Yes" at bounding box center [496, 459] width 524 height 17
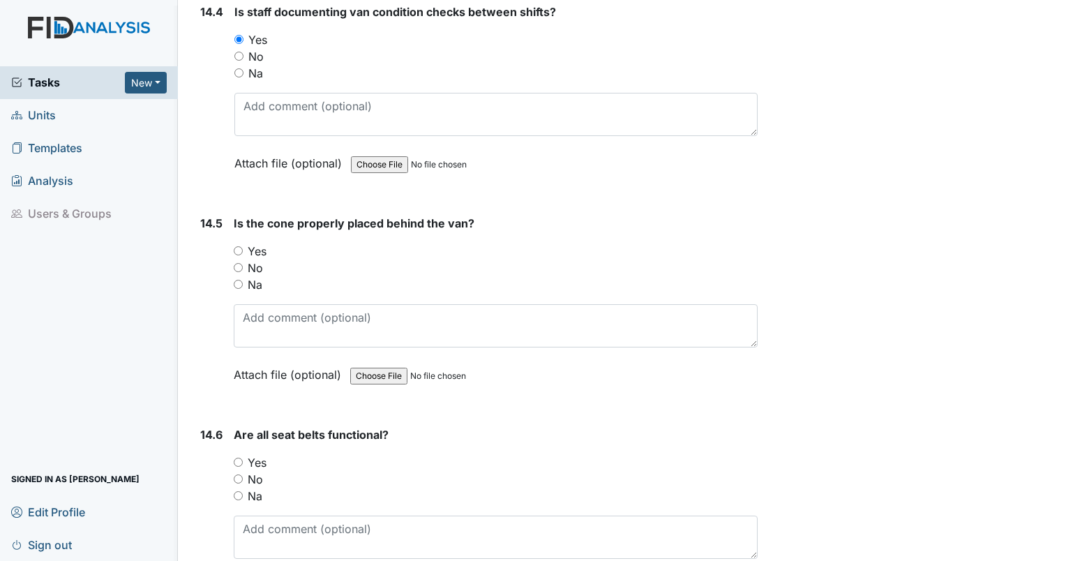
scroll to position [26183, 0]
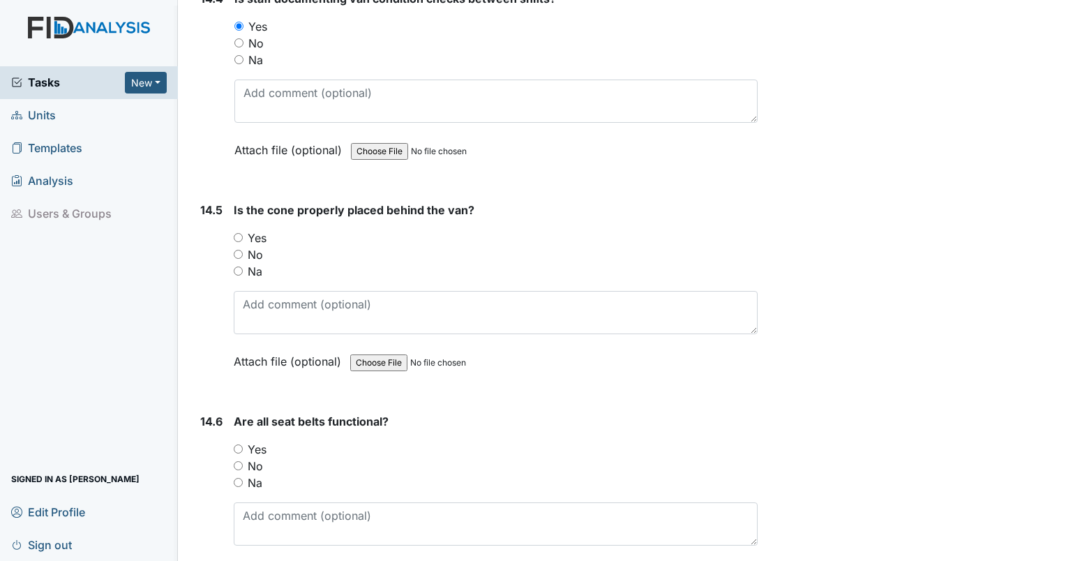
click at [240, 233] on input "Yes" at bounding box center [238, 237] width 9 height 9
radio input "true"
click at [234, 444] on input "Yes" at bounding box center [238, 448] width 9 height 9
radio input "true"
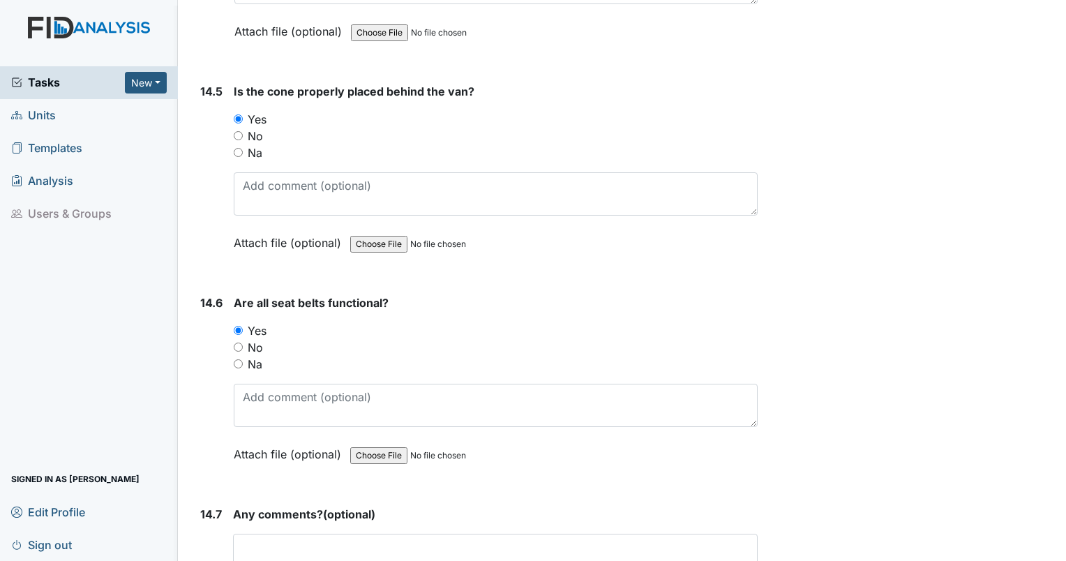
scroll to position [26343, 0]
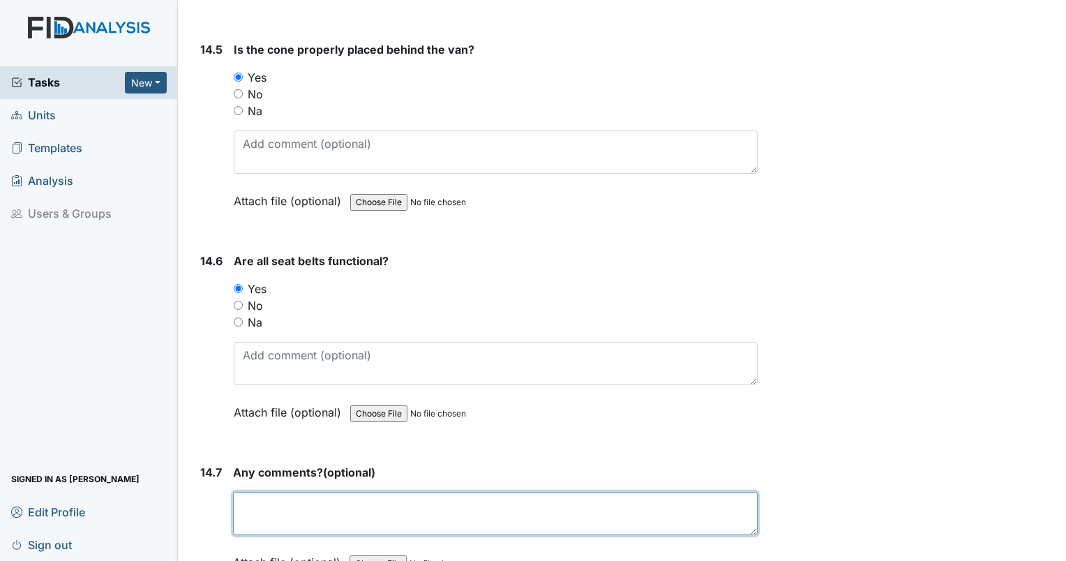
click at [315, 492] on textarea at bounding box center [495, 513] width 525 height 43
type textarea "N/A"
